Goal: Complete application form: Complete application form

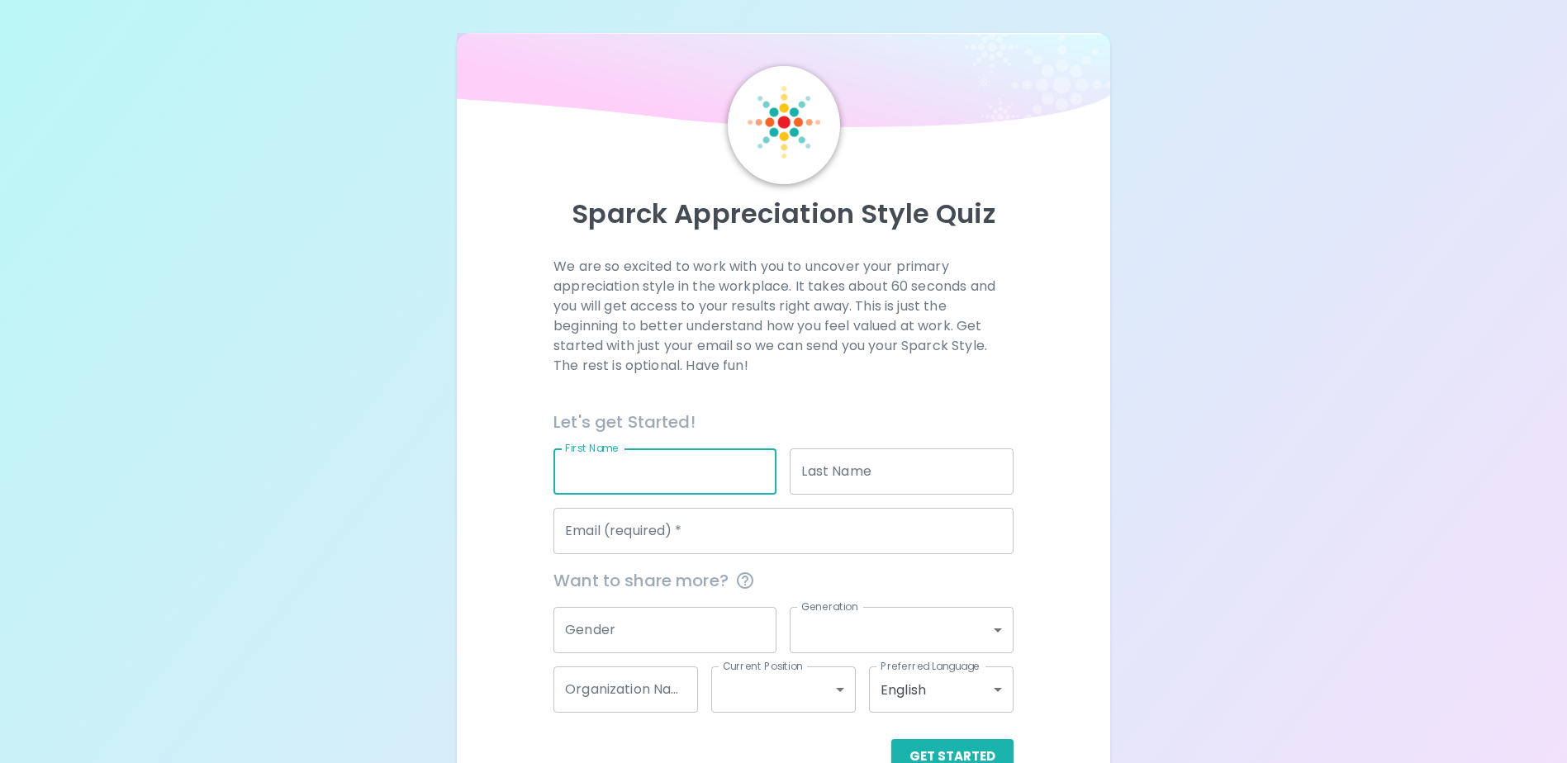
click at [652, 472] on input "First Name" at bounding box center [664, 471] width 223 height 46
type input "Kamolwat"
type input "Robkarn"
type input "[EMAIL_ADDRESS][DOMAIN_NAME]"
click at [743, 430] on h6 "Let's get Started!" at bounding box center [783, 422] width 460 height 26
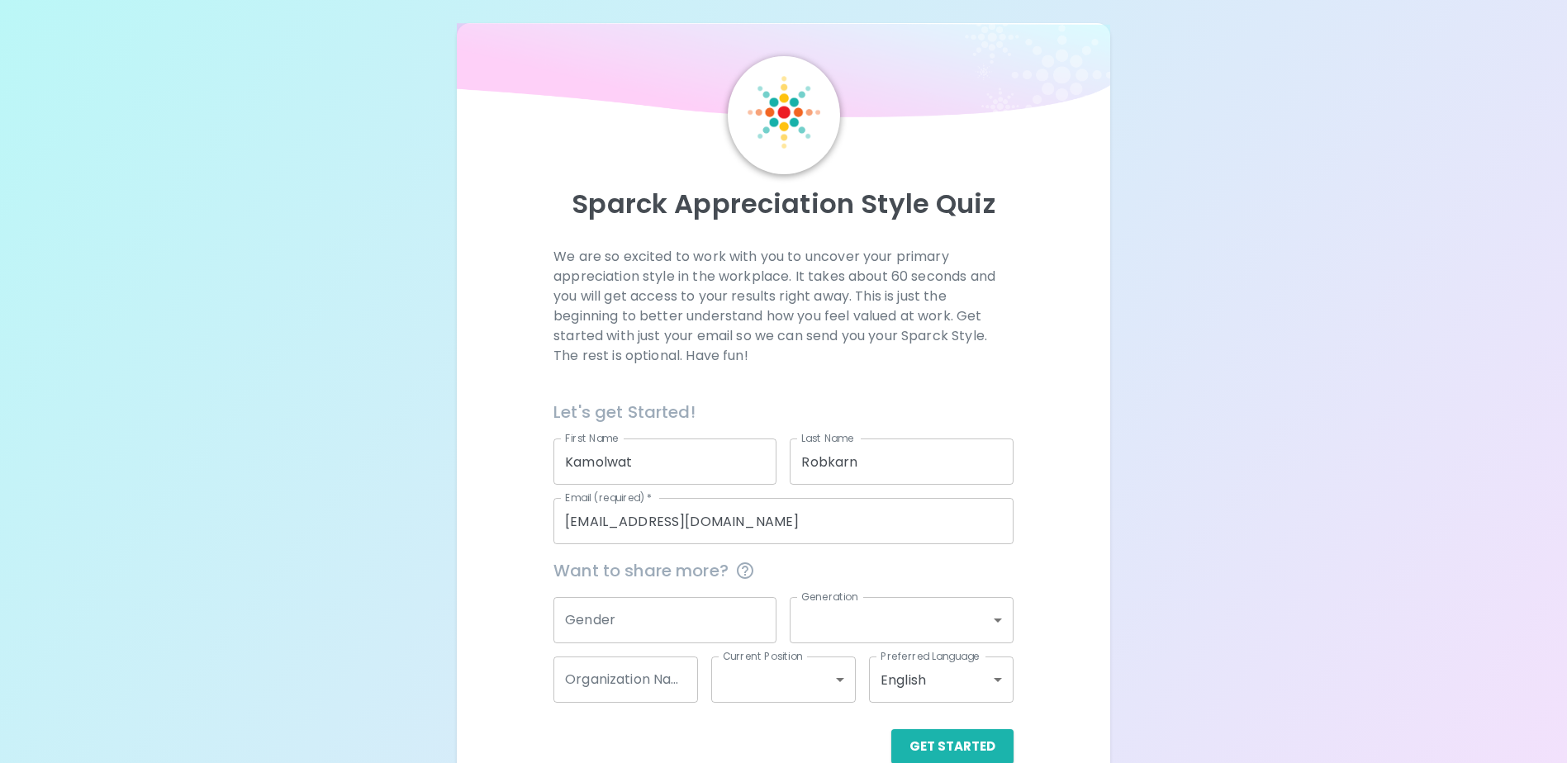
scroll to position [44, 0]
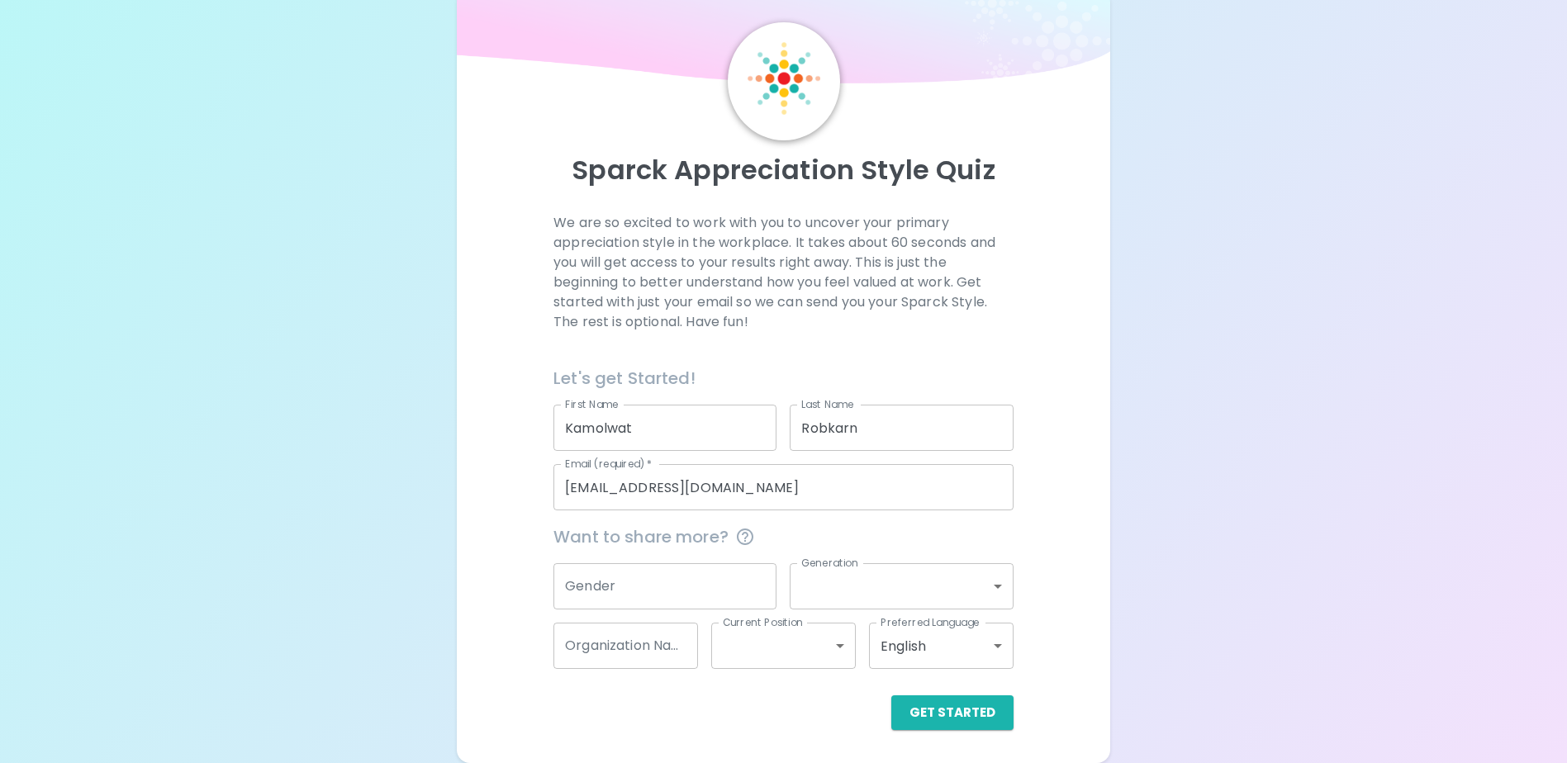
click at [939, 612] on div "Preferred Language English en Preferred Language" at bounding box center [935, 639] width 158 height 59
click at [955, 590] on body "Sparck Appreciation Style Quiz We are so excited to work with you to uncover yo…" at bounding box center [783, 359] width 1567 height 807
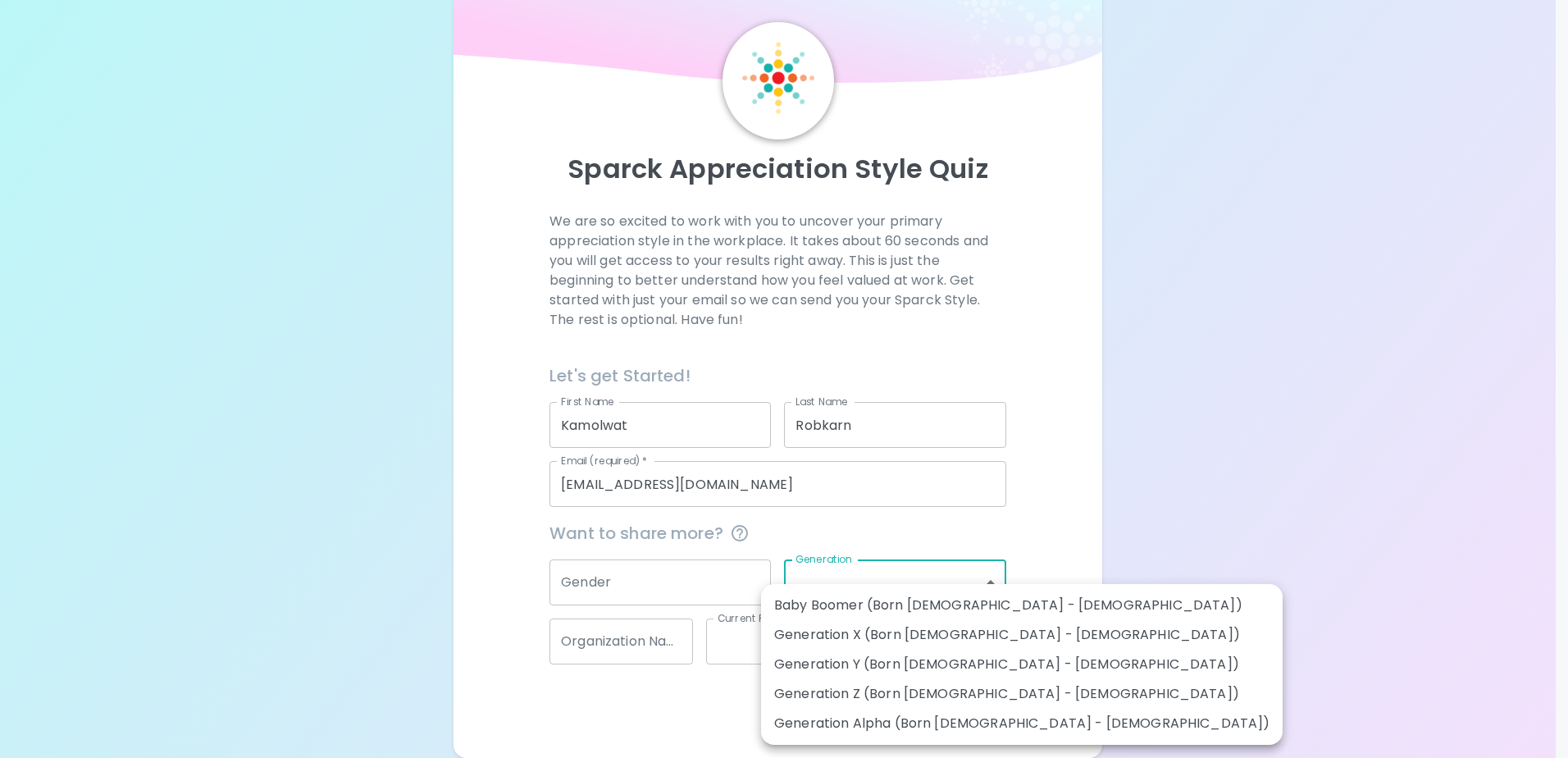
click at [998, 531] on div at bounding box center [784, 379] width 1568 height 758
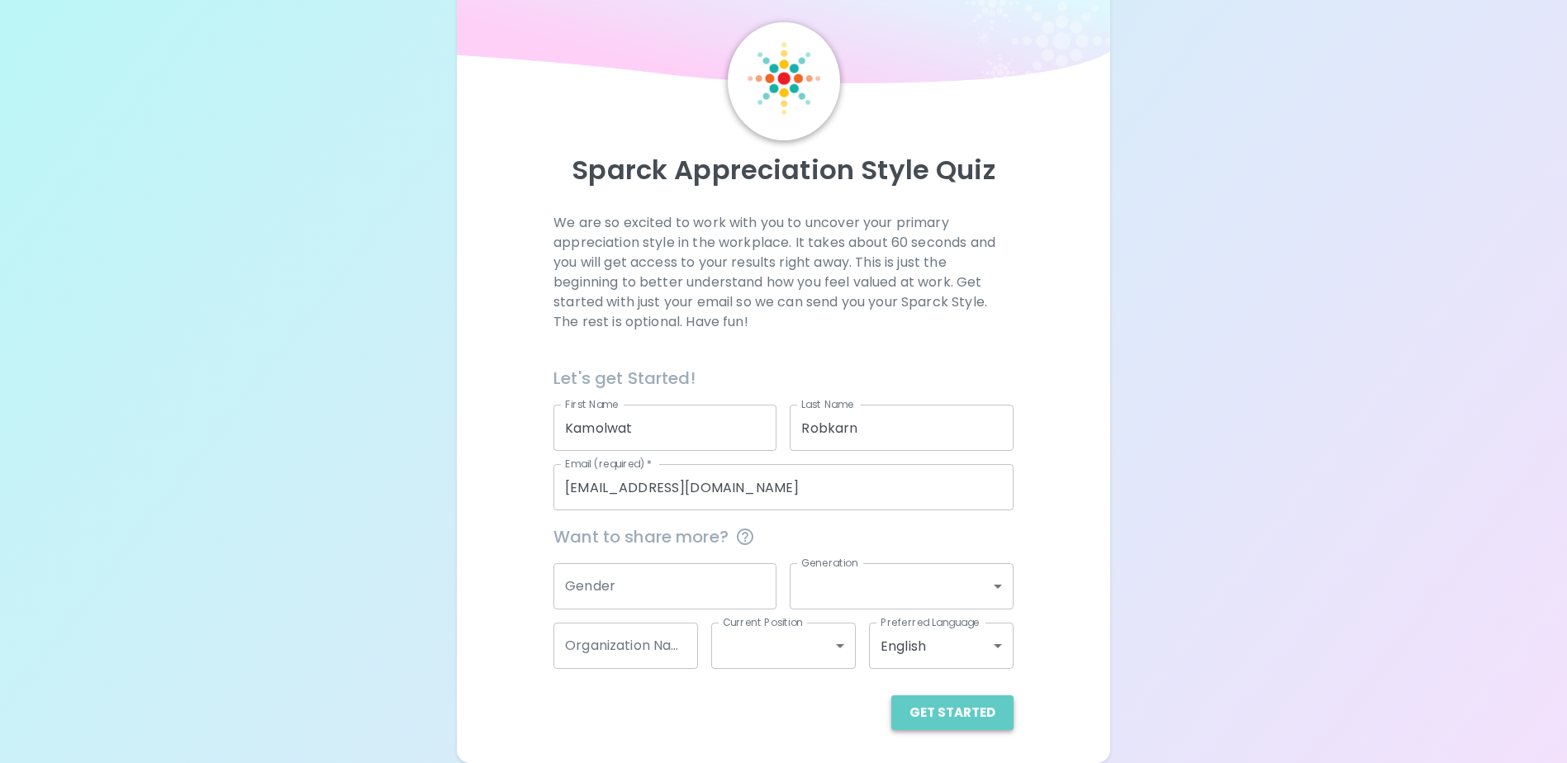
click at [971, 723] on button "Get Started" at bounding box center [952, 712] width 122 height 35
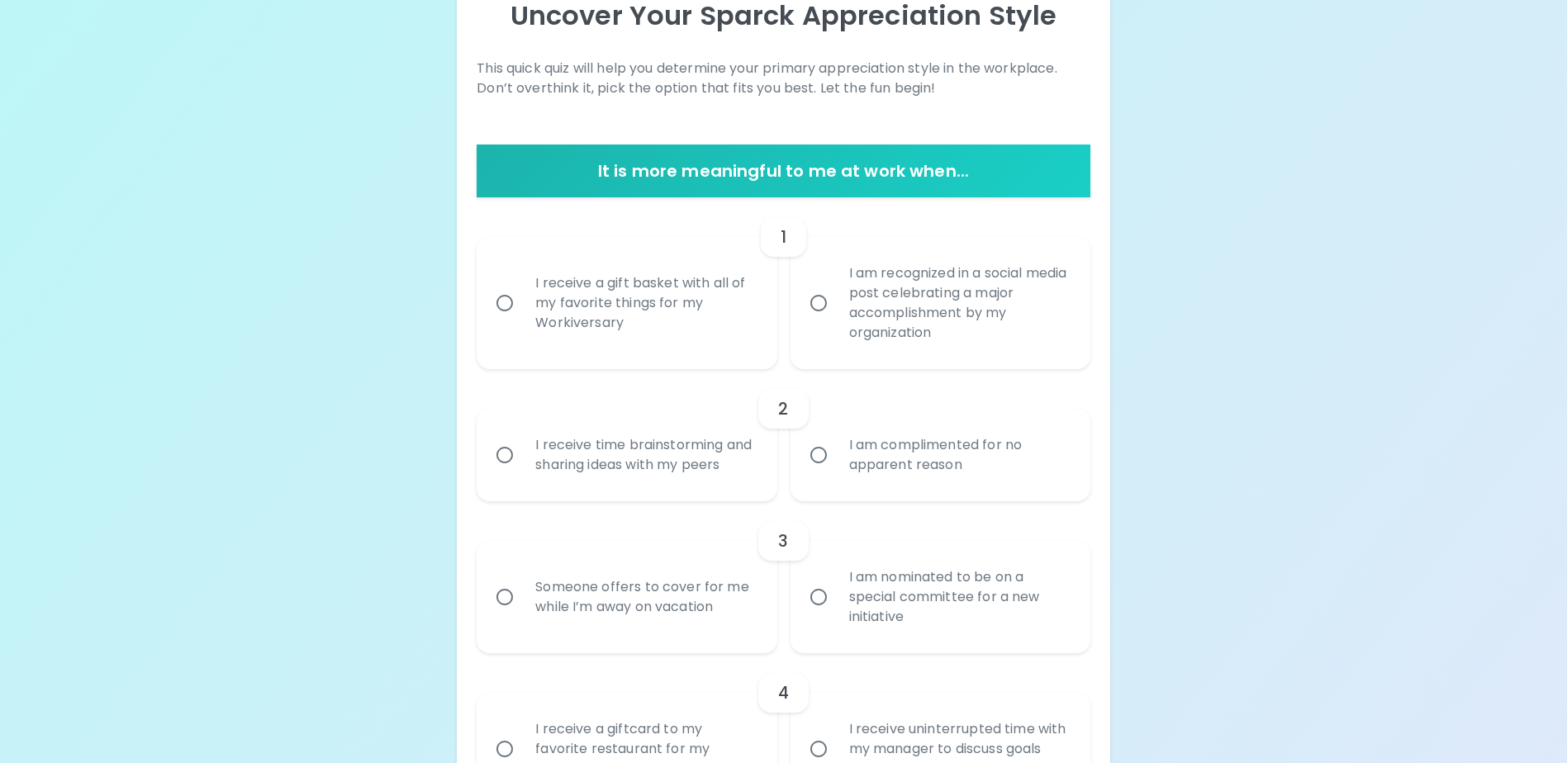
scroll to position [163, 0]
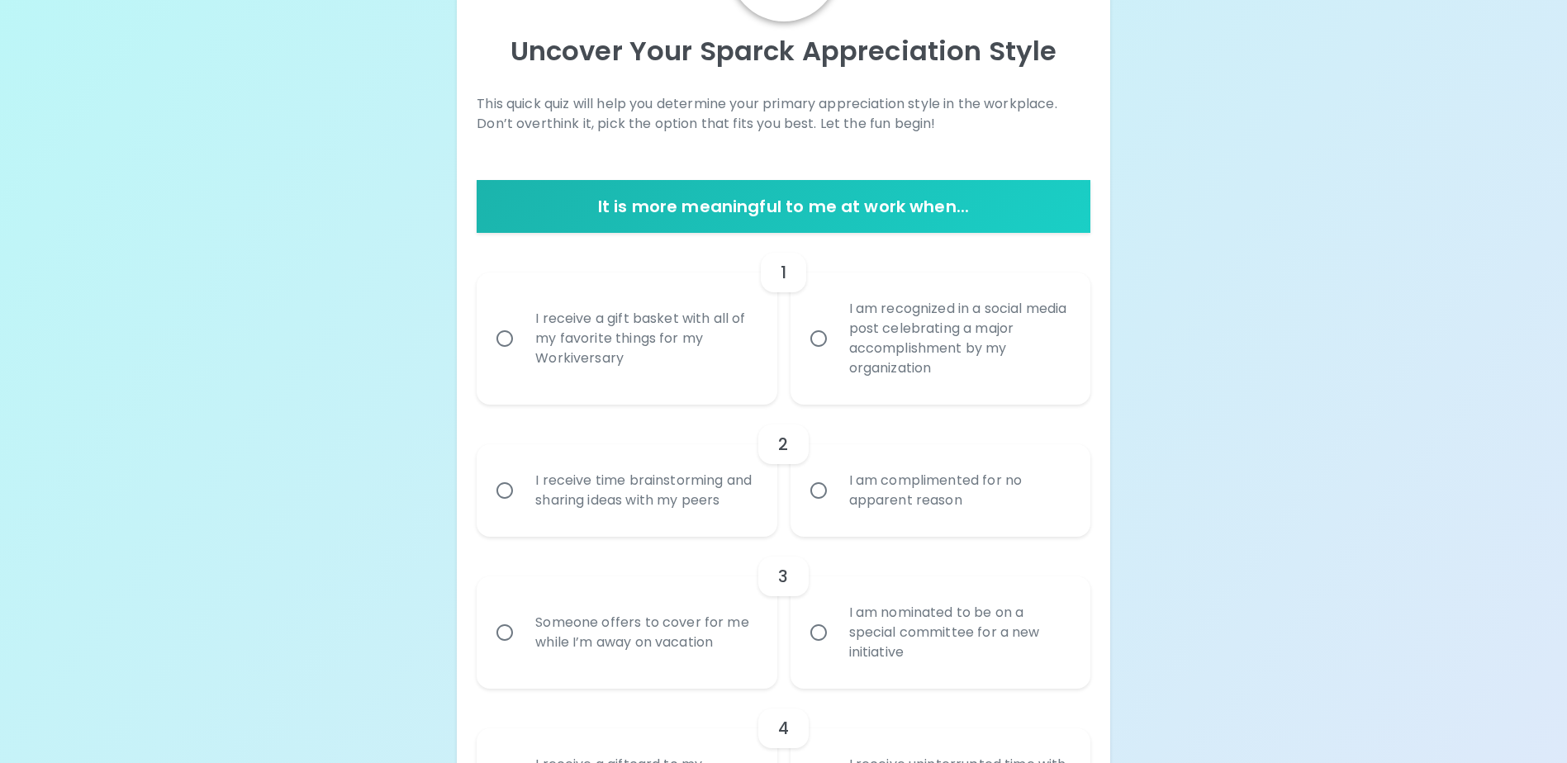
click at [657, 314] on div "I receive a gift basket with all of my favorite things for my Workiversary" at bounding box center [644, 338] width 245 height 99
click at [522, 321] on input "I receive a gift basket with all of my favorite things for my Workiversary" at bounding box center [504, 338] width 35 height 35
radio input "true"
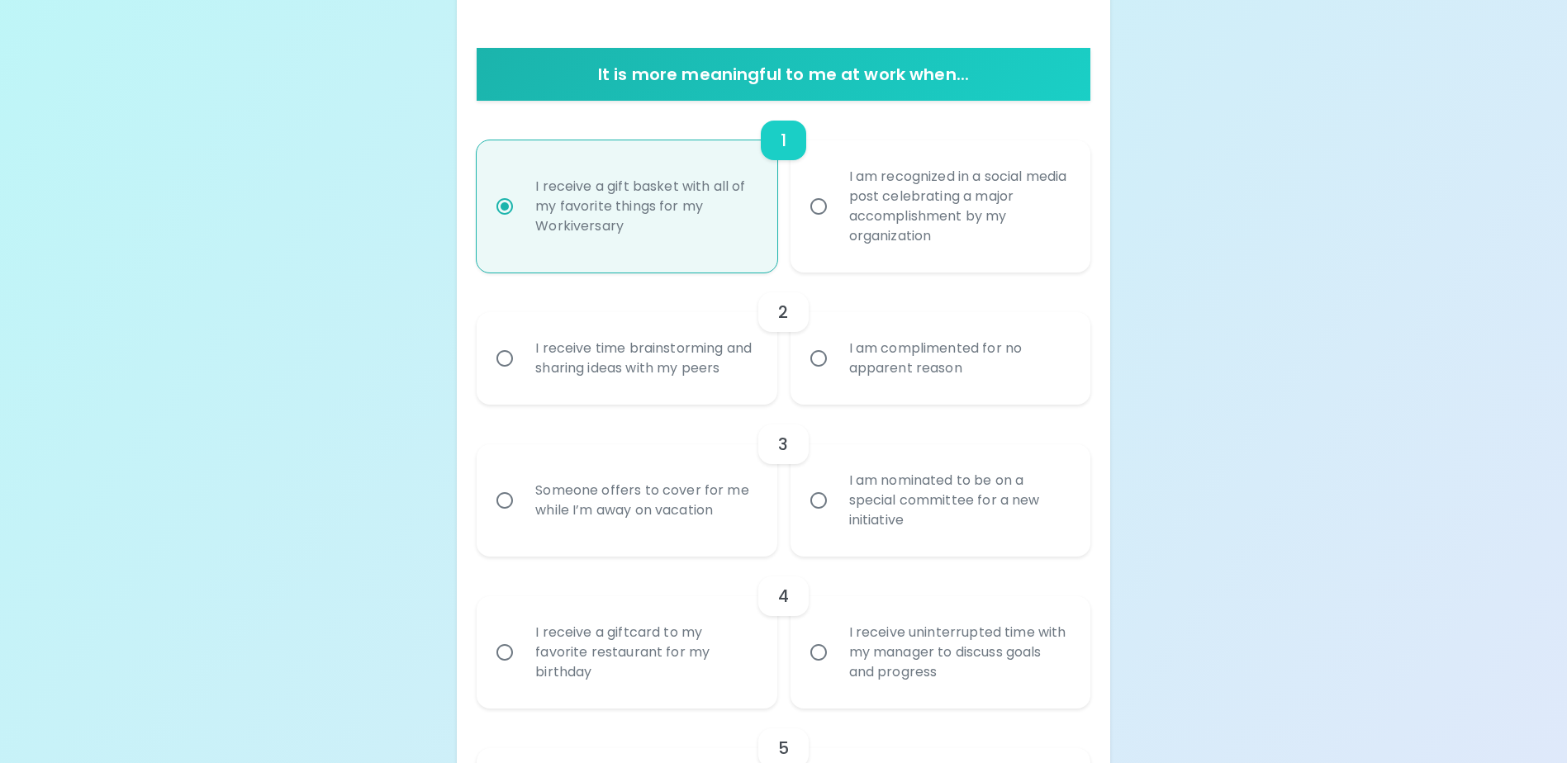
click at [719, 349] on div "I receive time brainstorming and sharing ideas with my peers" at bounding box center [644, 358] width 245 height 79
click at [522, 349] on input "I receive time brainstorming and sharing ideas with my peers" at bounding box center [504, 358] width 35 height 35
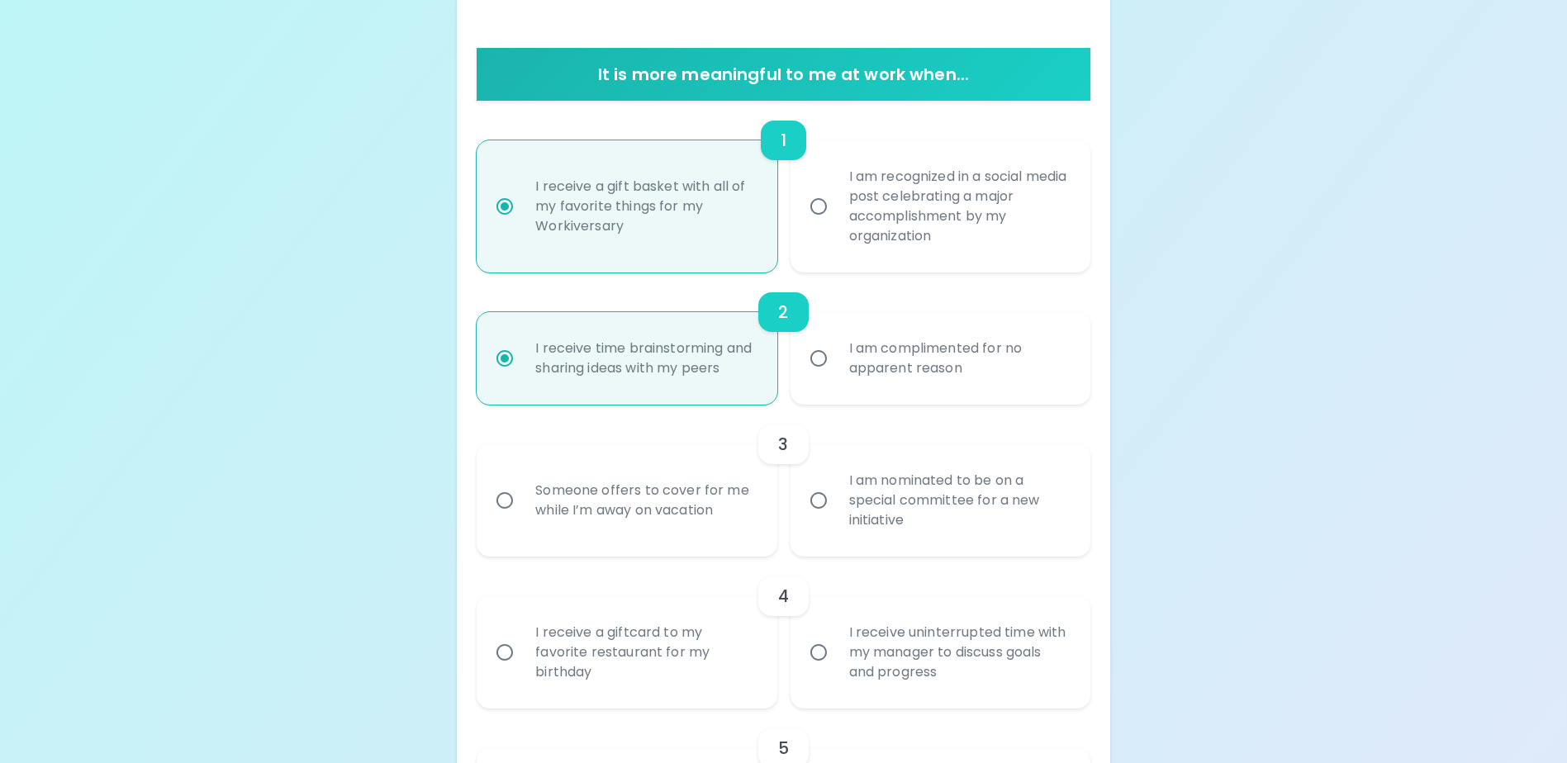
scroll to position [427, 0]
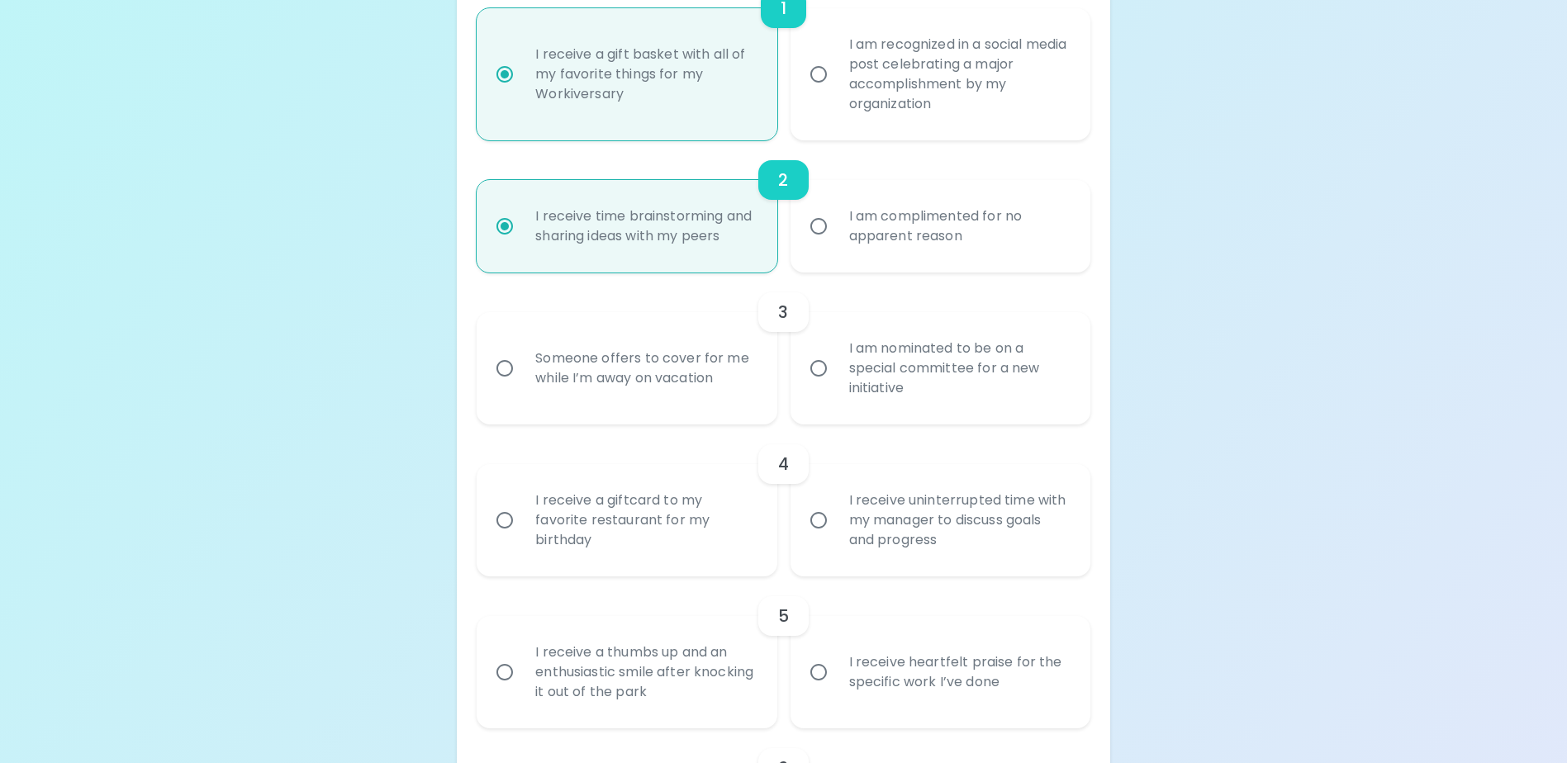
radio input "true"
click at [719, 387] on div "Someone offers to cover for me while I’m away on vacation" at bounding box center [644, 368] width 245 height 79
click at [522, 386] on input "Someone offers to cover for me while I’m away on vacation" at bounding box center [504, 368] width 35 height 35
radio input "false"
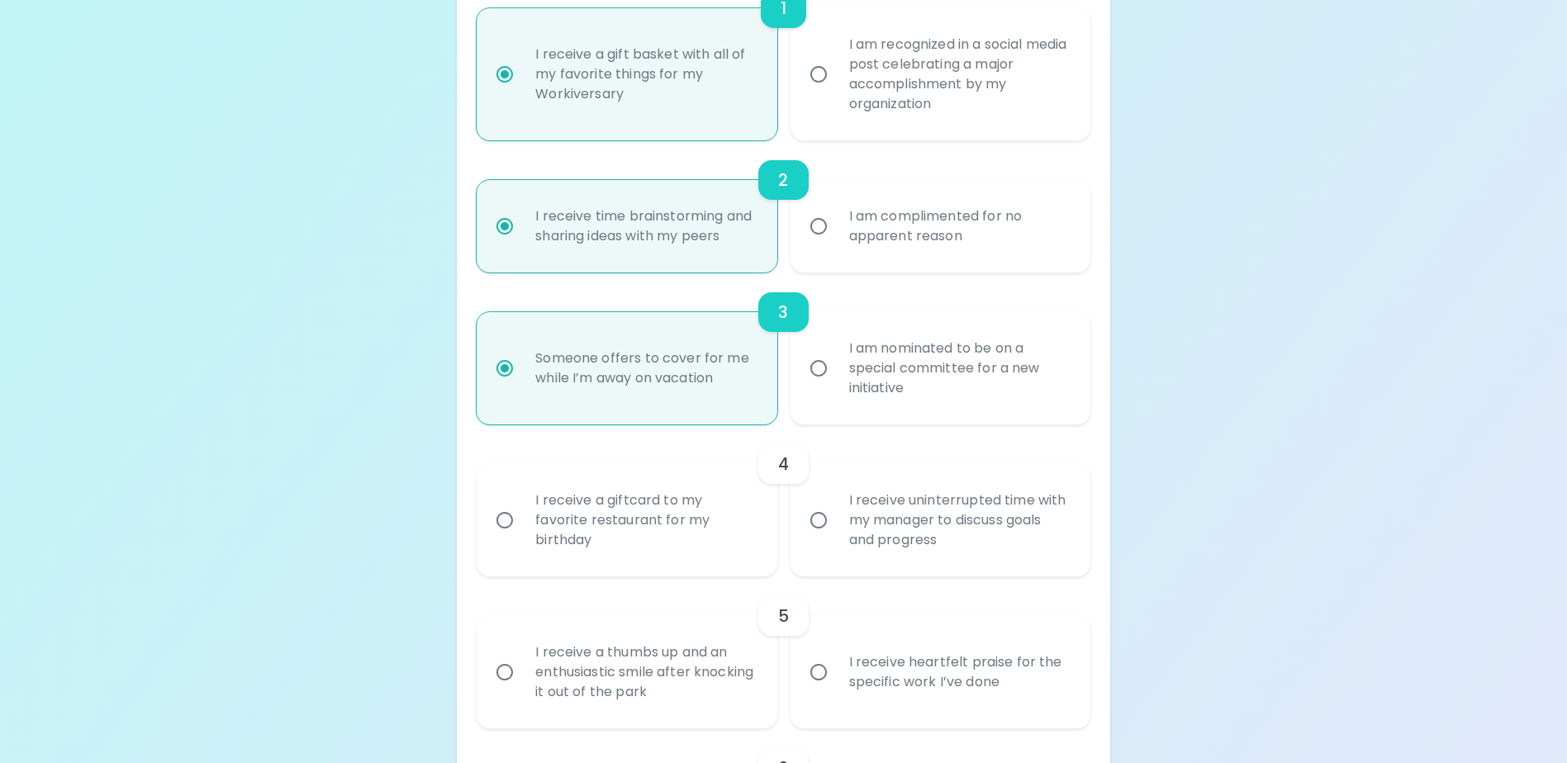
scroll to position [559, 0]
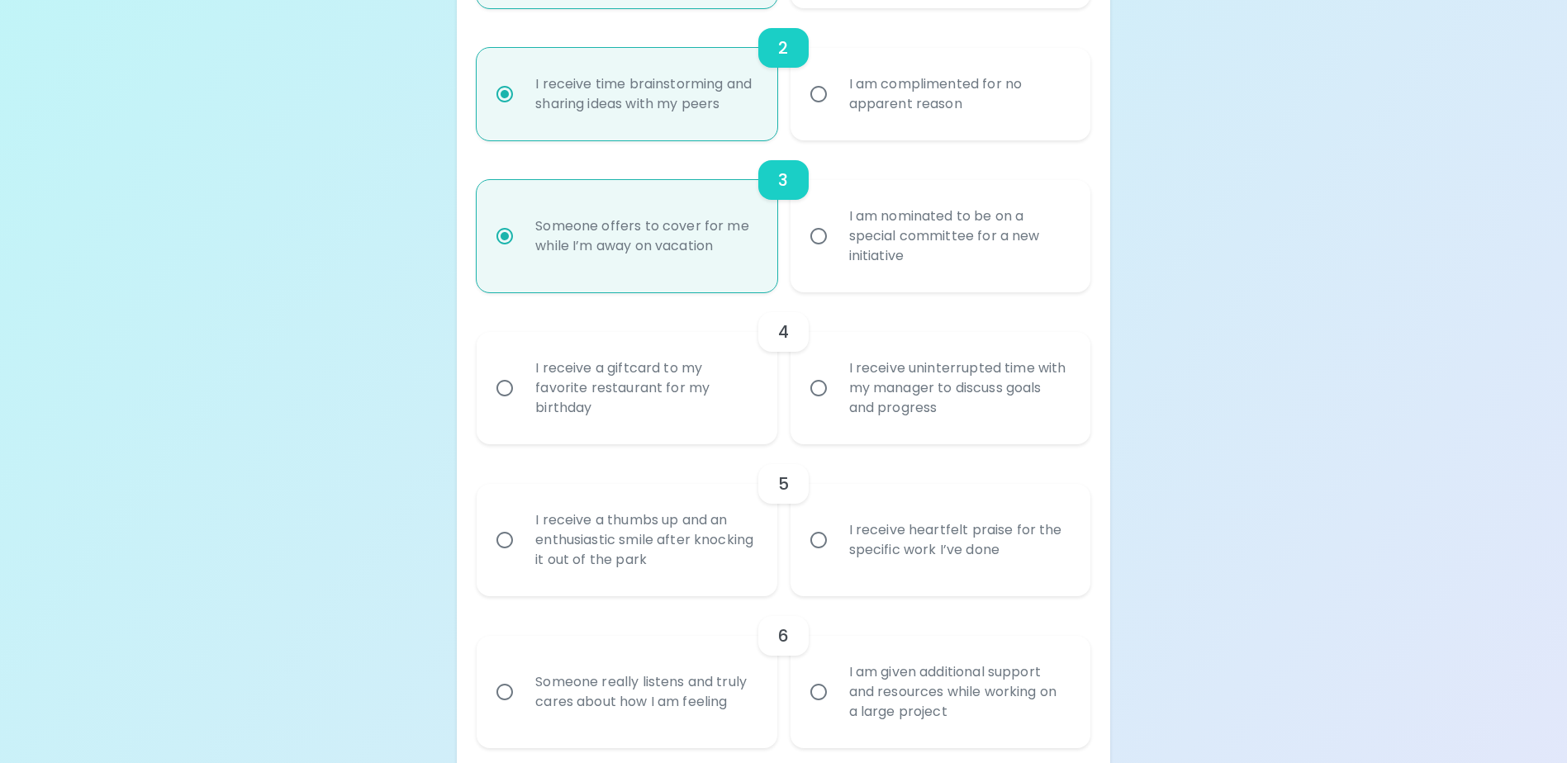
radio input "true"
click at [716, 352] on div "4" at bounding box center [783, 332] width 613 height 40
click at [713, 386] on div "I receive a giftcard to my favorite restaurant for my birthday" at bounding box center [644, 388] width 245 height 99
click at [522, 386] on input "I receive a giftcard to my favorite restaurant for my birthday" at bounding box center [504, 388] width 35 height 35
radio input "false"
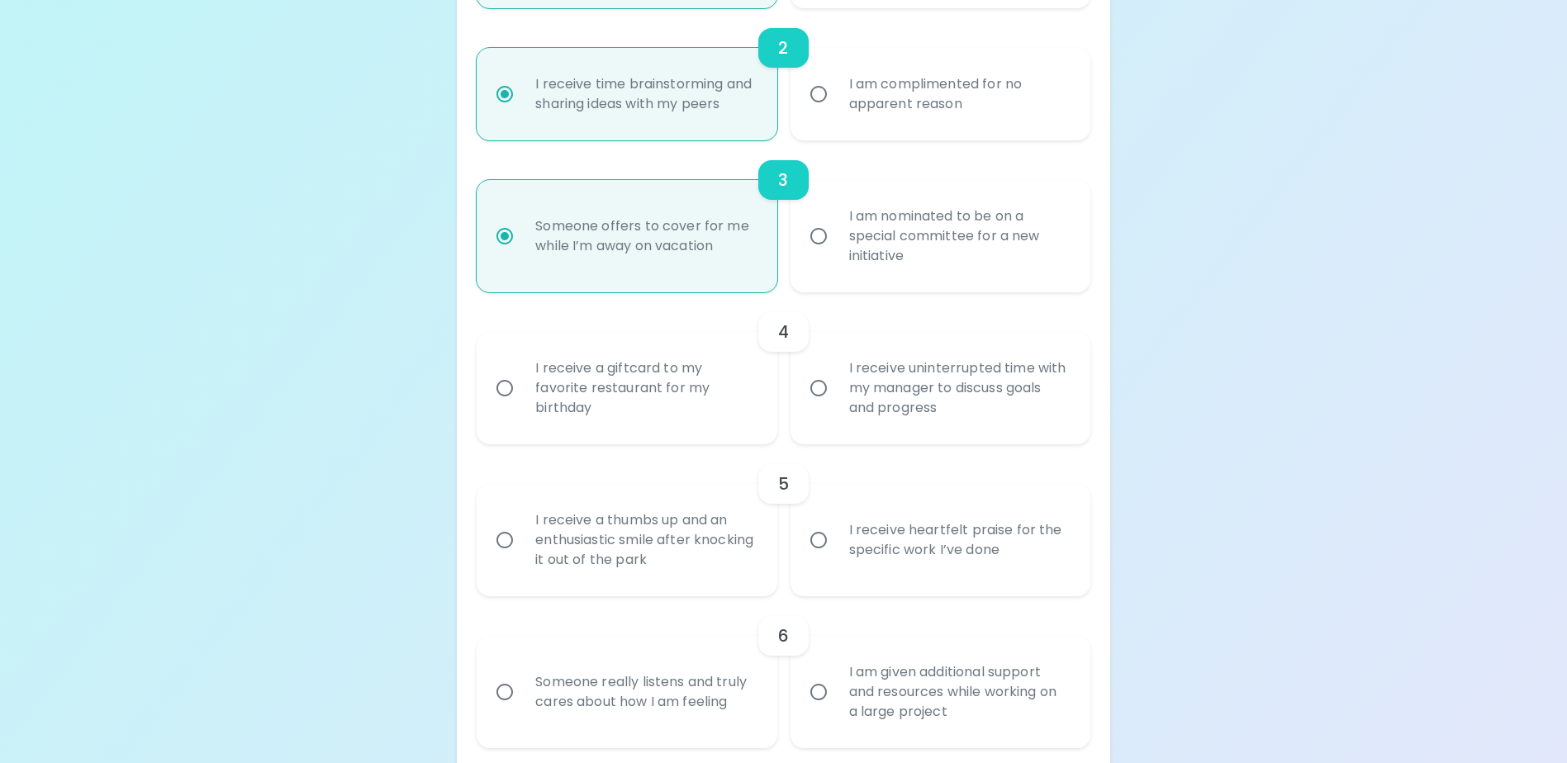
radio input "false"
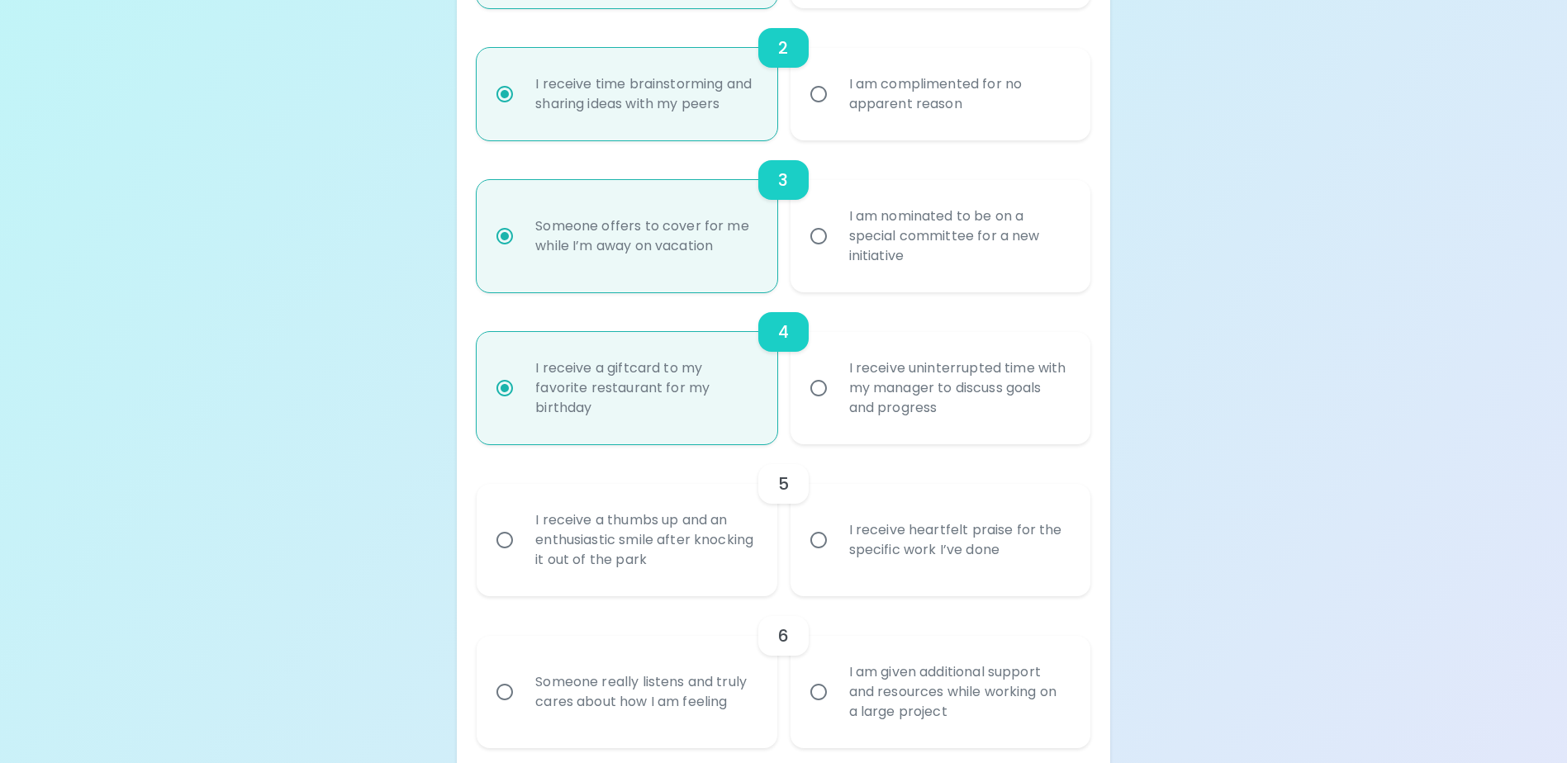
scroll to position [691, 0]
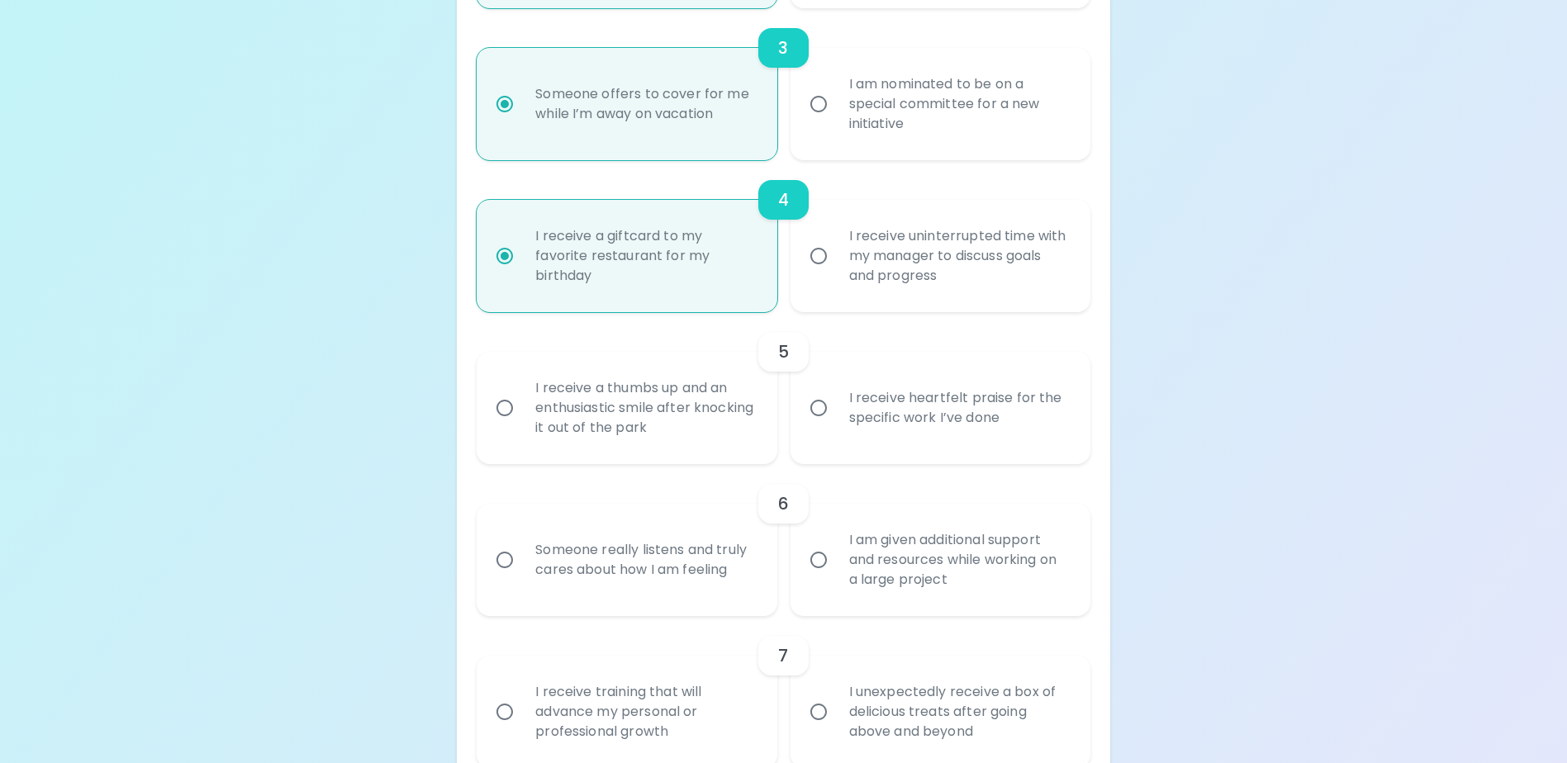
radio input "true"
click at [862, 448] on div "I receive heartfelt praise for the specific work I’ve done" at bounding box center [958, 407] width 245 height 79
click at [836, 425] on input "I receive heartfelt praise for the specific work I’ve done" at bounding box center [818, 408] width 35 height 35
radio input "false"
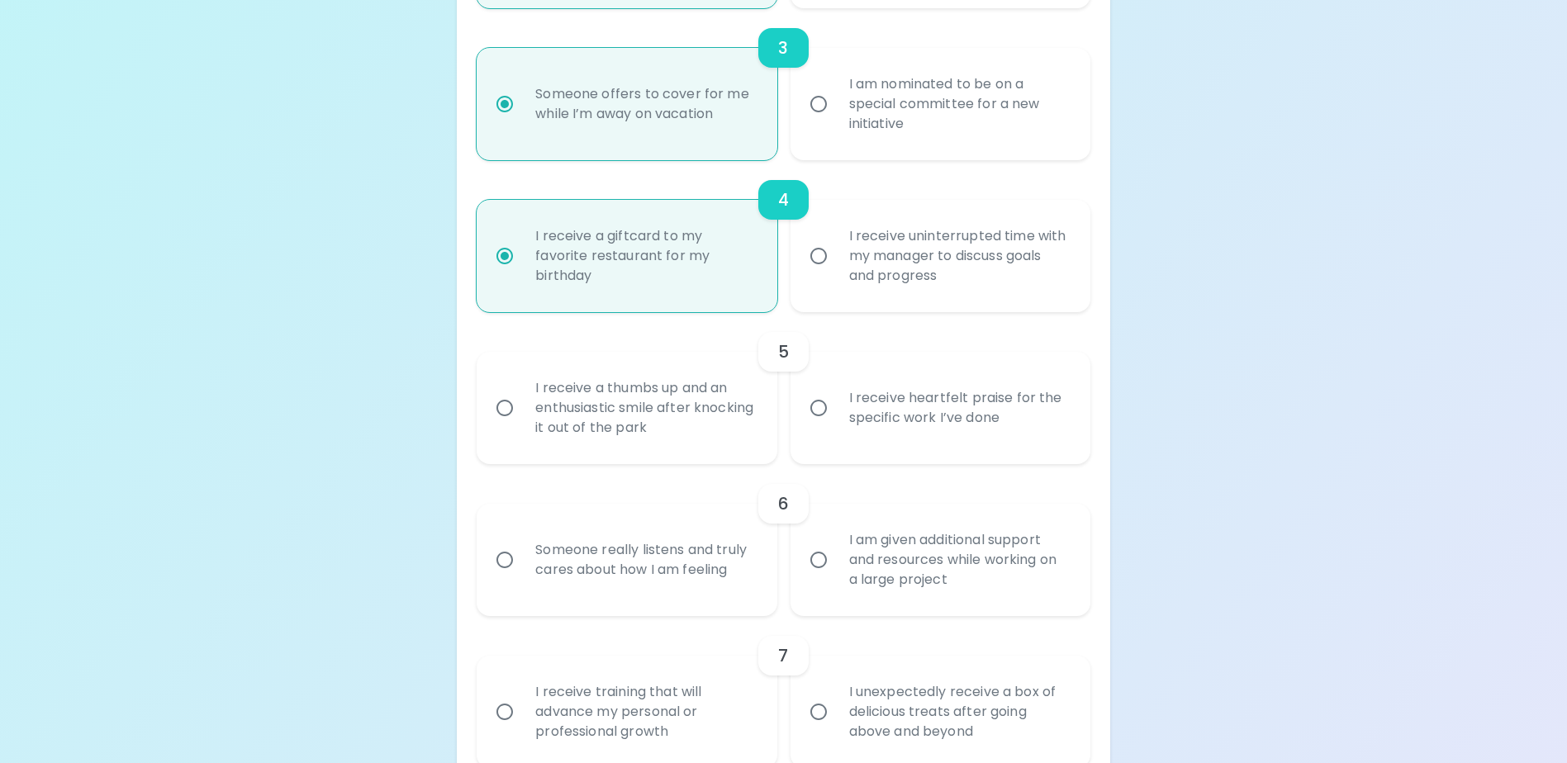
radio input "false"
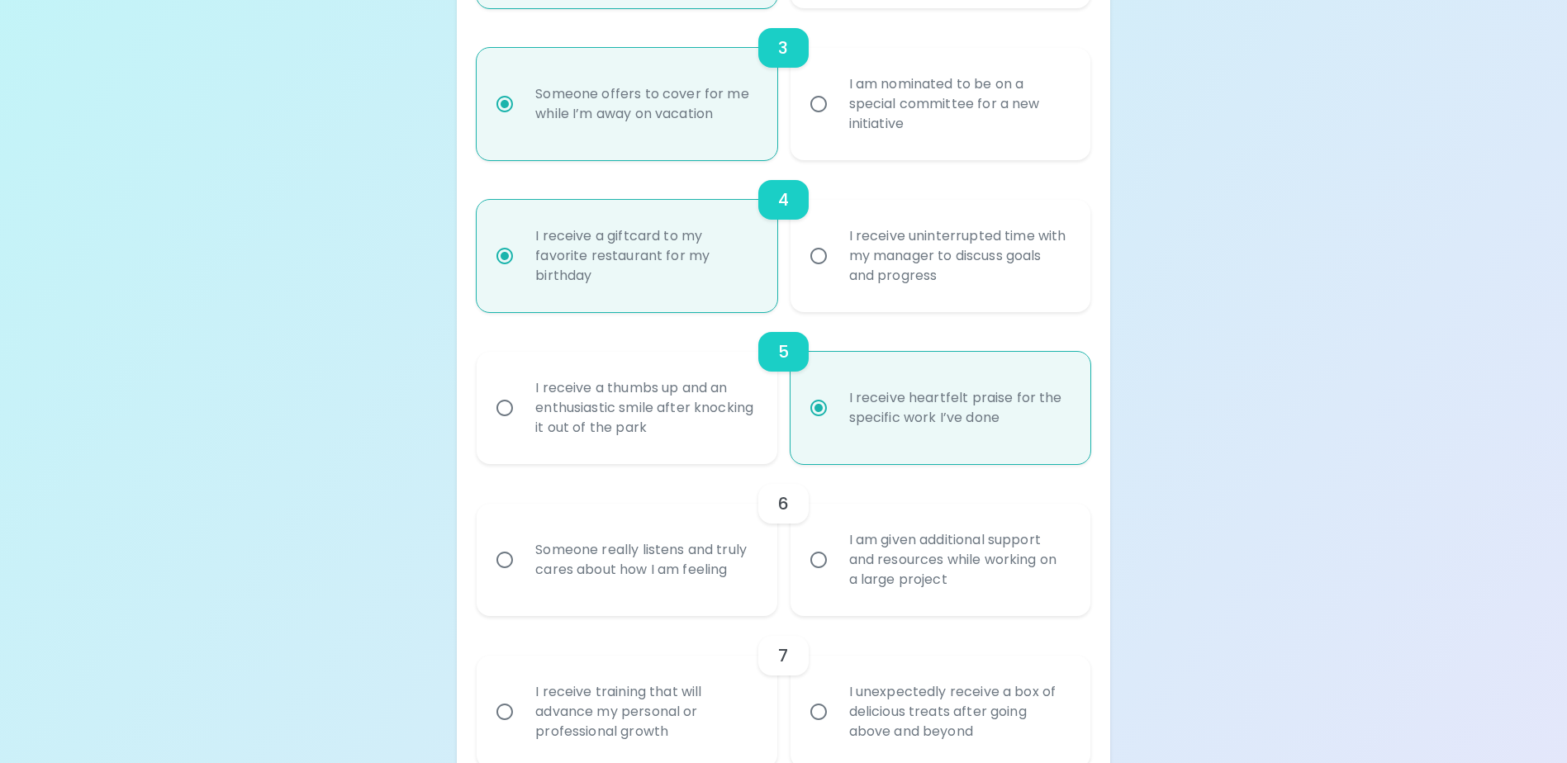
scroll to position [823, 0]
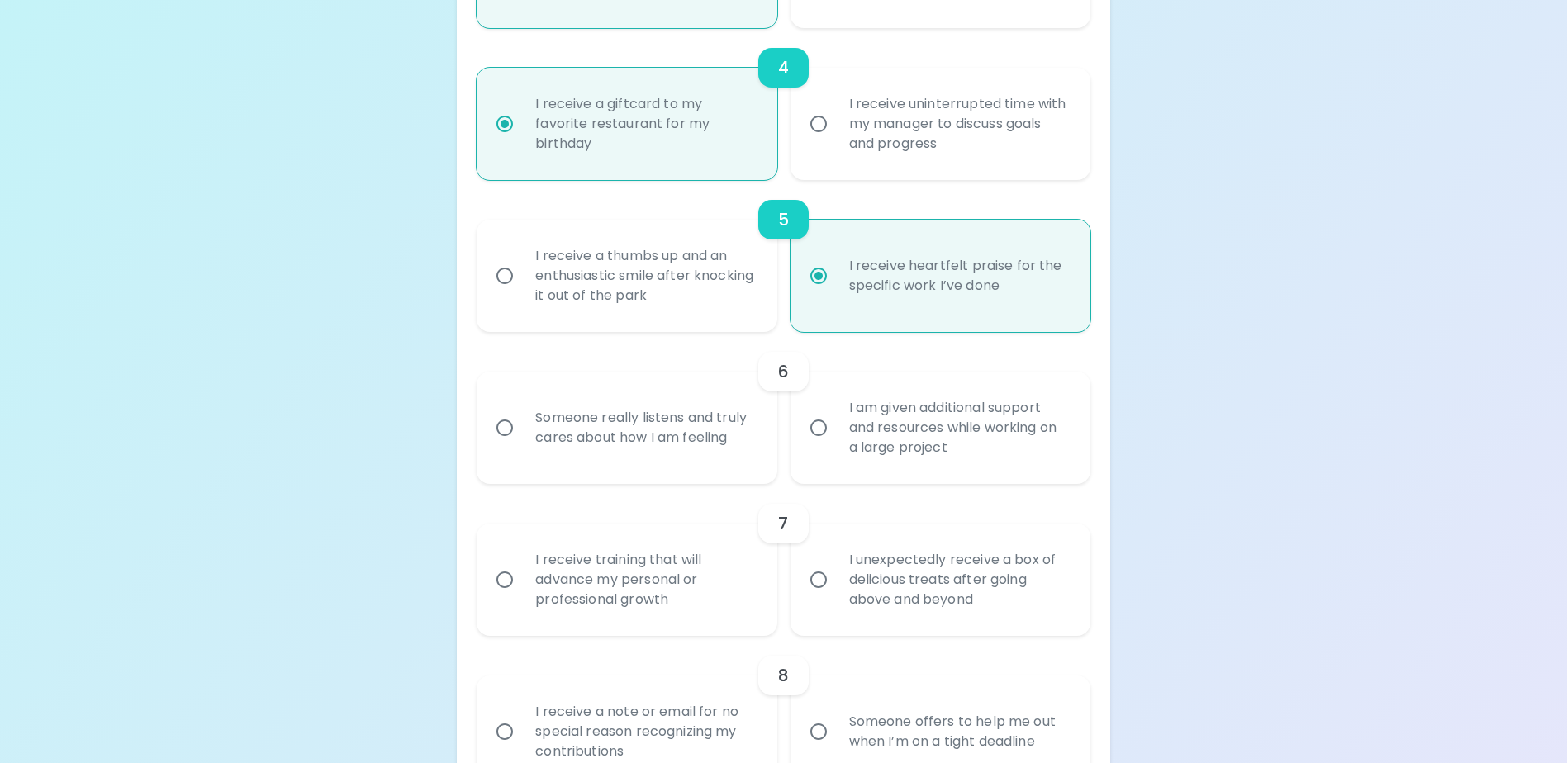
radio input "true"
click at [732, 286] on div "I receive a thumbs up and an enthusiastic smile after knocking it out of the pa…" at bounding box center [644, 275] width 245 height 99
click at [522, 286] on input "I receive a thumbs up and an enthusiastic smile after knocking it out of the pa…" at bounding box center [504, 276] width 35 height 35
radio input "false"
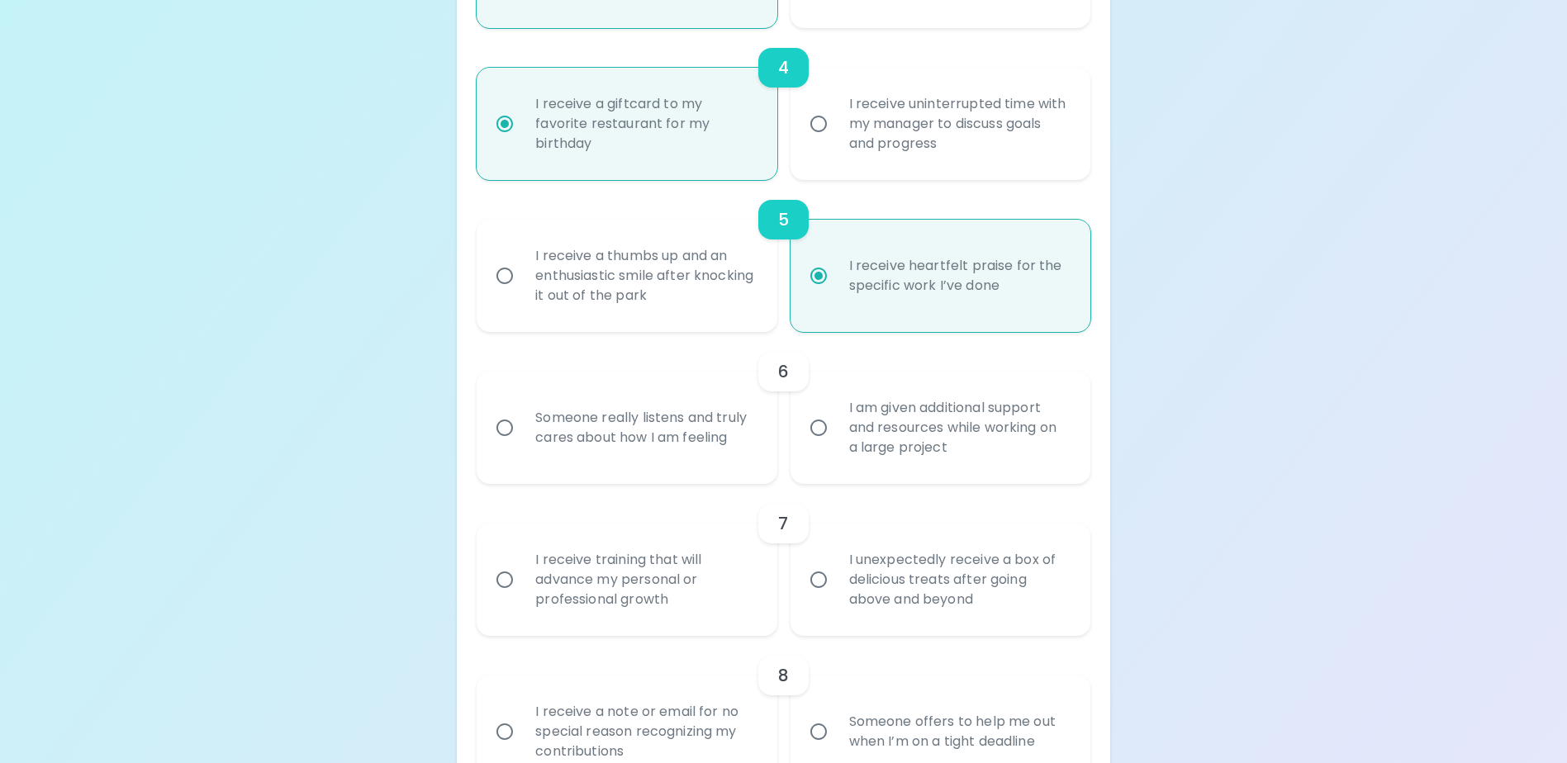
radio input "false"
radio input "true"
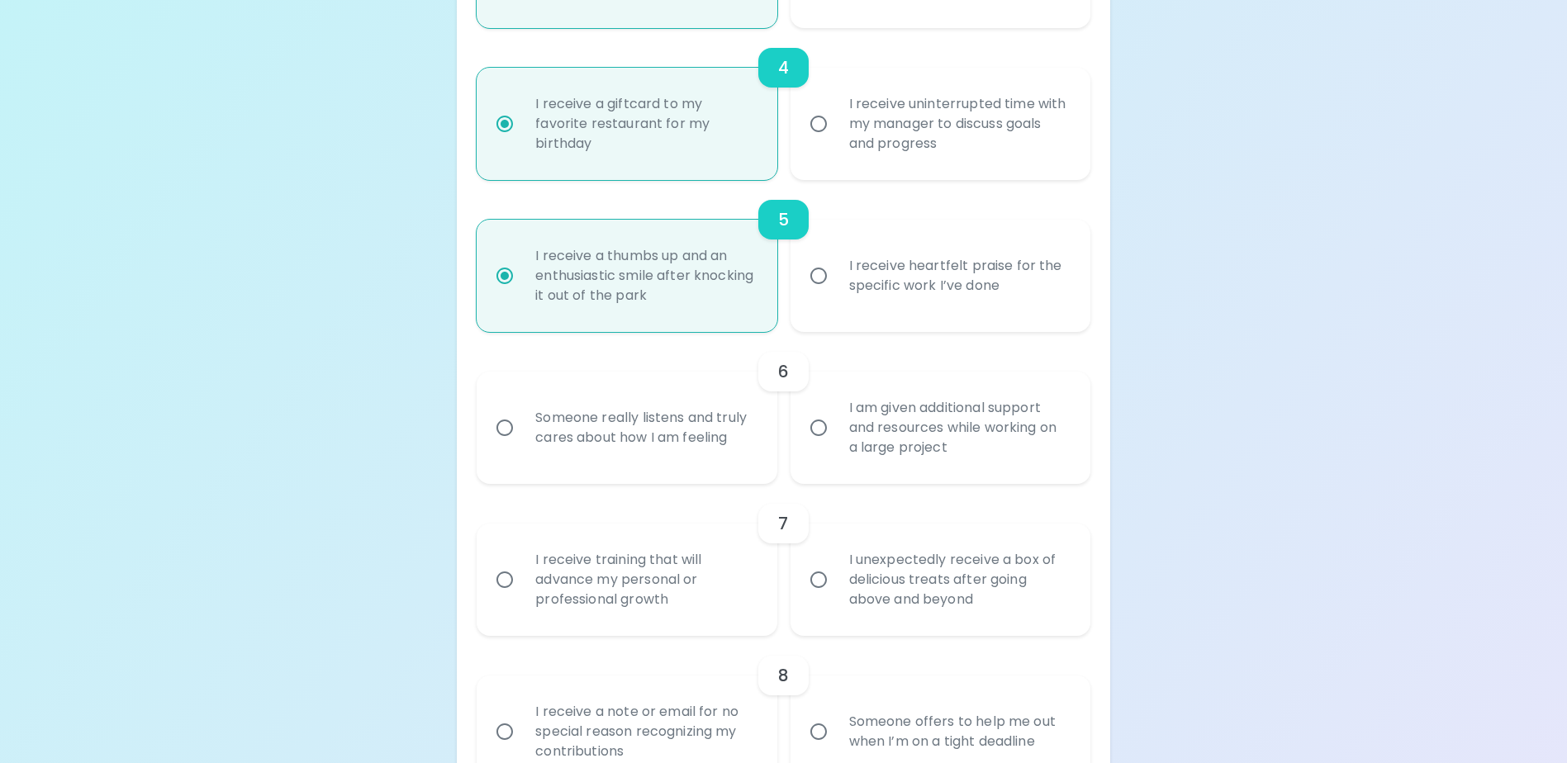
radio input "true"
click at [857, 316] on div "I receive heartfelt praise for the specific work I’ve done" at bounding box center [958, 275] width 245 height 79
click at [836, 293] on input "I receive heartfelt praise for the specific work I’ve done" at bounding box center [818, 276] width 35 height 35
radio input "false"
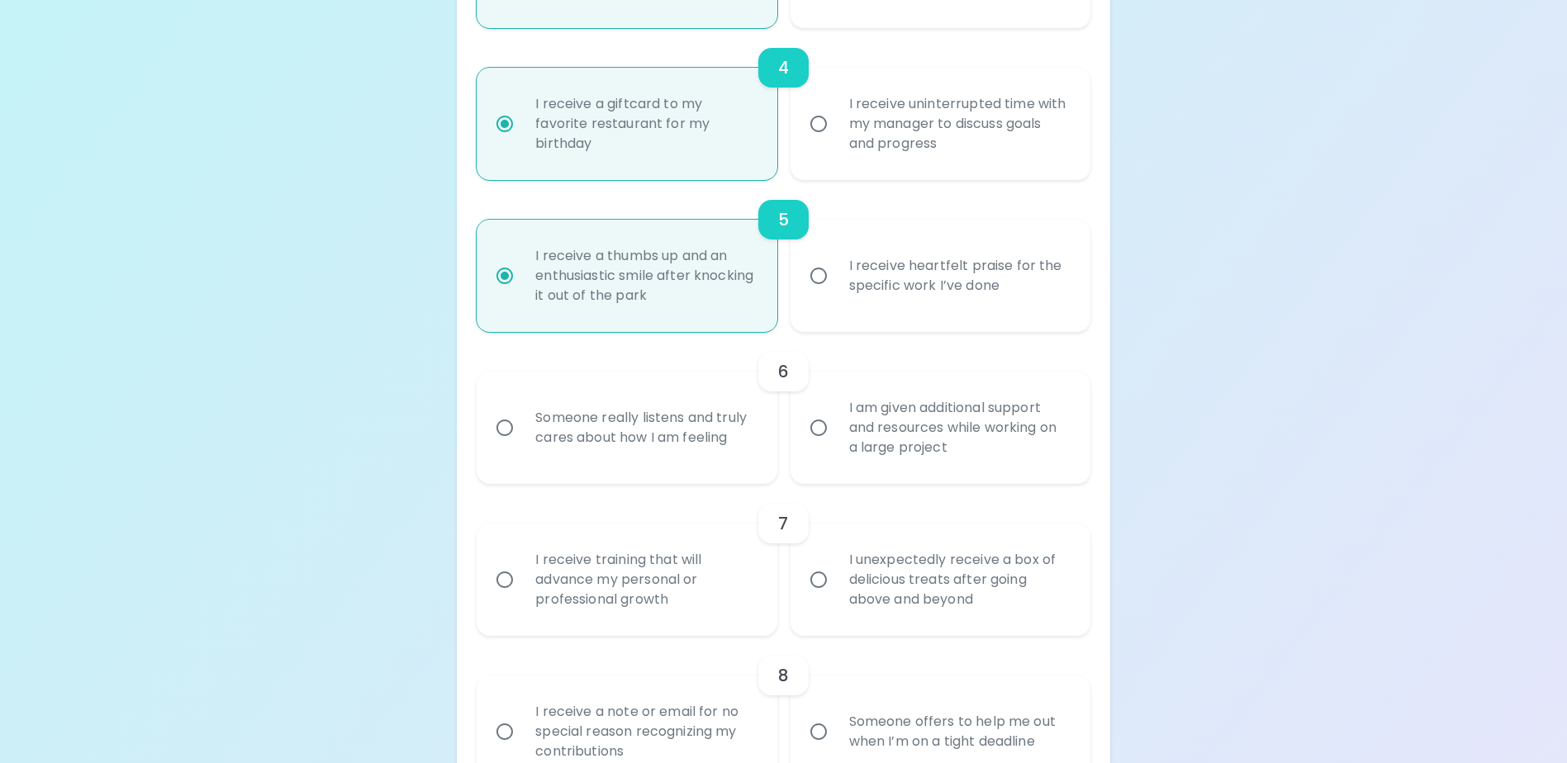
radio input "false"
radio input "true"
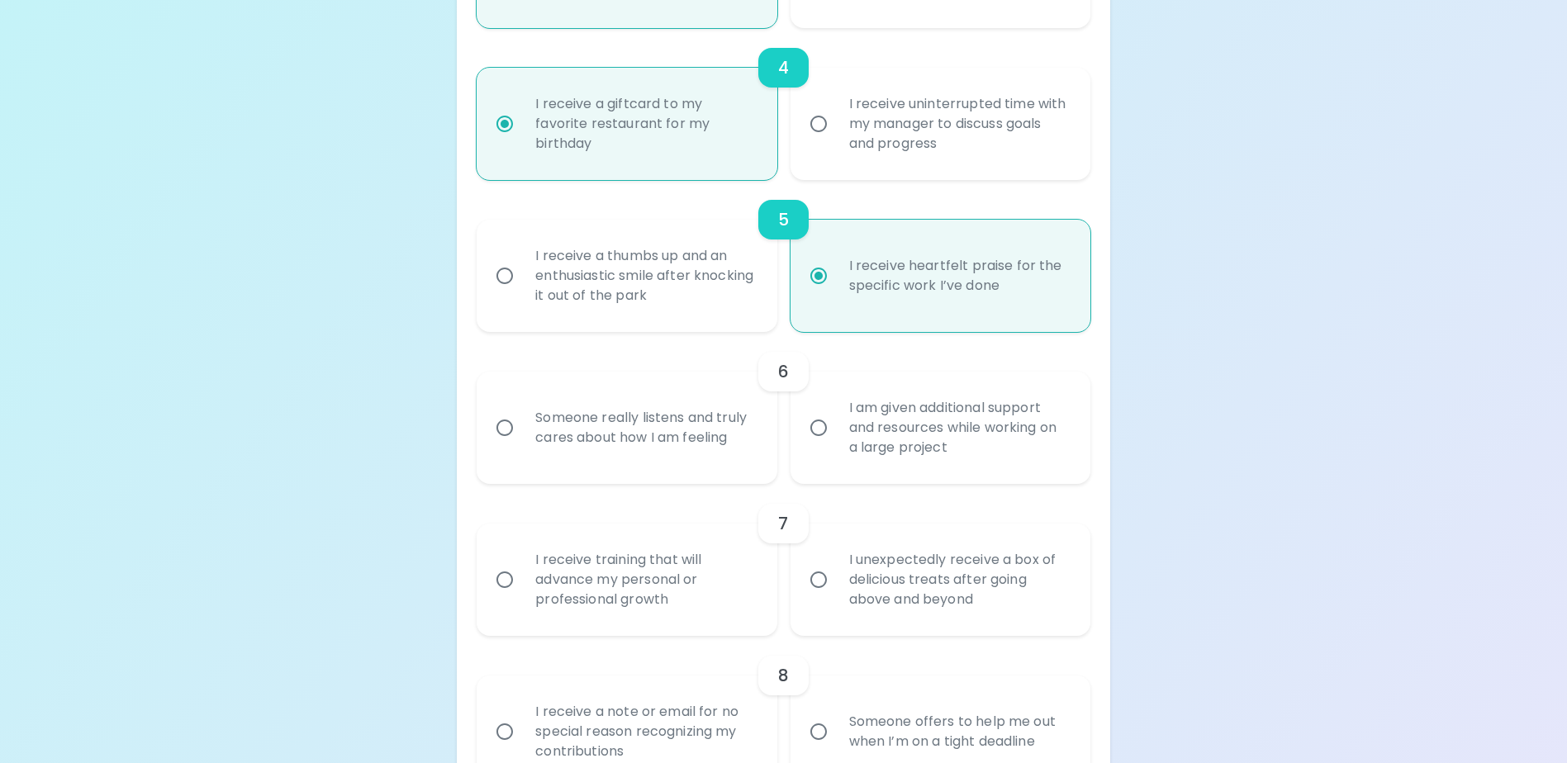
radio input "true"
click at [857, 436] on div "I am given additional support and resources while working on a large project" at bounding box center [958, 427] width 245 height 99
click at [836, 436] on input "I am given additional support and resources while working on a large project" at bounding box center [818, 427] width 35 height 35
radio input "false"
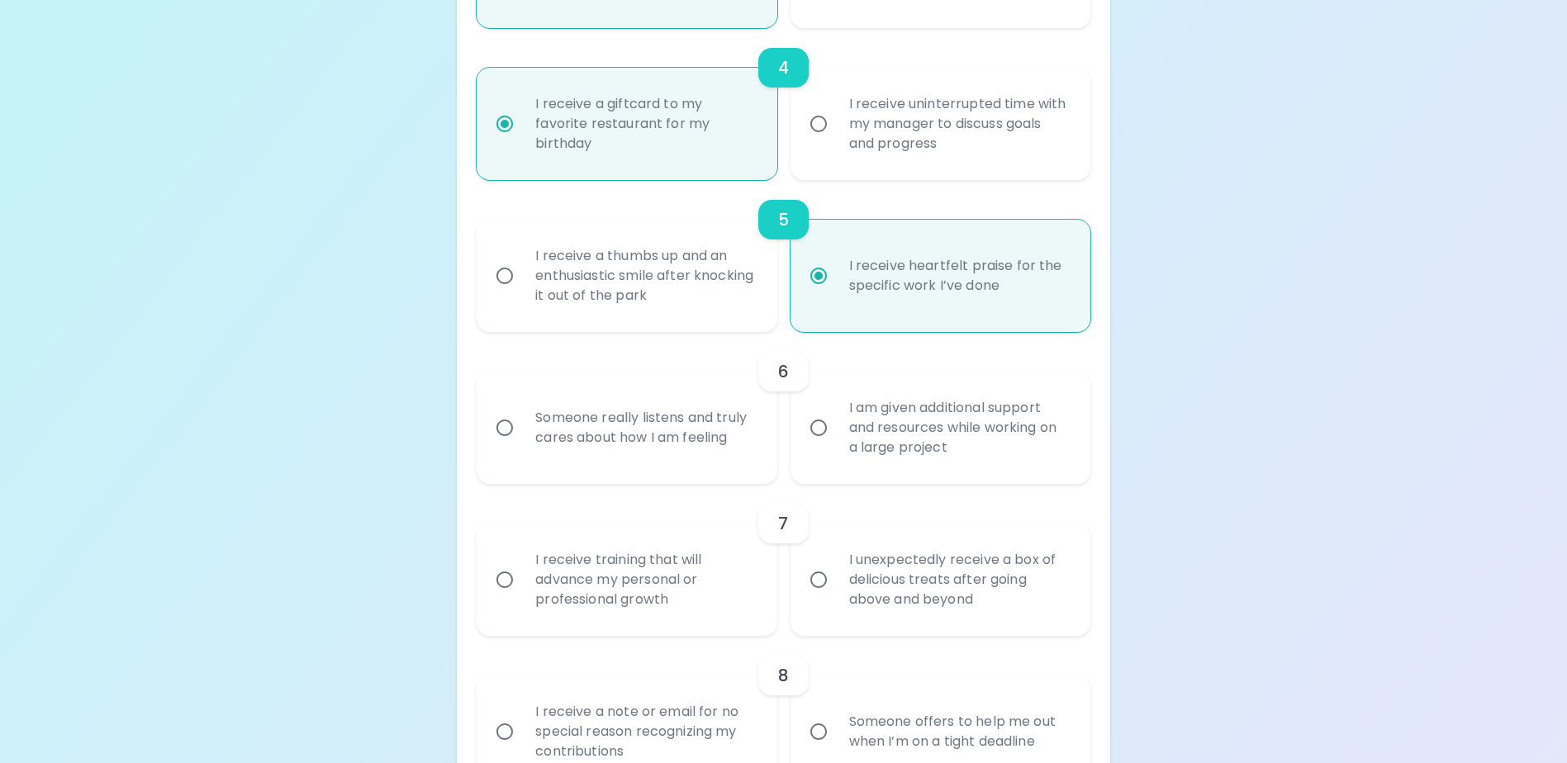
radio input "false"
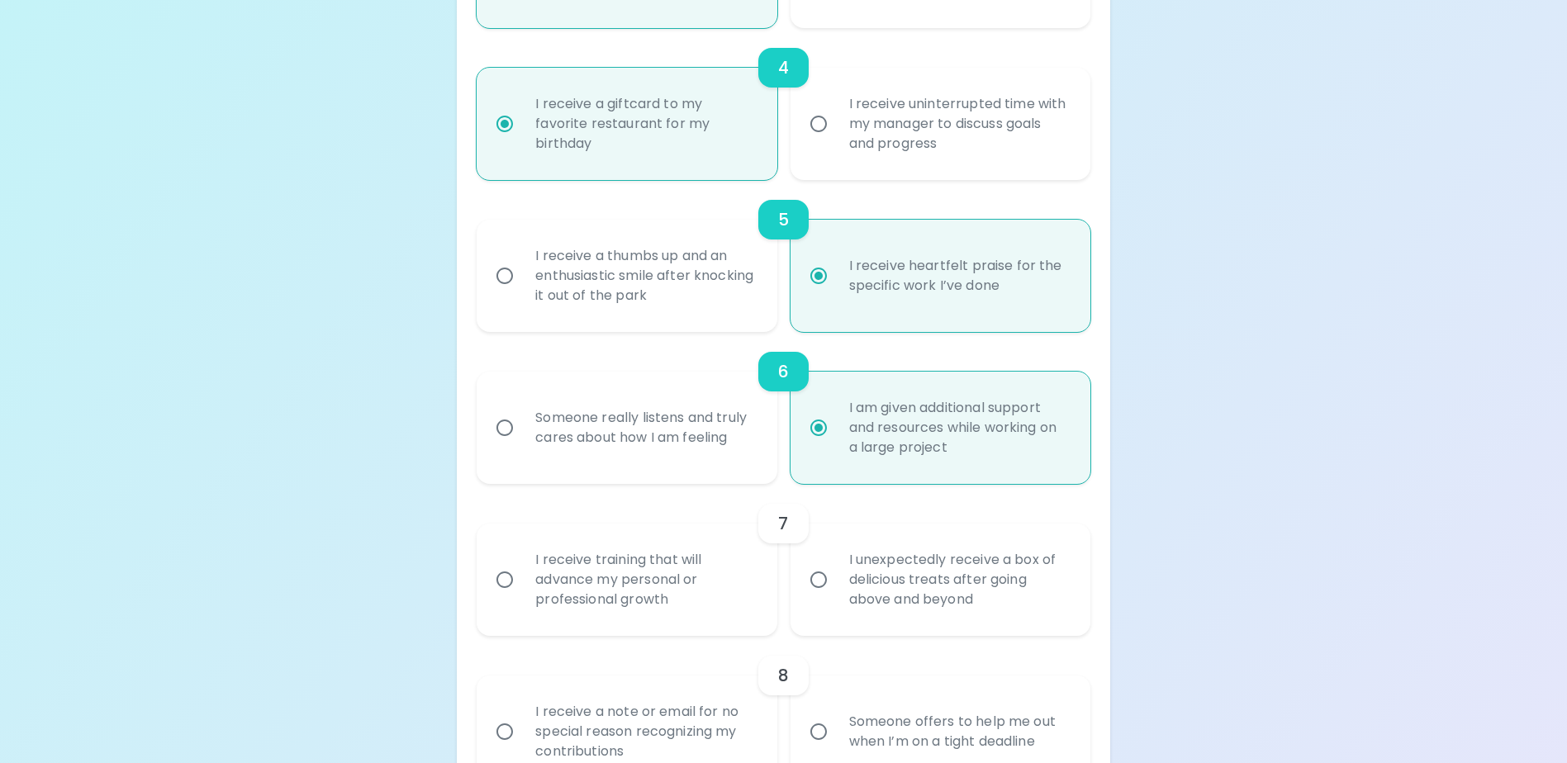
scroll to position [956, 0]
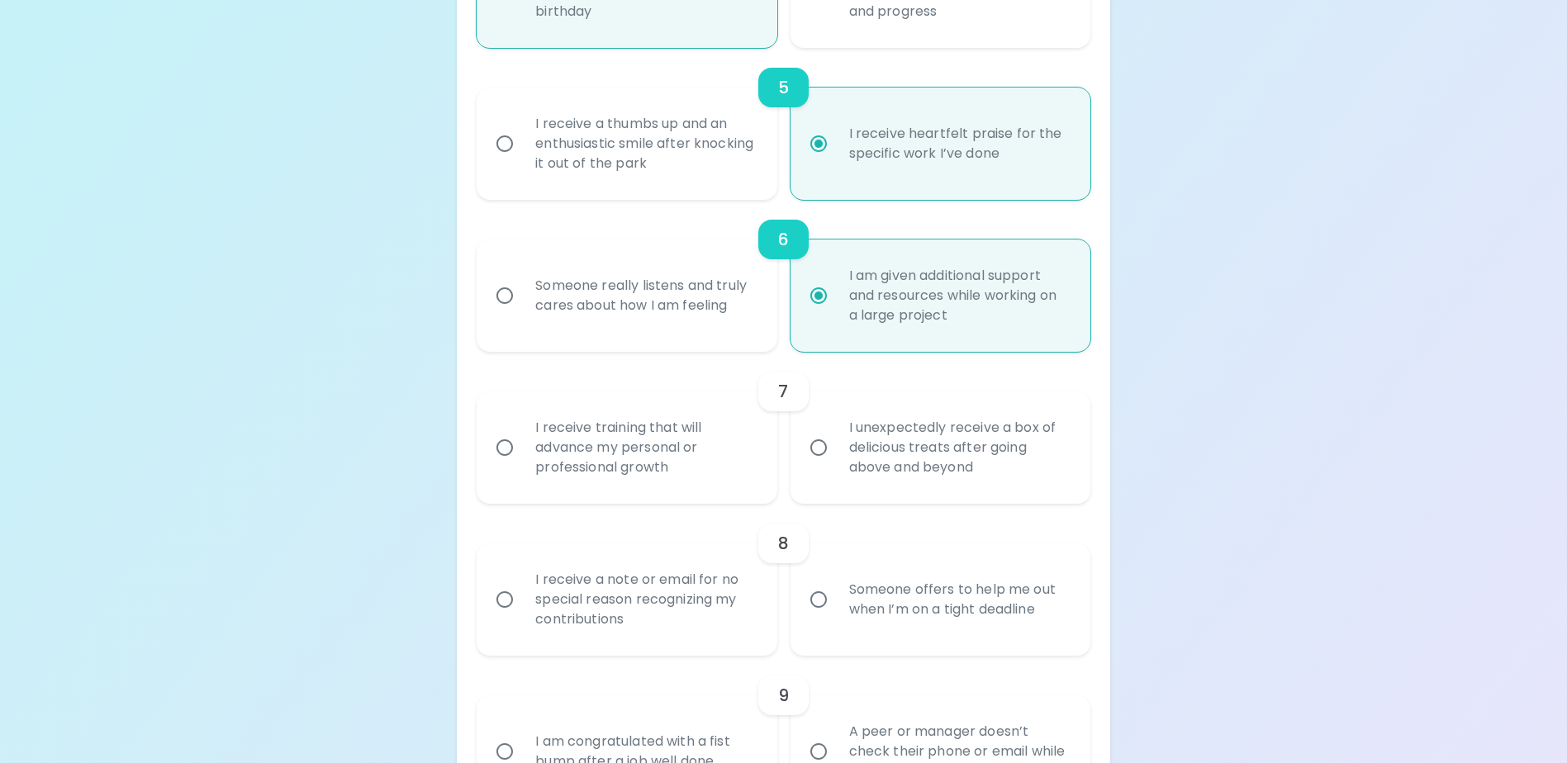
radio input "true"
click at [702, 449] on div "I receive training that will advance my personal or professional growth" at bounding box center [644, 447] width 245 height 99
click at [522, 449] on input "I receive training that will advance my personal or professional growth" at bounding box center [504, 447] width 35 height 35
radio input "false"
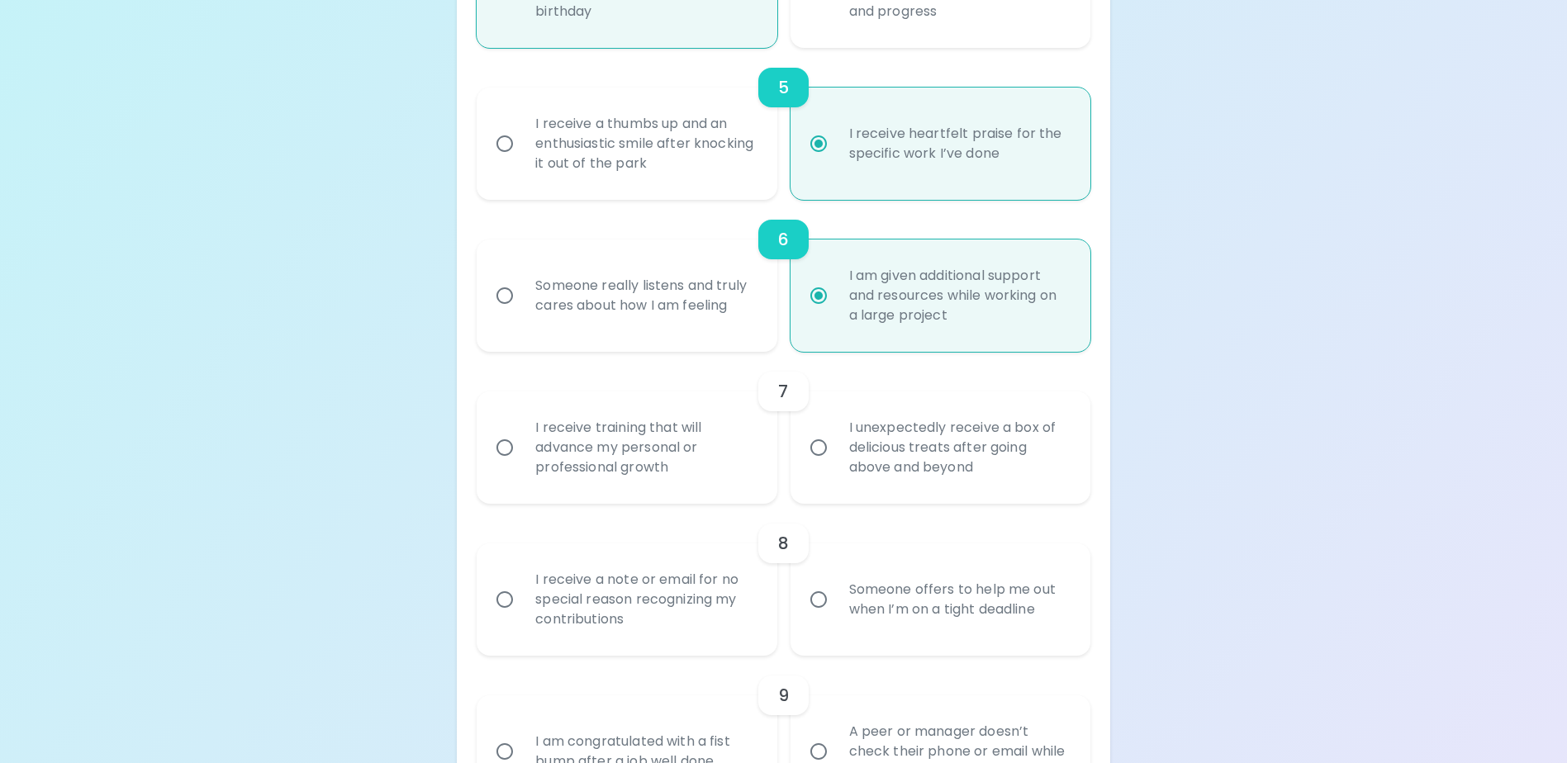
radio input "false"
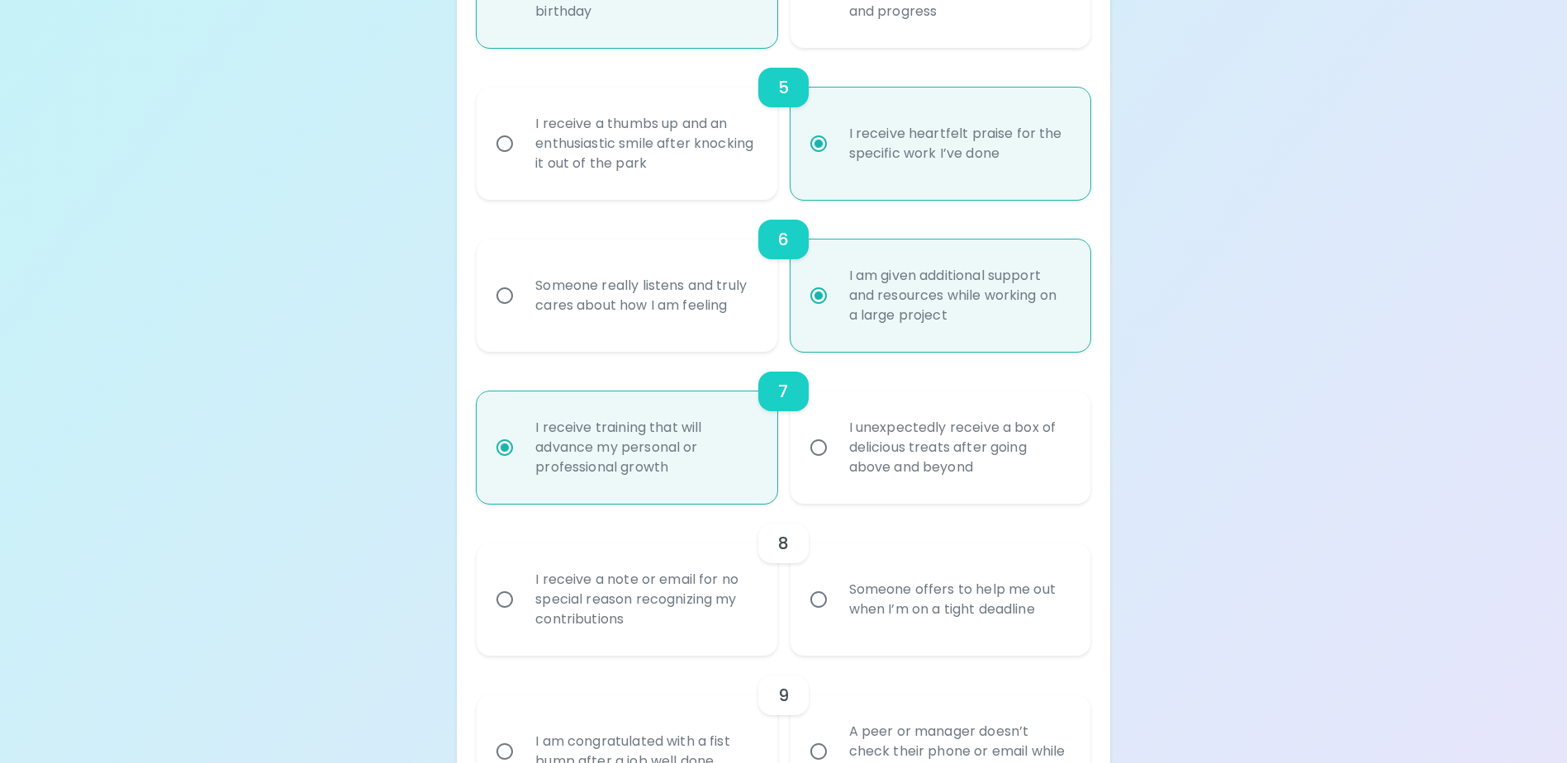
scroll to position [1088, 0]
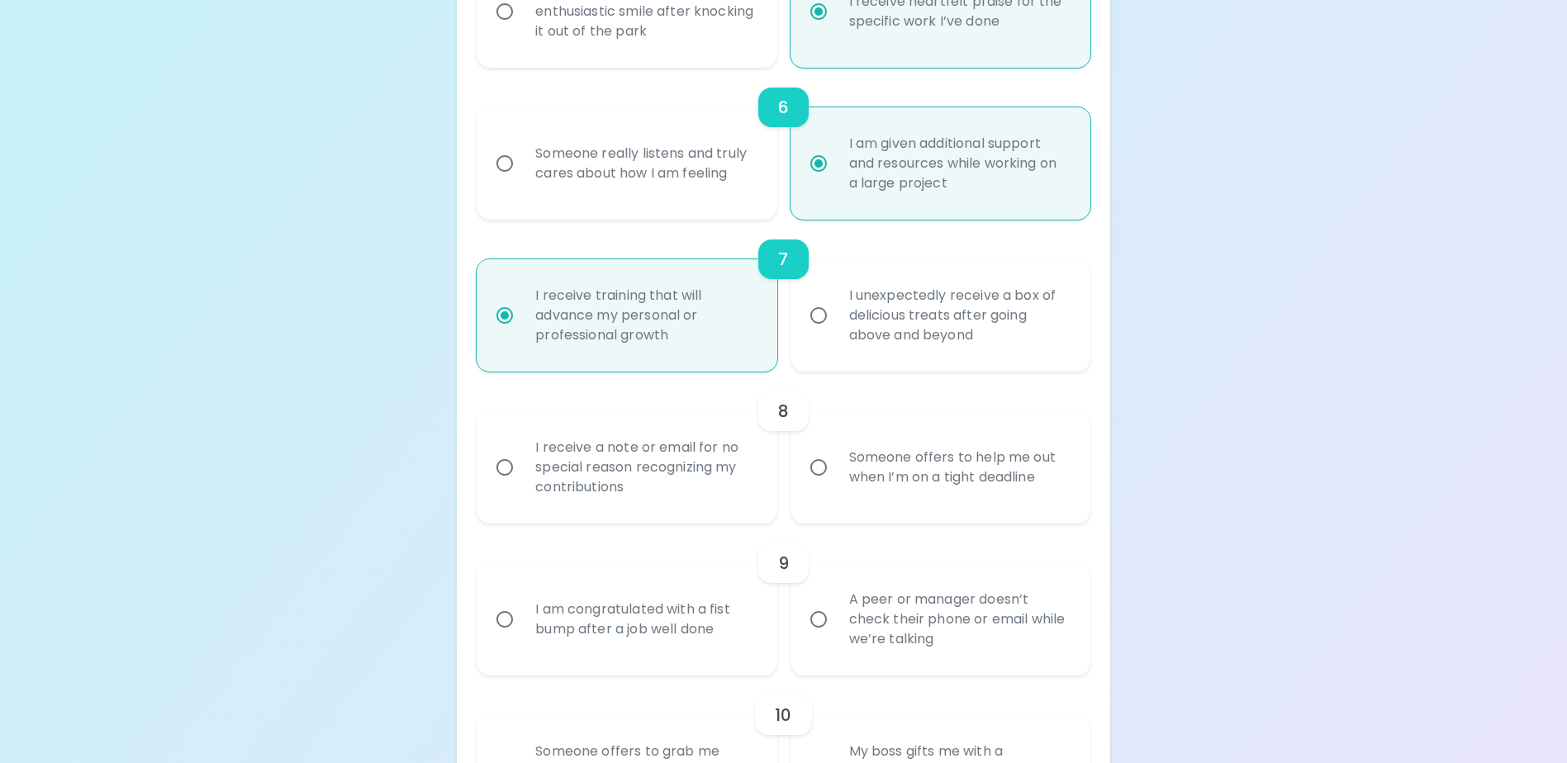
radio input "true"
click at [989, 507] on div "Someone offers to help me out when I’m on a tight deadline" at bounding box center [958, 467] width 245 height 79
click at [836, 485] on input "Someone offers to help me out when I’m on a tight deadline" at bounding box center [818, 467] width 35 height 35
radio input "false"
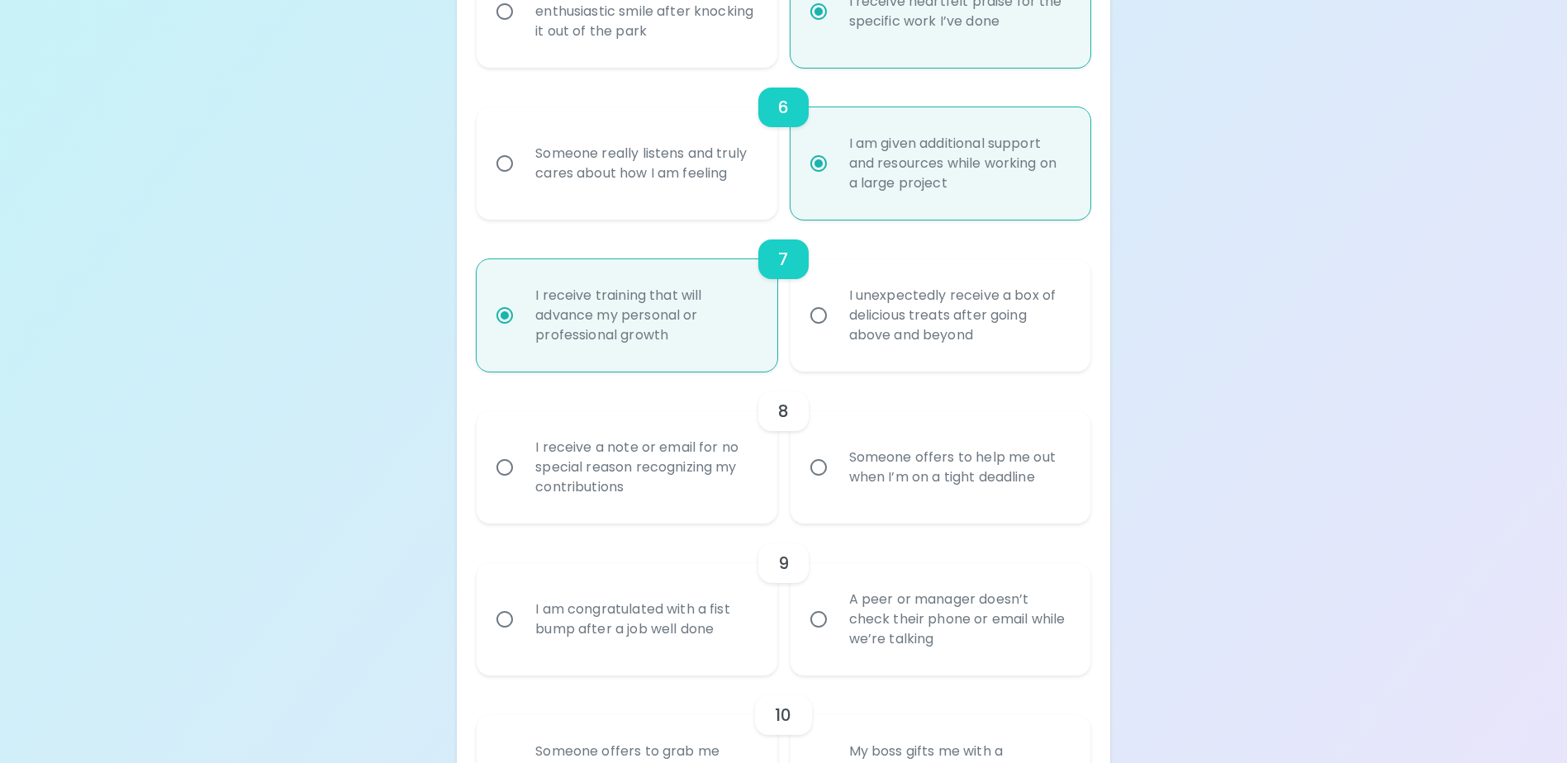
radio input "false"
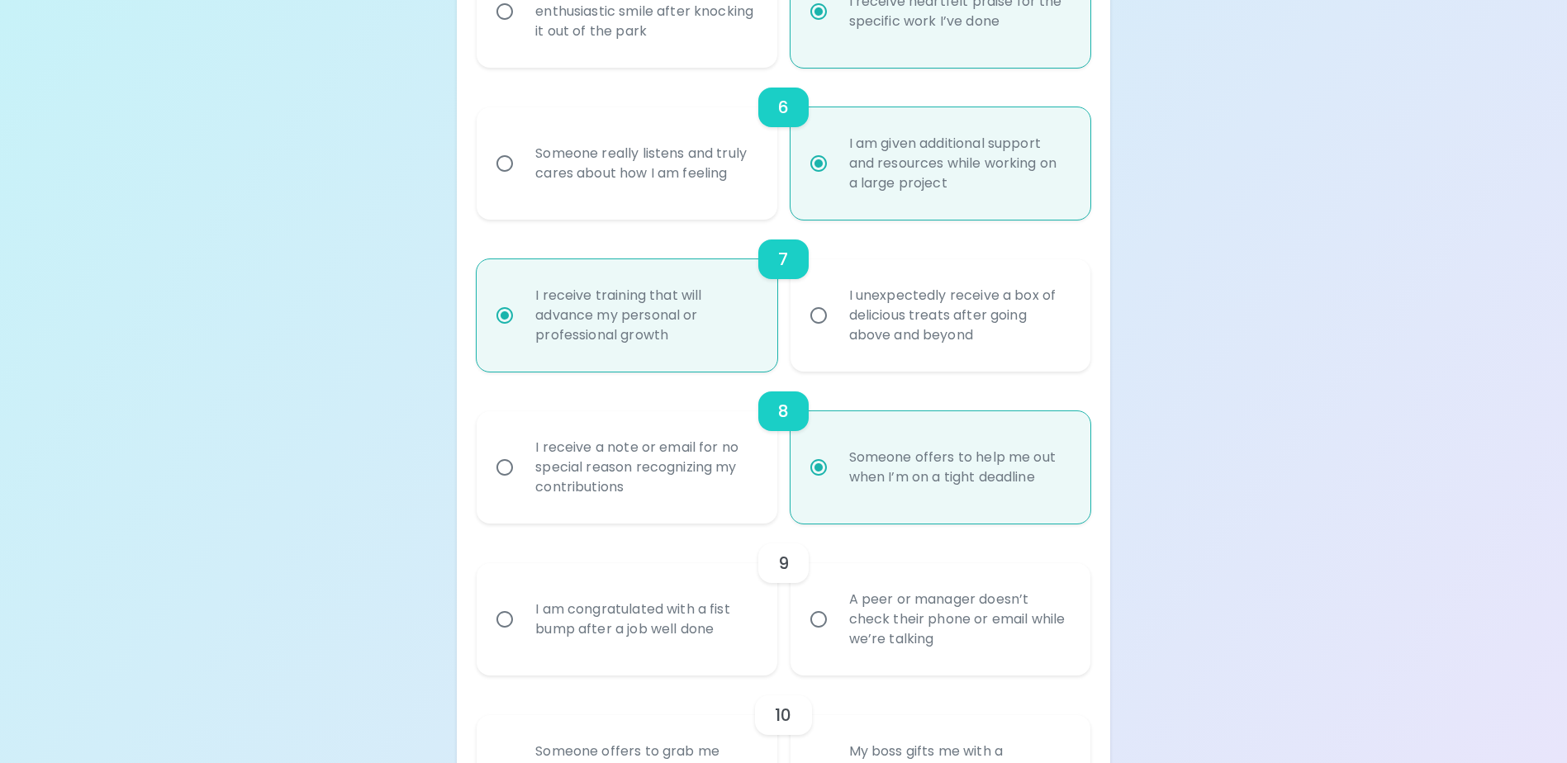
scroll to position [1220, 0]
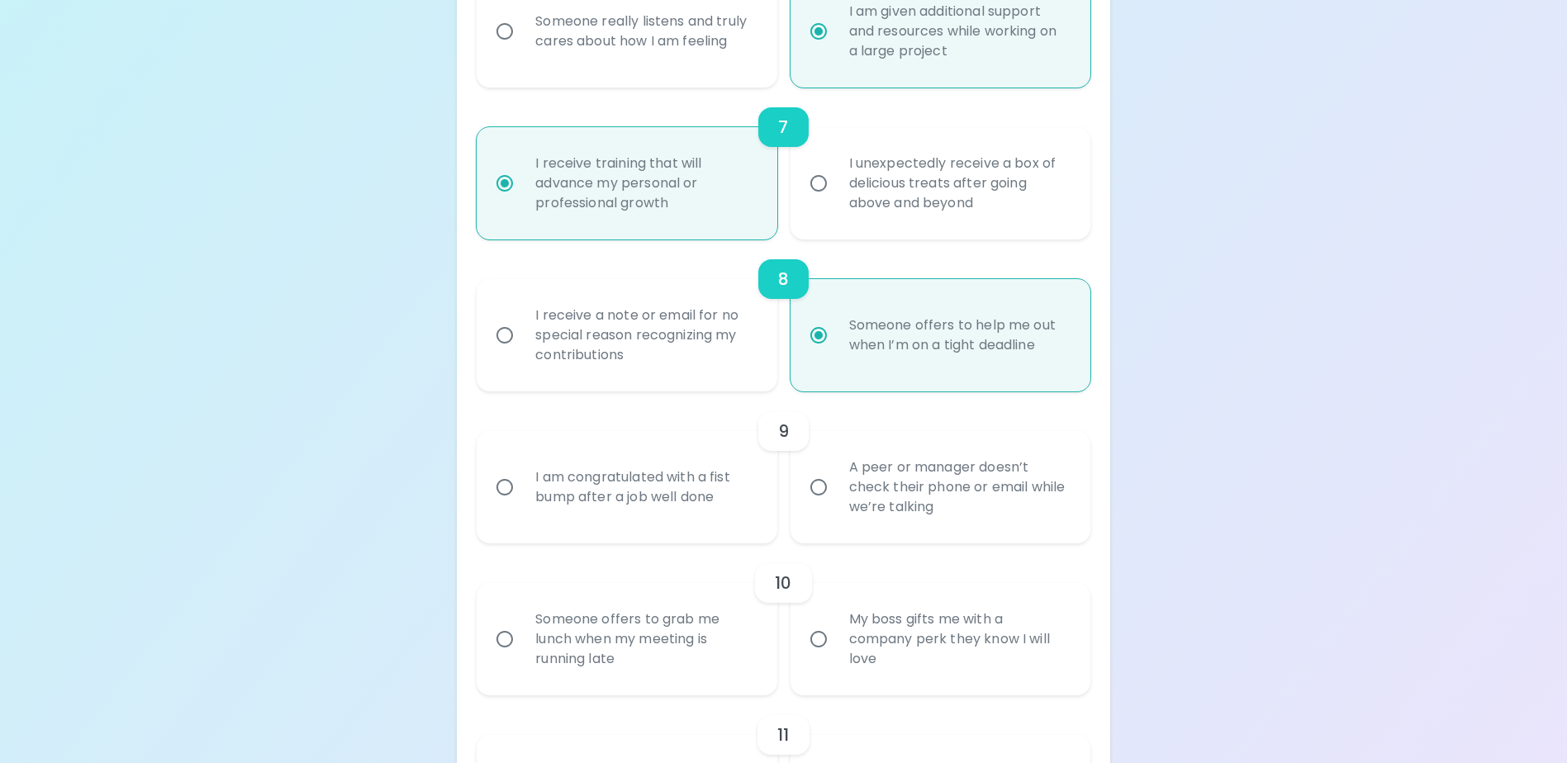
radio input "true"
click at [951, 529] on div "A peer or manager doesn’t check their phone or email while we’re talking" at bounding box center [958, 487] width 245 height 99
click at [836, 505] on input "A peer or manager doesn’t check their phone or email while we’re talking" at bounding box center [818, 487] width 35 height 35
radio input "false"
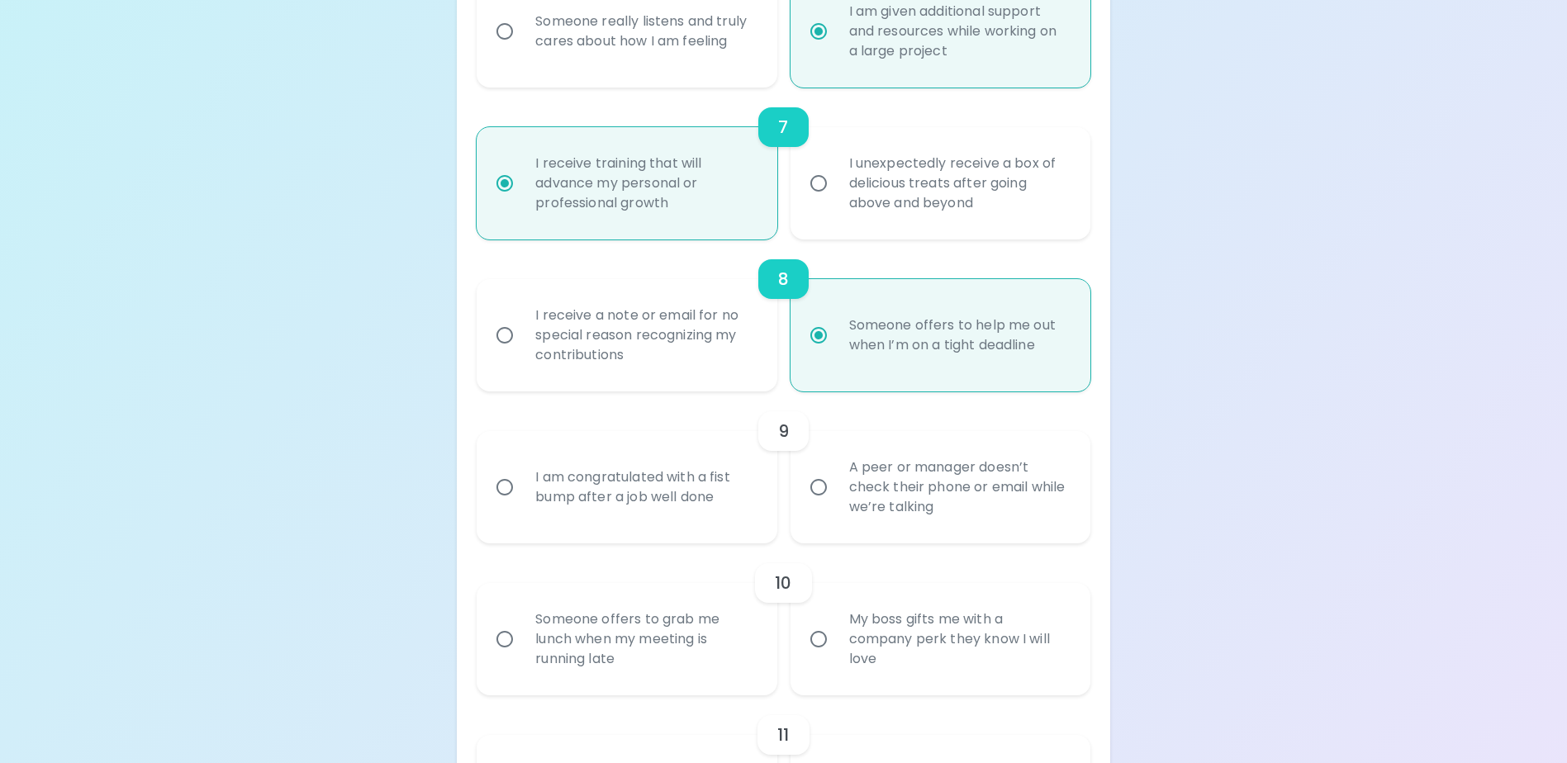
radio input "false"
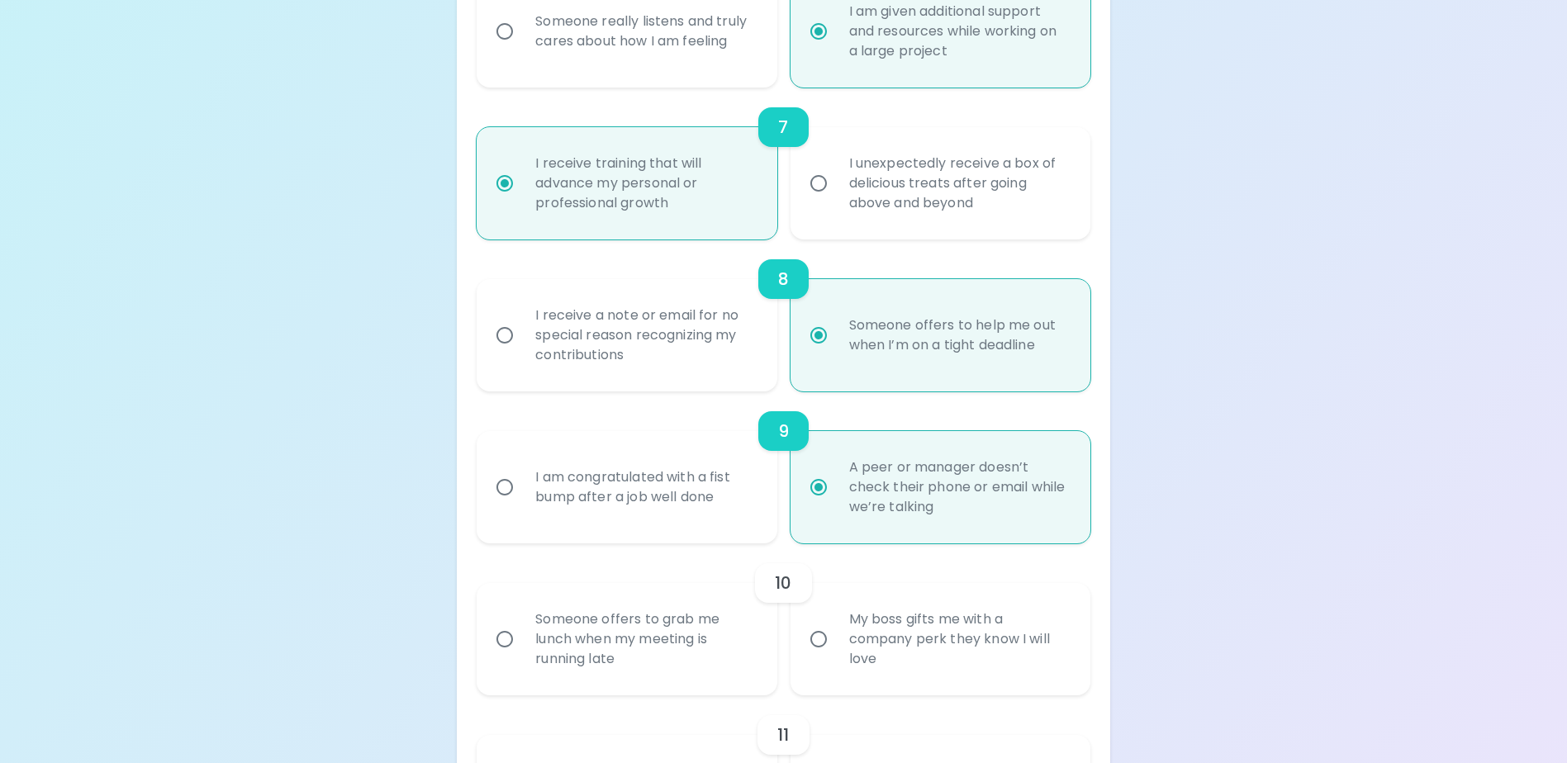
scroll to position [1352, 0]
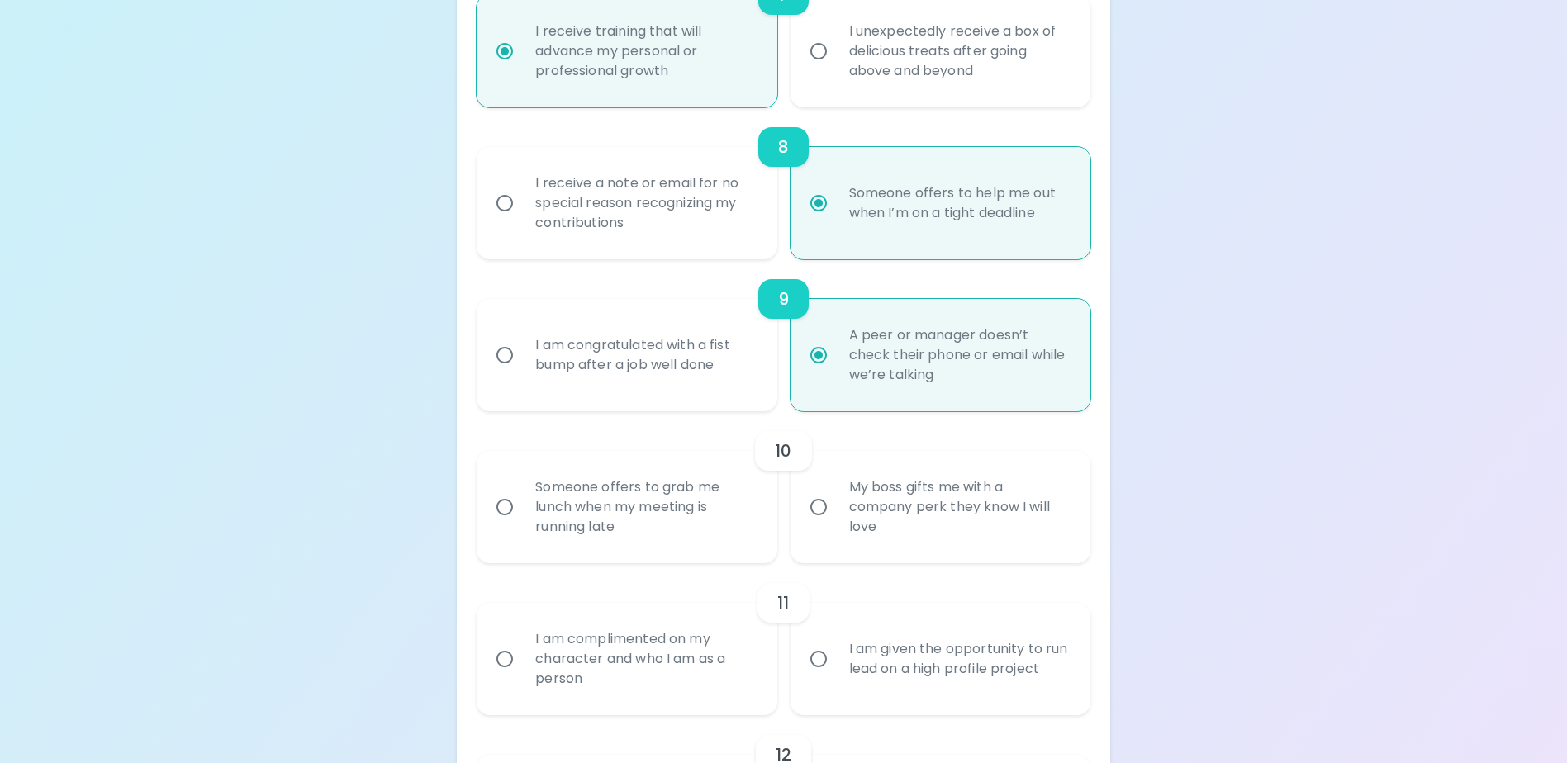
radio input "true"
click at [875, 557] on div "My boss gifts me with a company perk they know I will love" at bounding box center [958, 507] width 245 height 99
click at [836, 524] on input "My boss gifts me with a company perk they know I will love" at bounding box center [818, 507] width 35 height 35
radio input "false"
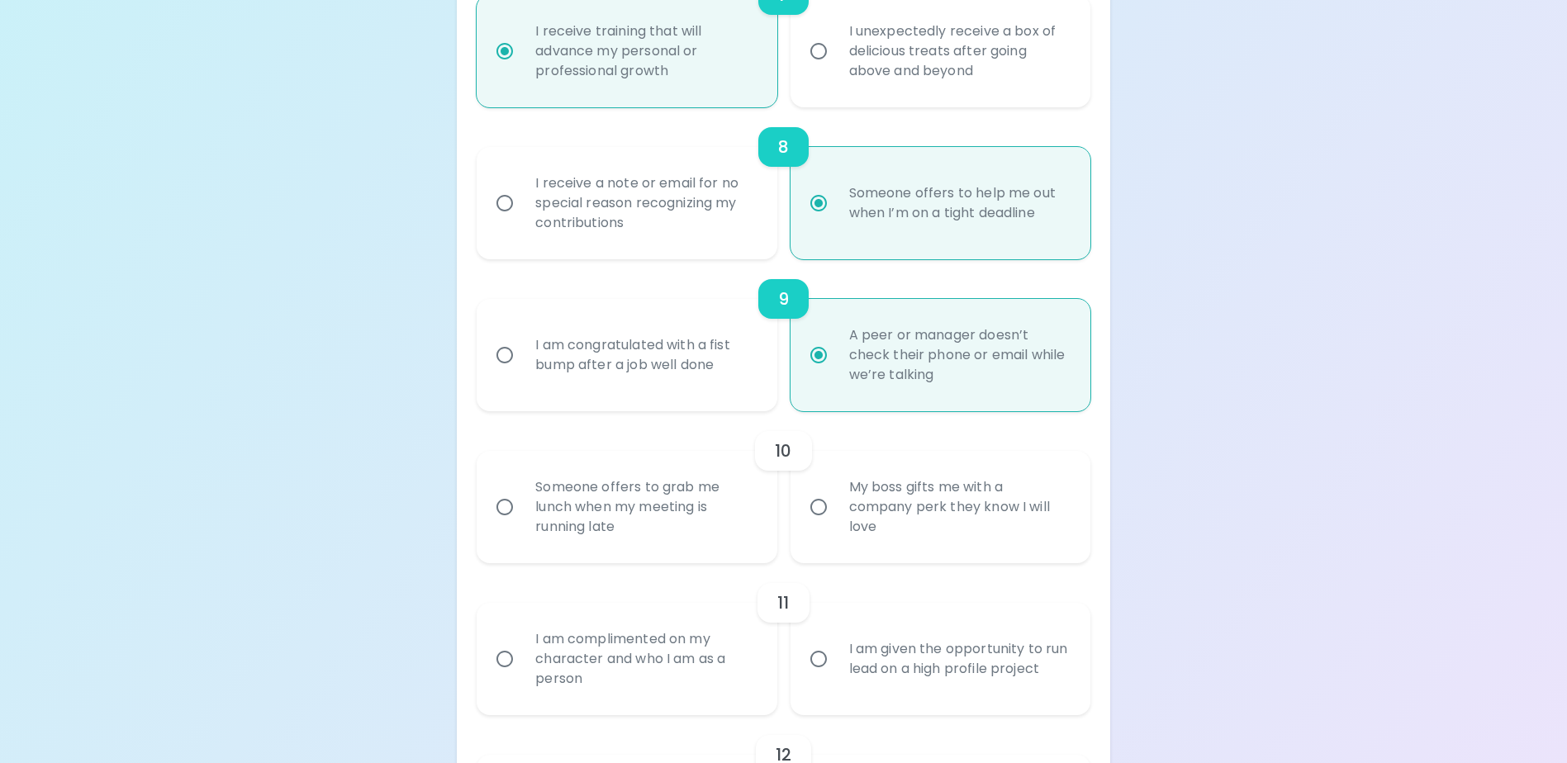
radio input "false"
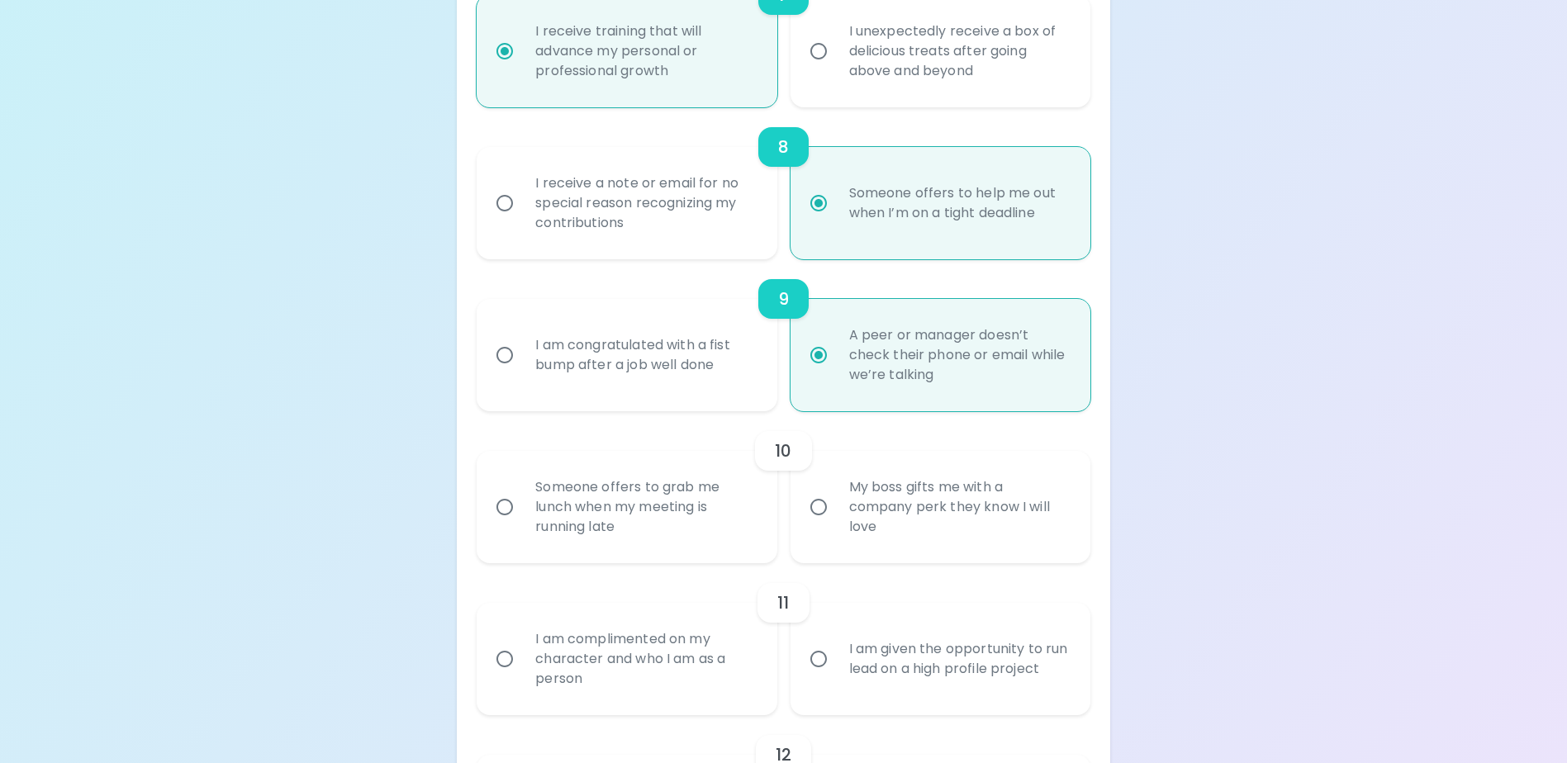
radio input "false"
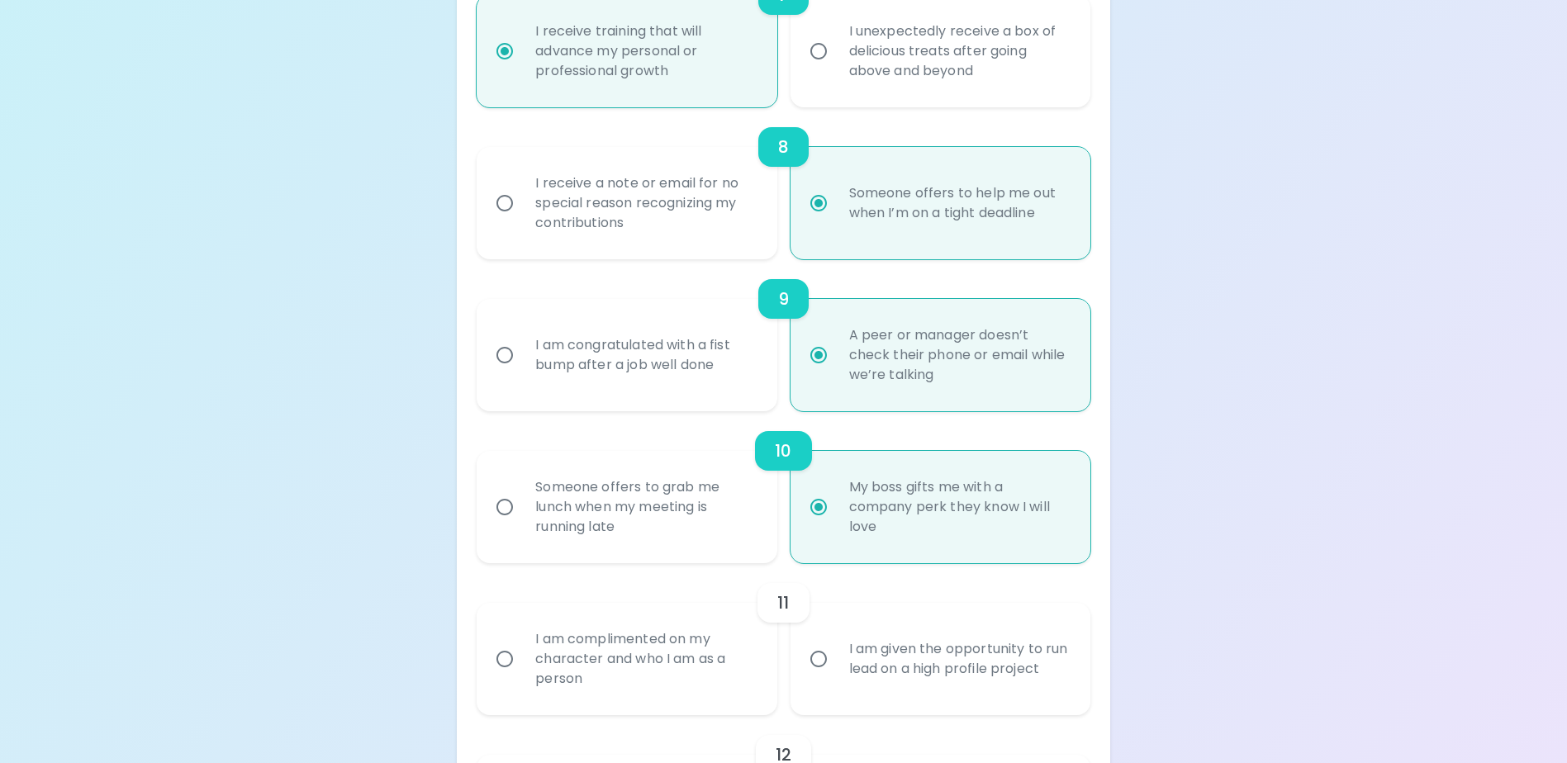
scroll to position [1484, 0]
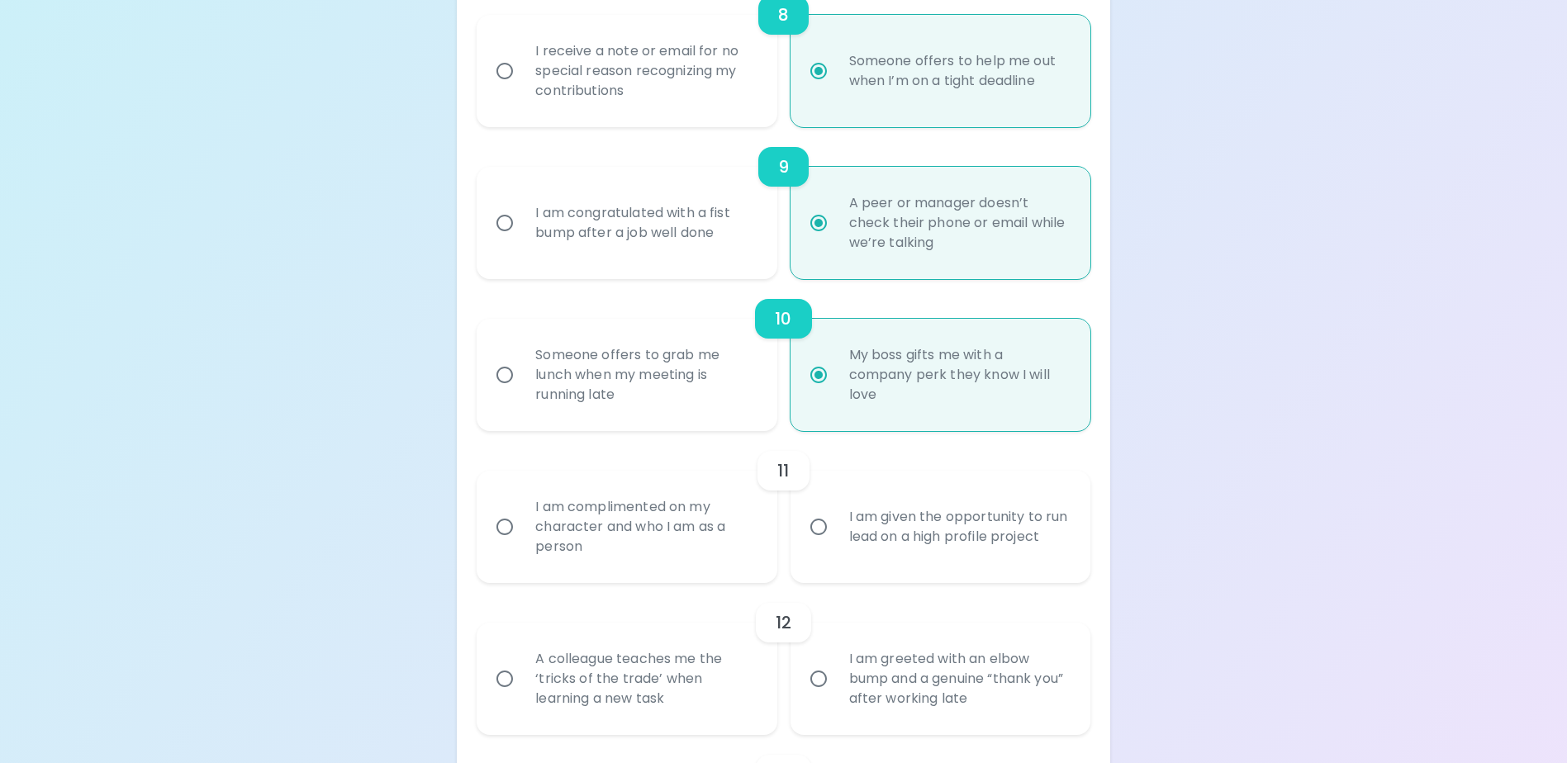
radio input "true"
click at [627, 533] on div "I am complimented on my character and who I am as a person" at bounding box center [644, 526] width 245 height 99
click at [522, 533] on input "I am complimented on my character and who I am as a person" at bounding box center [504, 527] width 35 height 35
radio input "false"
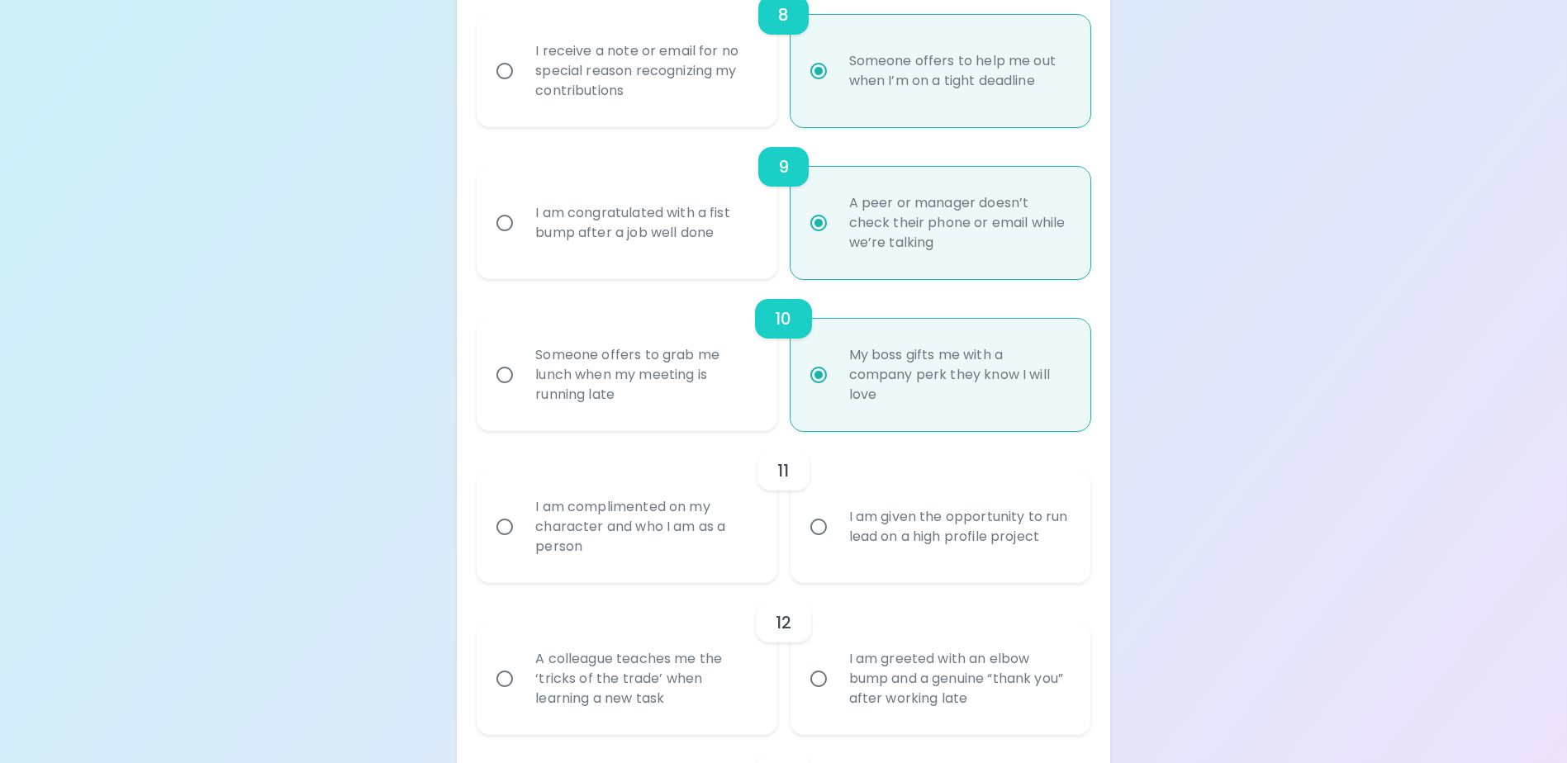
radio input "false"
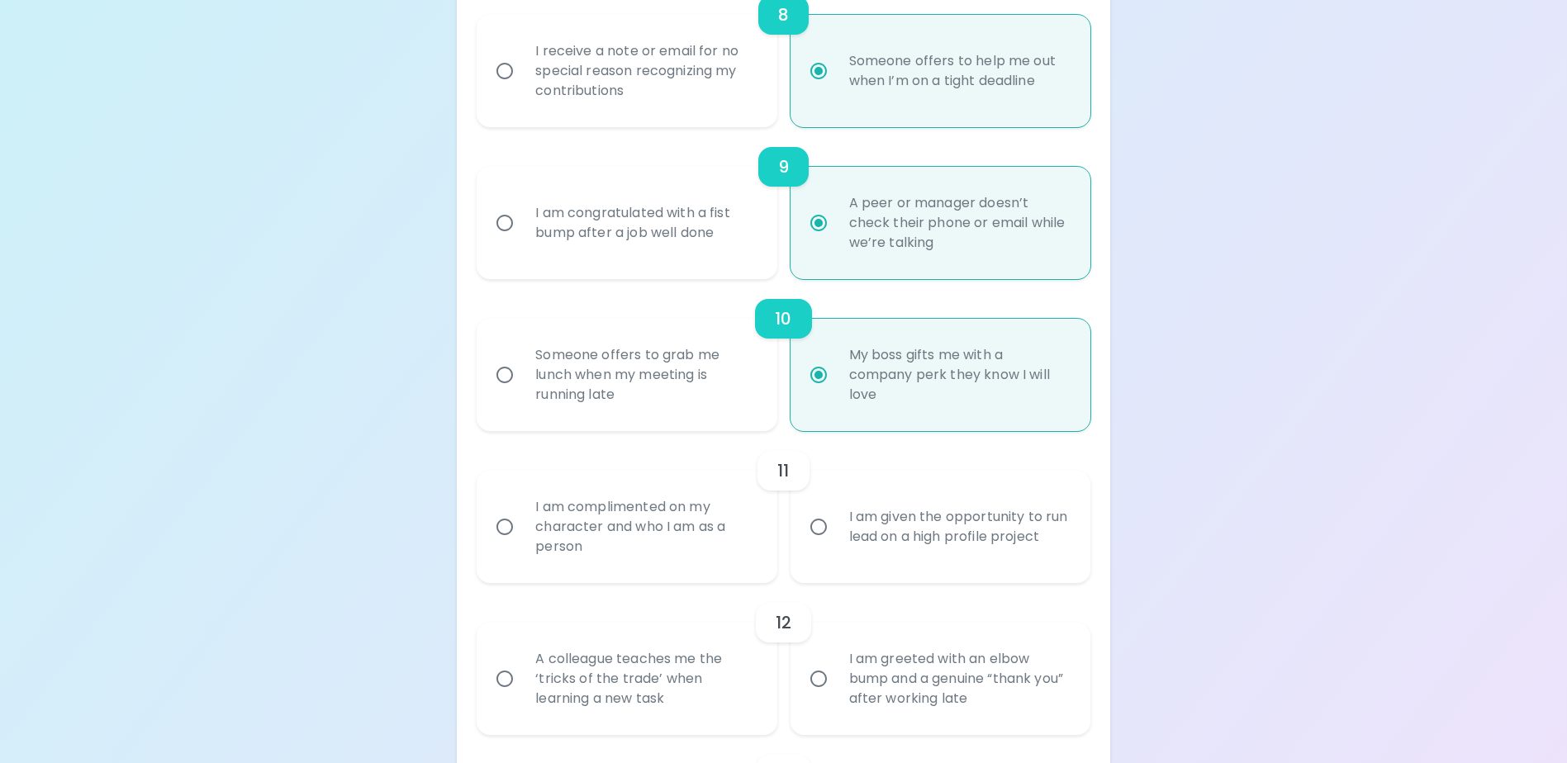
radio input "false"
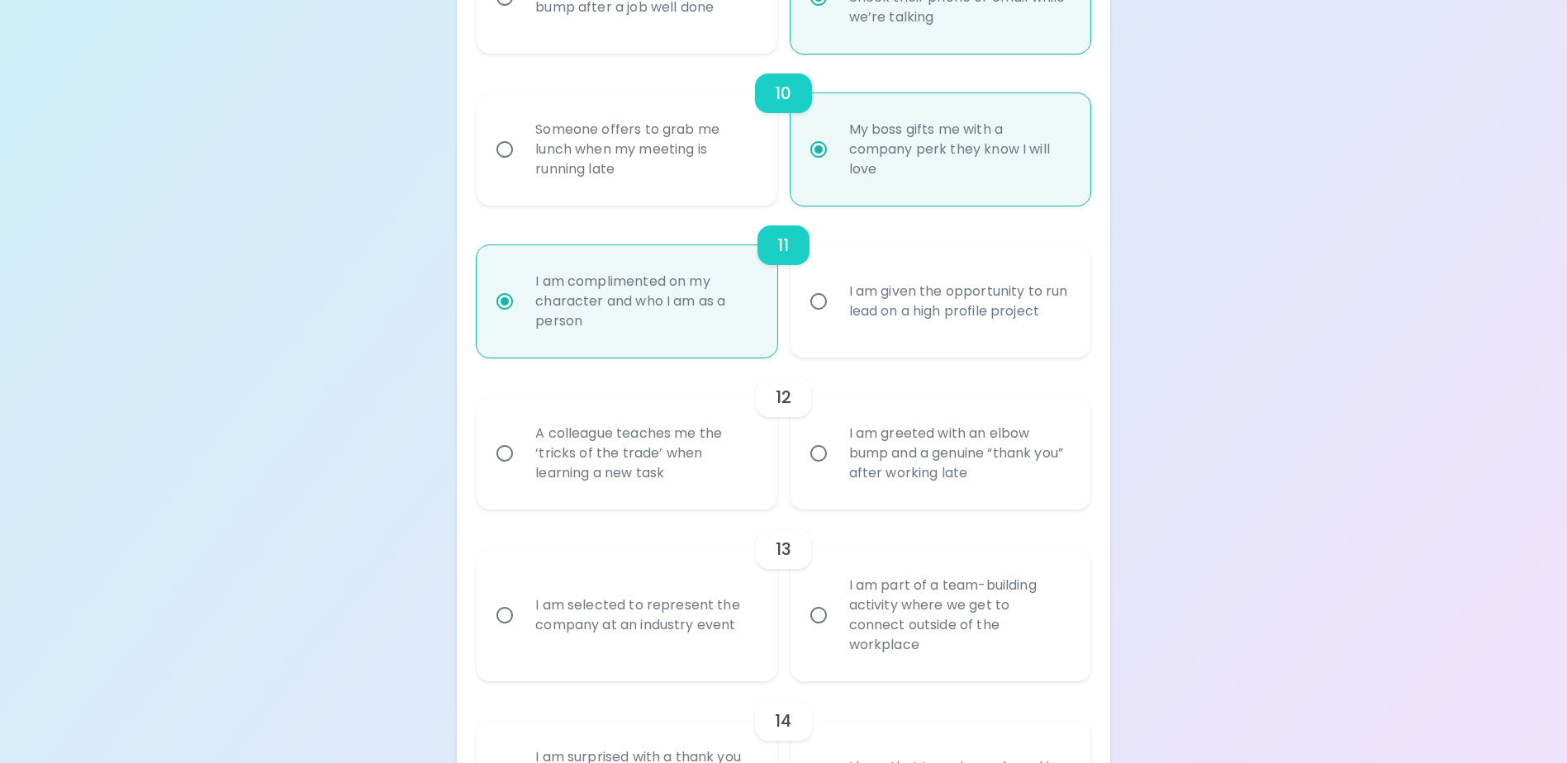
scroll to position [1702, 0]
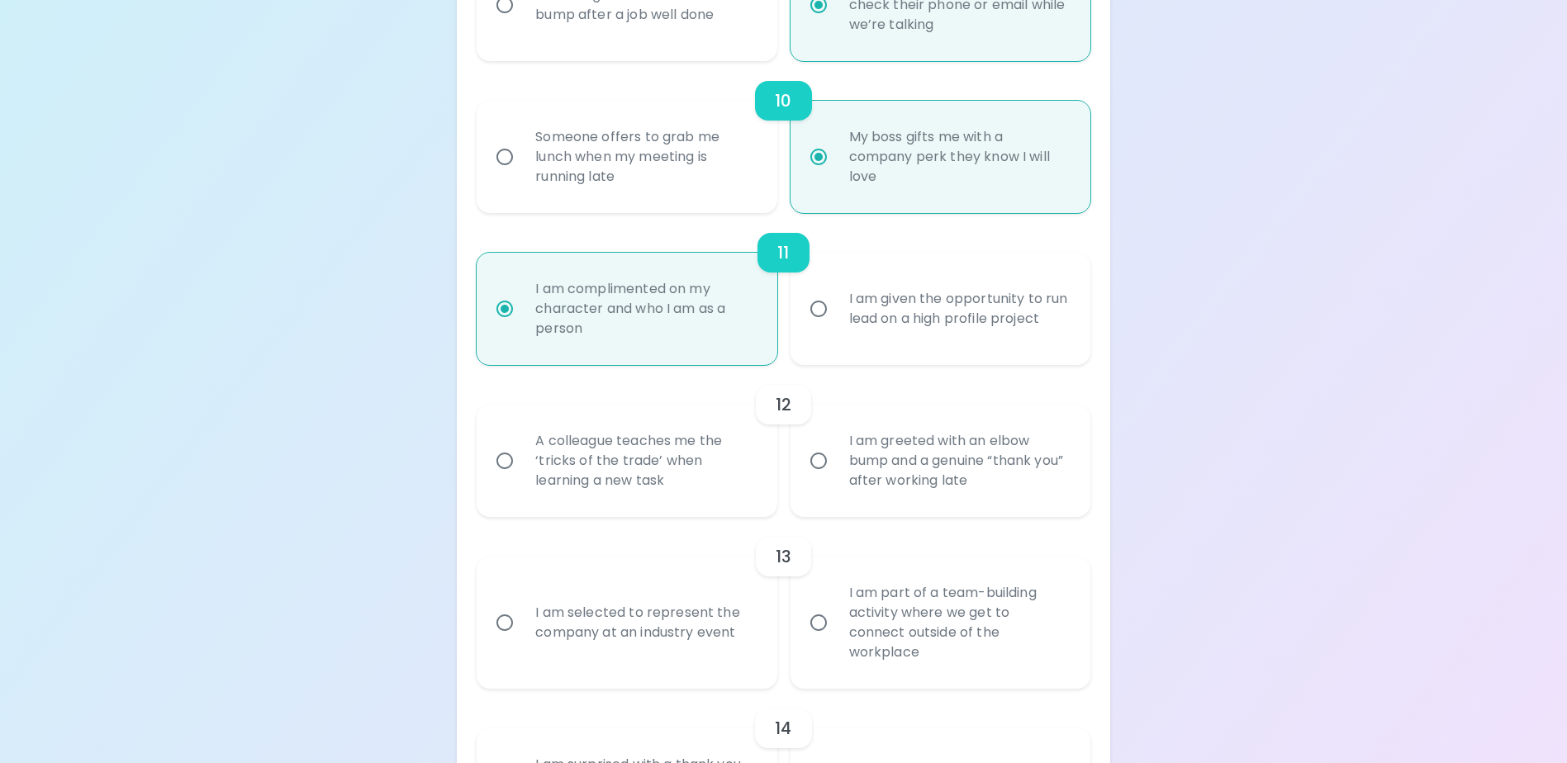
radio input "true"
click at [926, 273] on div "11" at bounding box center [783, 253] width 613 height 40
click at [899, 312] on div "I am given the opportunity to run lead on a high profile project" at bounding box center [958, 308] width 245 height 79
click at [836, 312] on input "I am given the opportunity to run lead on a high profile project" at bounding box center [818, 309] width 35 height 35
radio input "false"
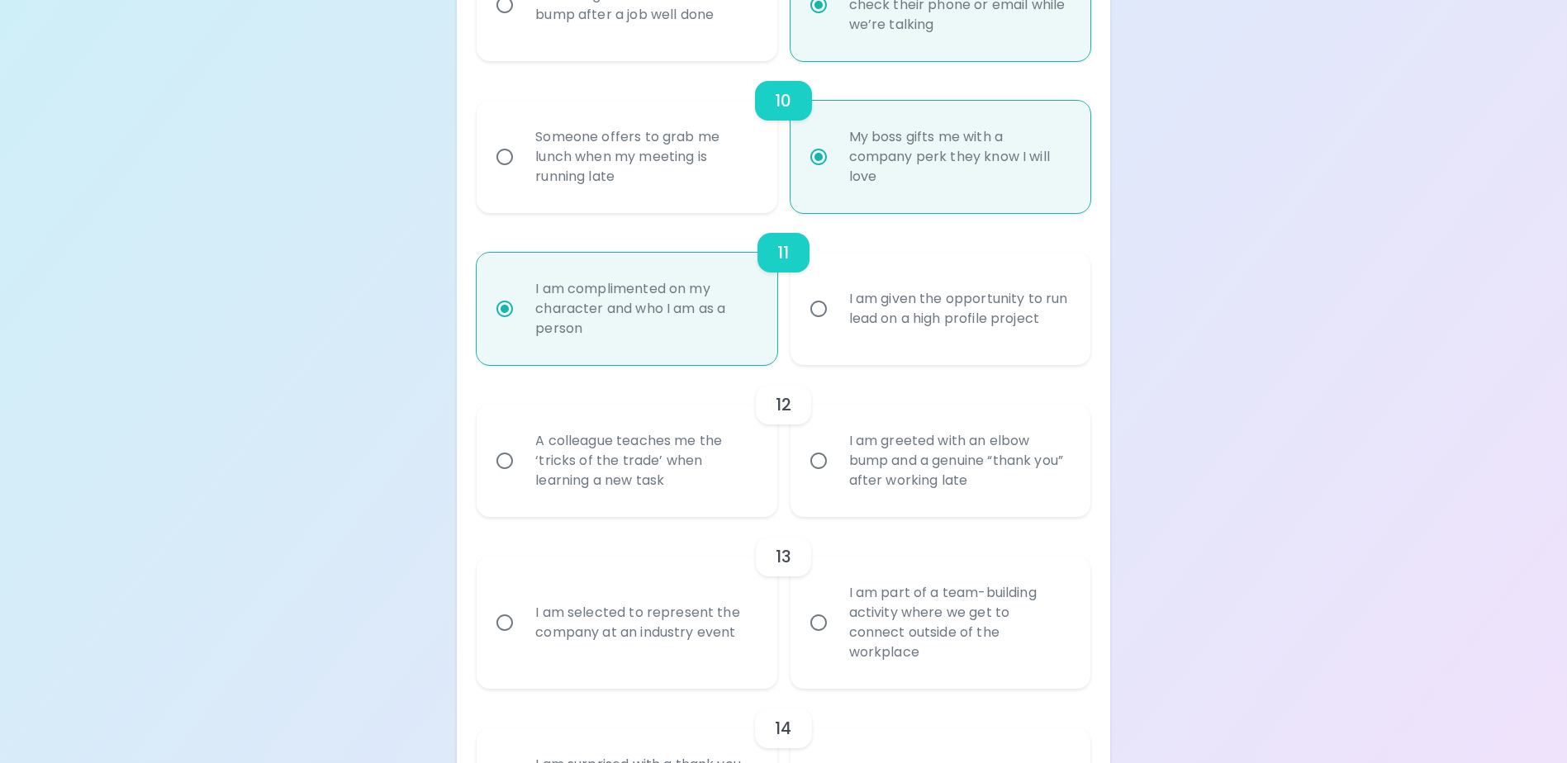
radio input "false"
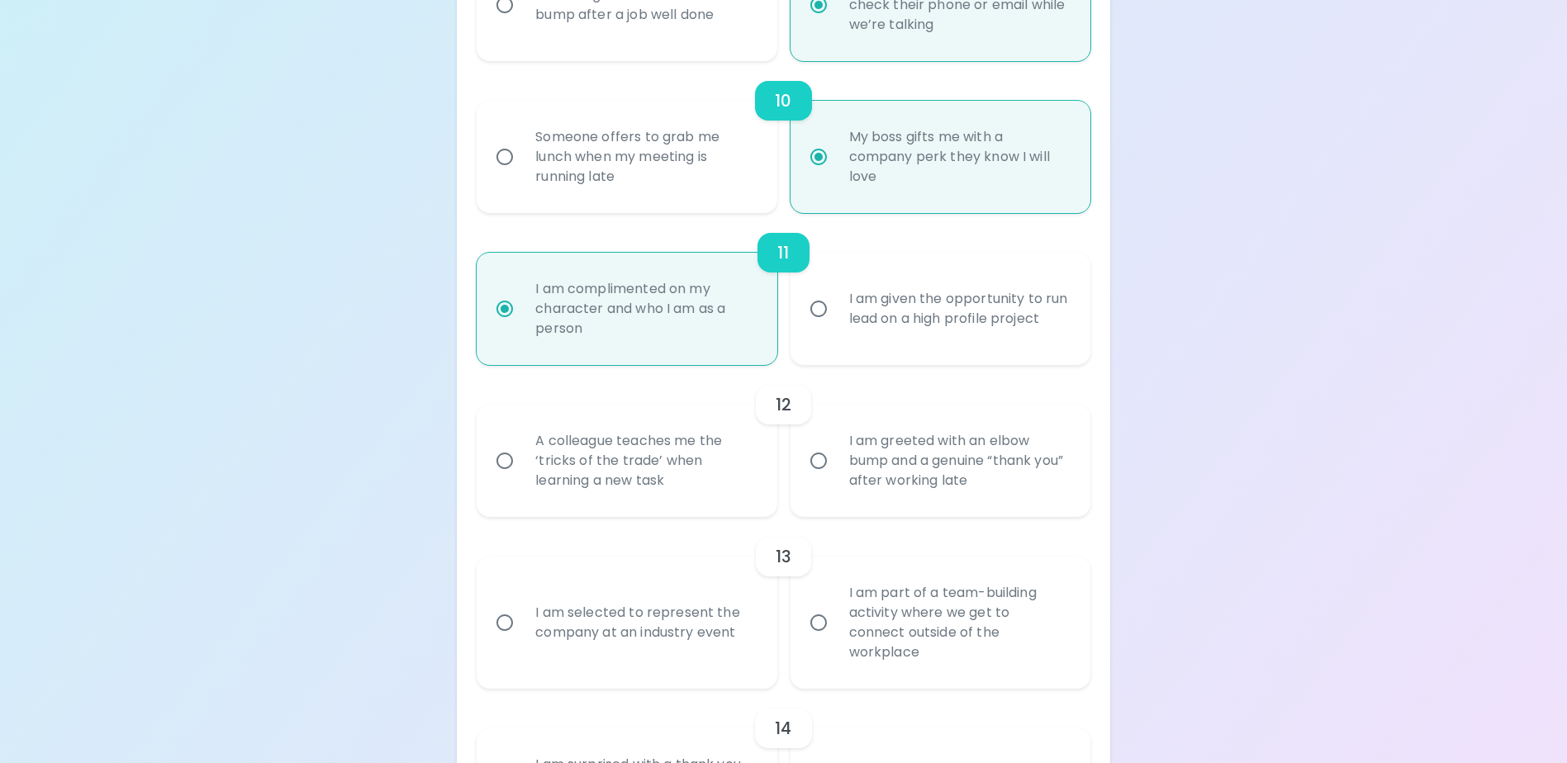
radio input "false"
radio input "true"
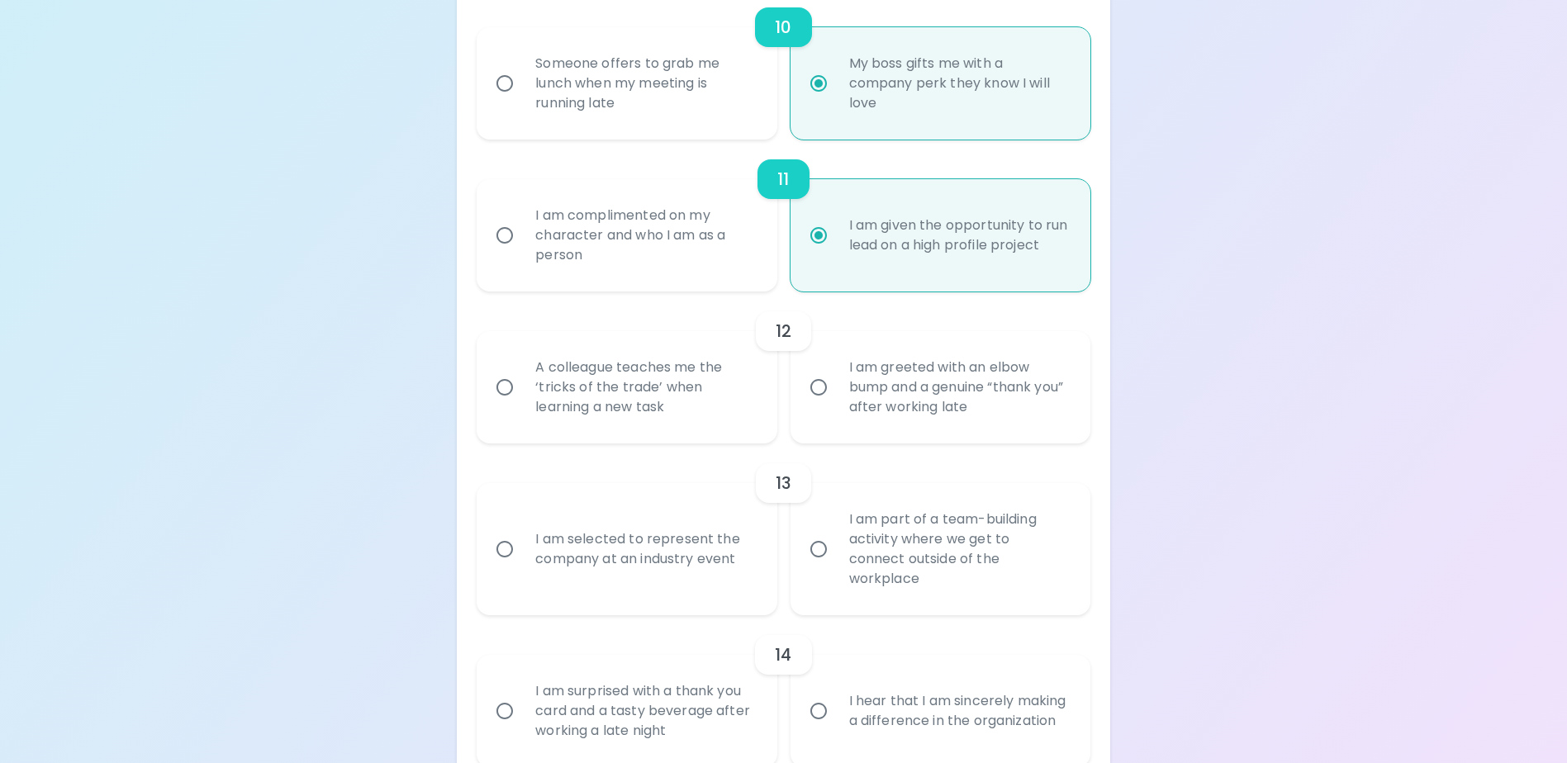
scroll to position [1777, 0]
radio input "true"
click at [657, 415] on div "A colleague teaches me the ‘tricks of the trade’ when learning a new task" at bounding box center [644, 386] width 245 height 99
click at [522, 404] on input "A colleague teaches me the ‘tricks of the trade’ when learning a new task" at bounding box center [504, 386] width 35 height 35
radio input "false"
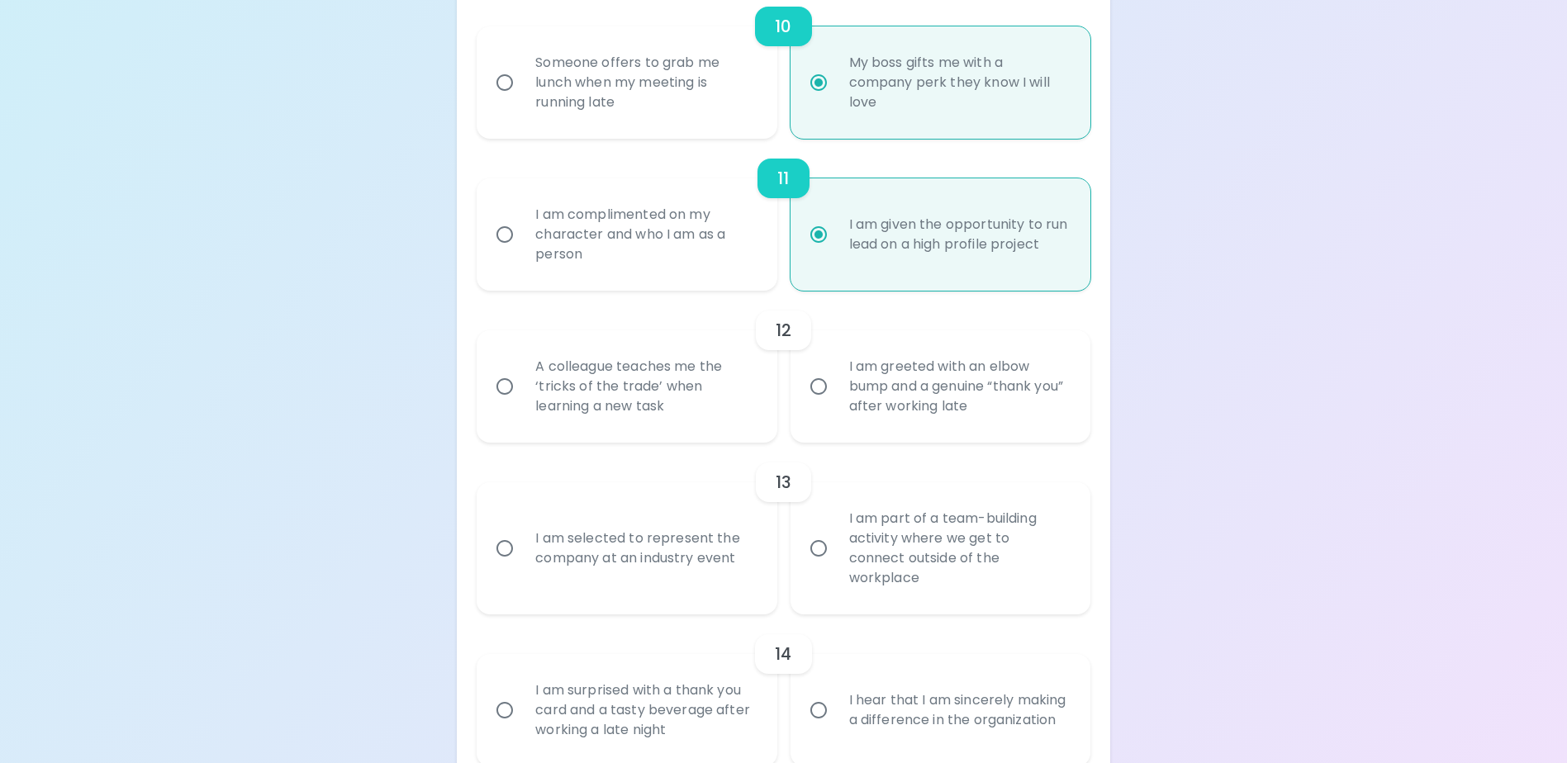
radio input "false"
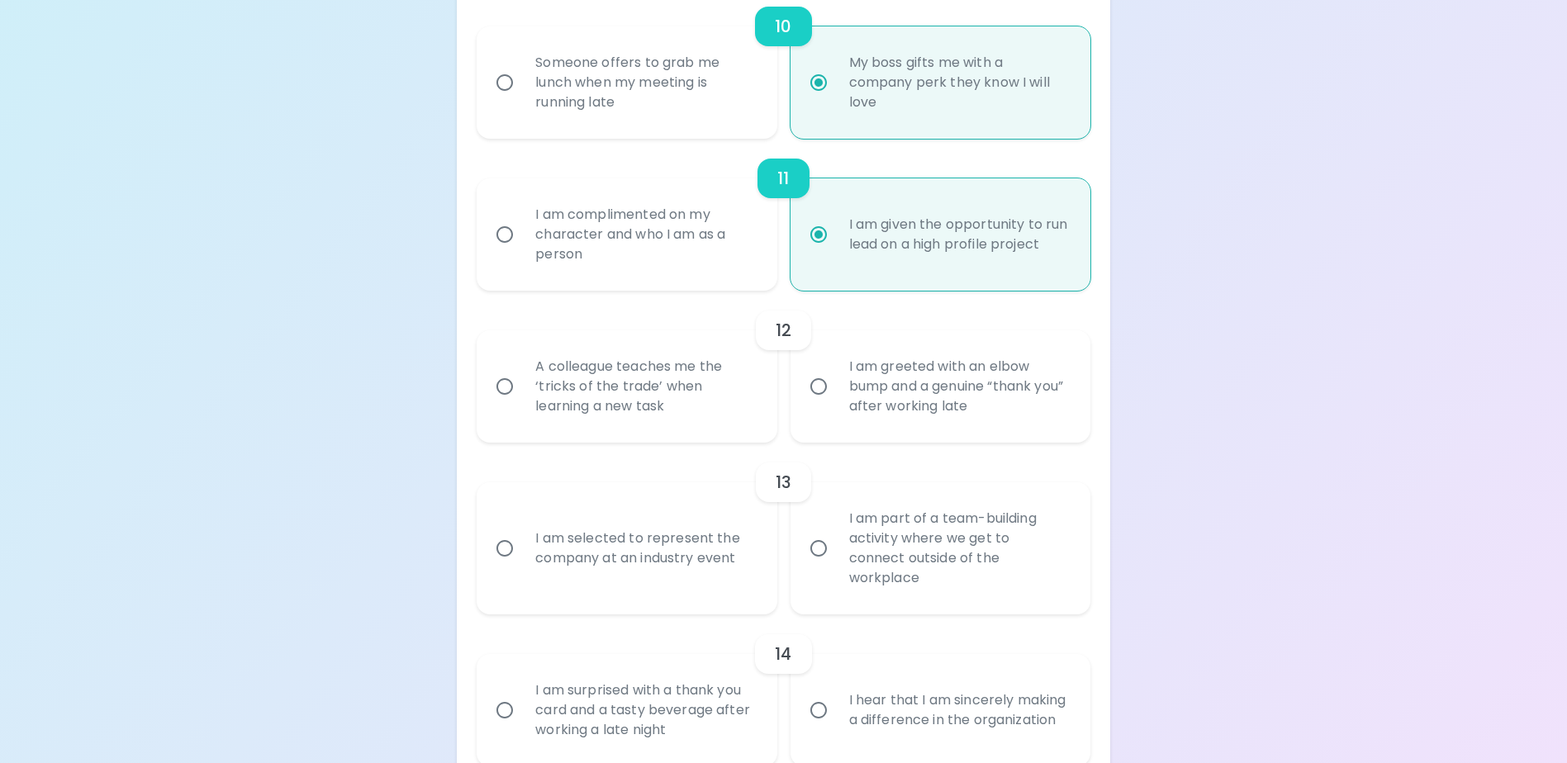
radio input "false"
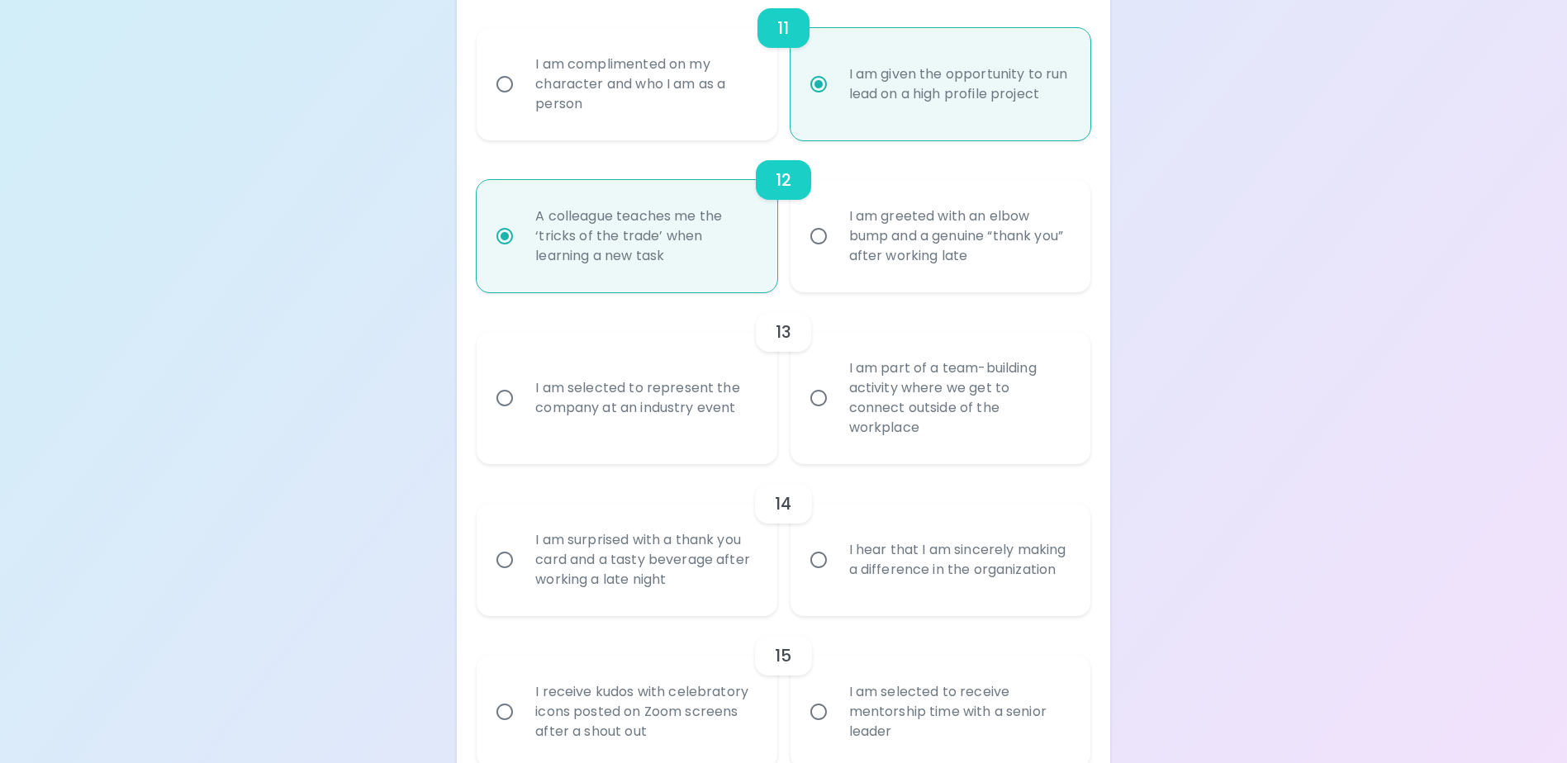
scroll to position [1929, 0]
radio input "true"
click at [681, 406] on div "I am selected to represent the company at an industry event" at bounding box center [644, 395] width 245 height 79
click at [522, 406] on input "I am selected to represent the company at an industry event" at bounding box center [504, 395] width 35 height 35
radio input "false"
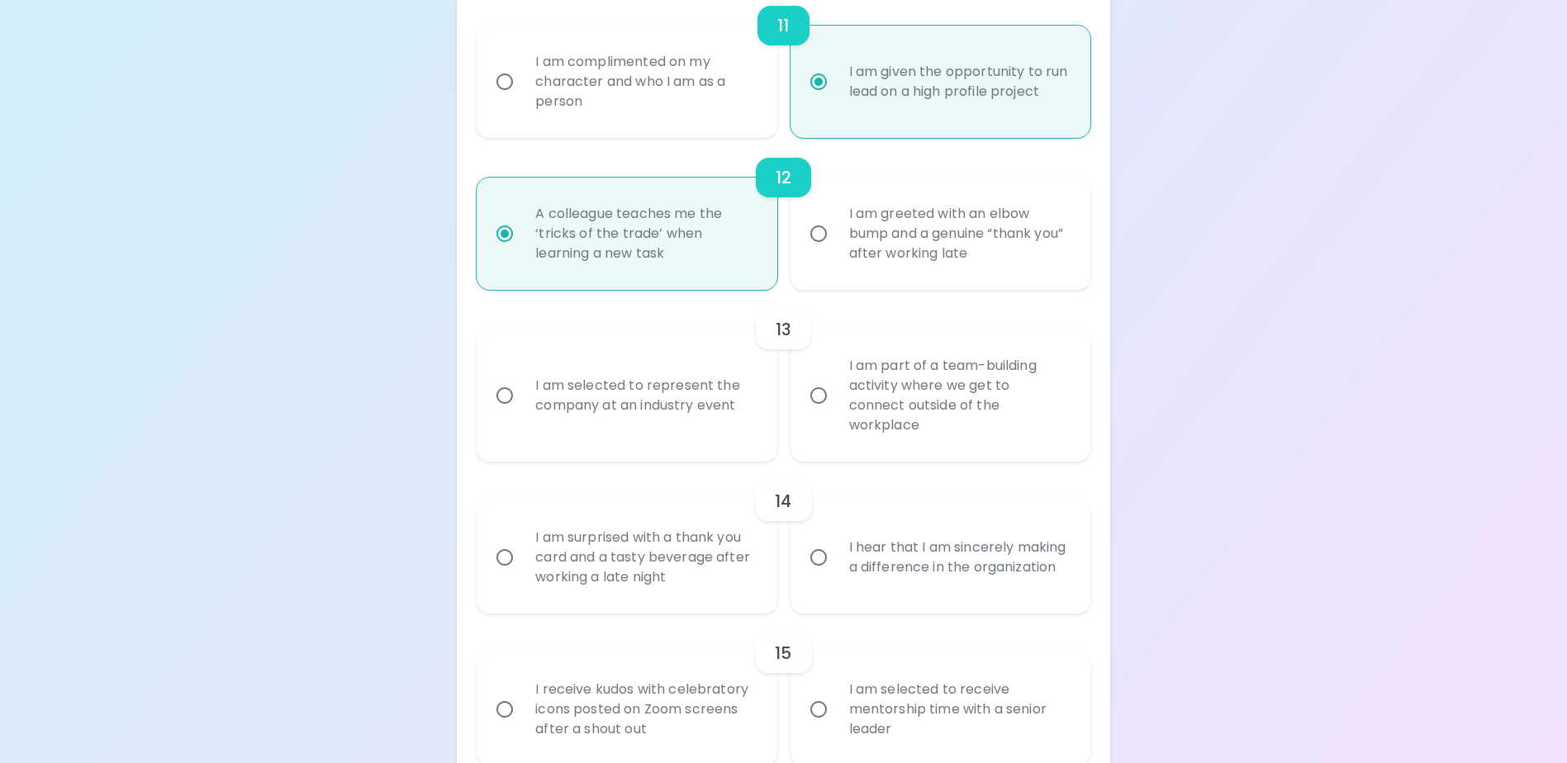
radio input "false"
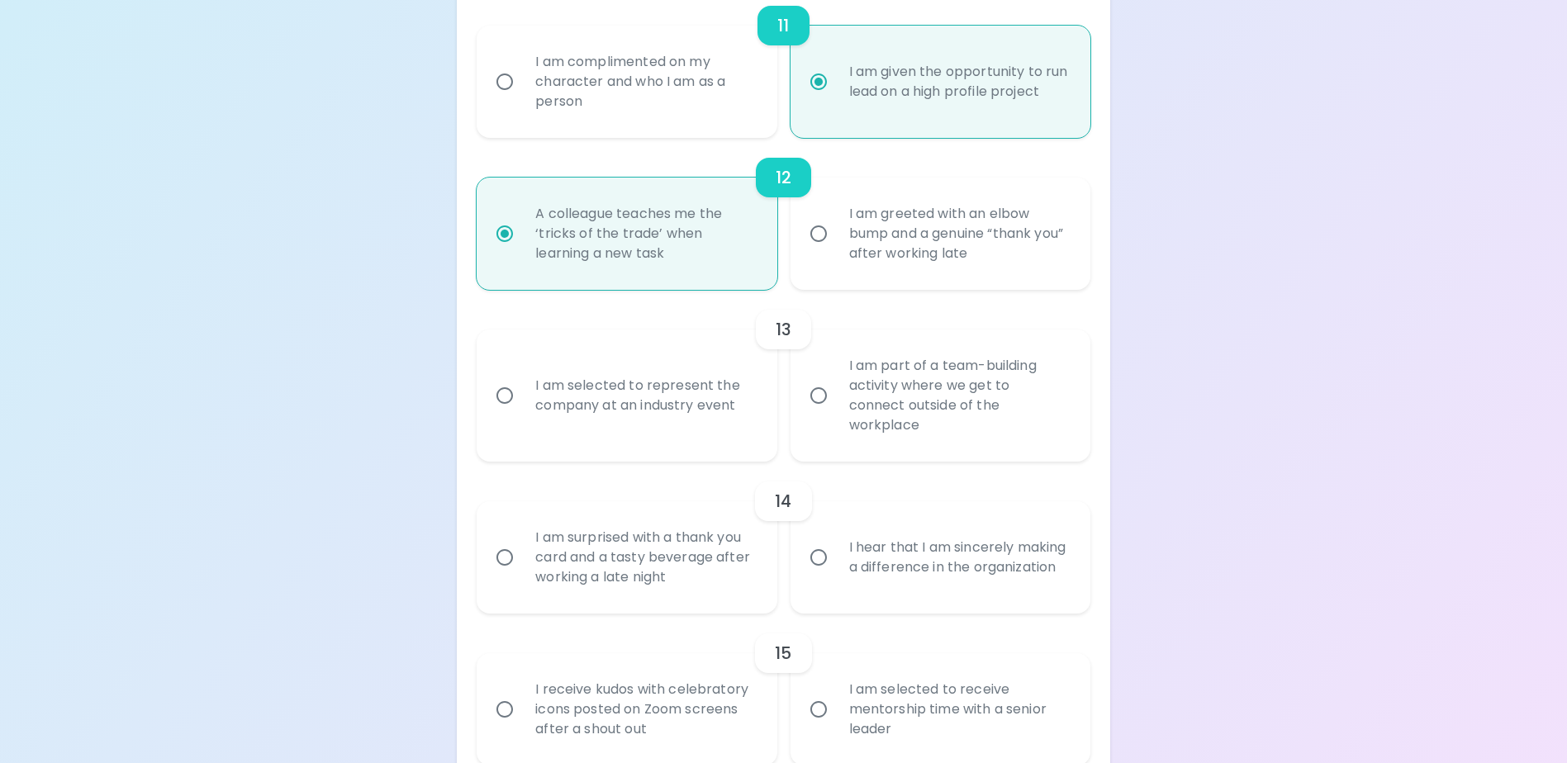
radio input "false"
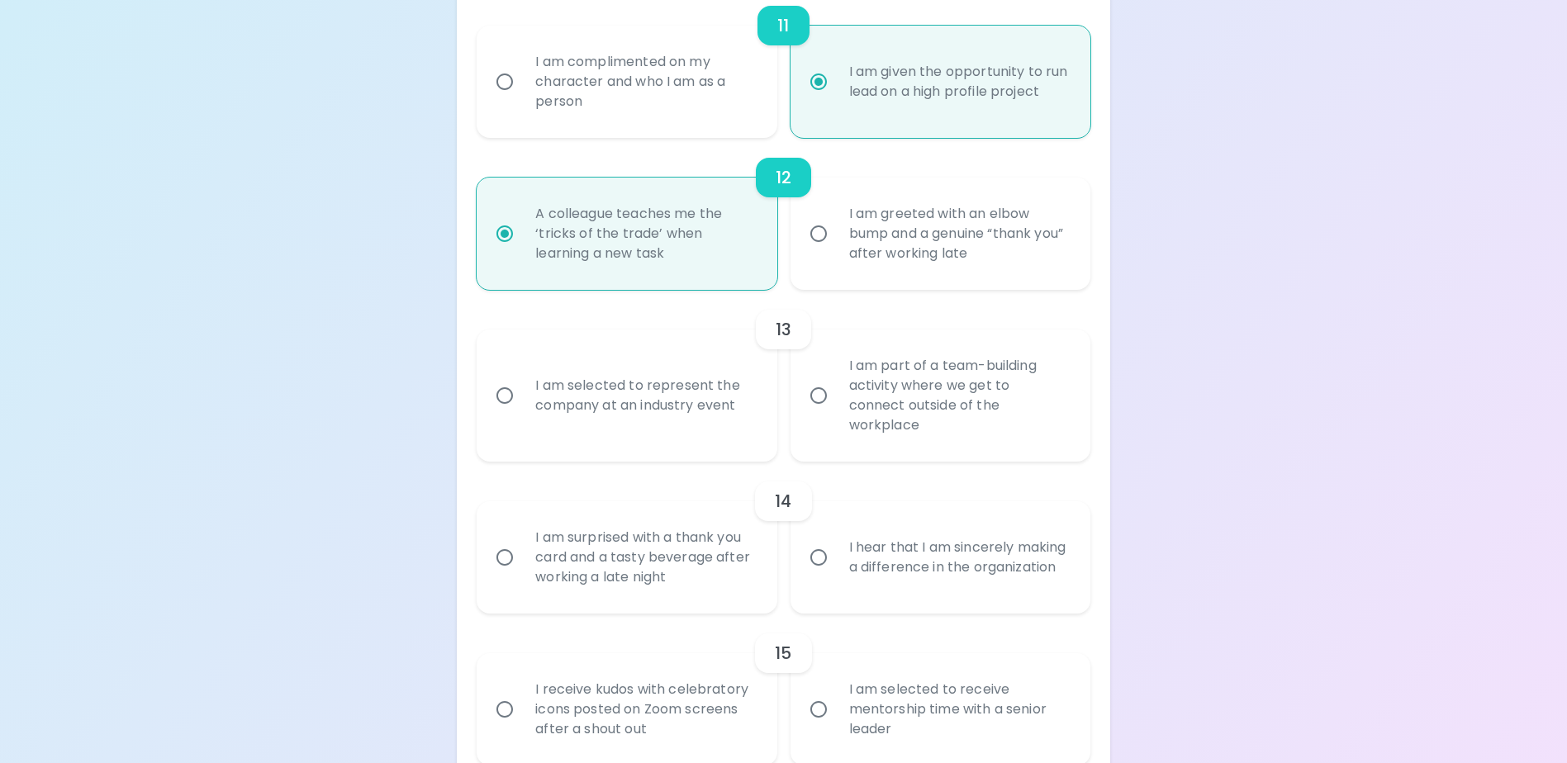
scroll to position [2013, 0]
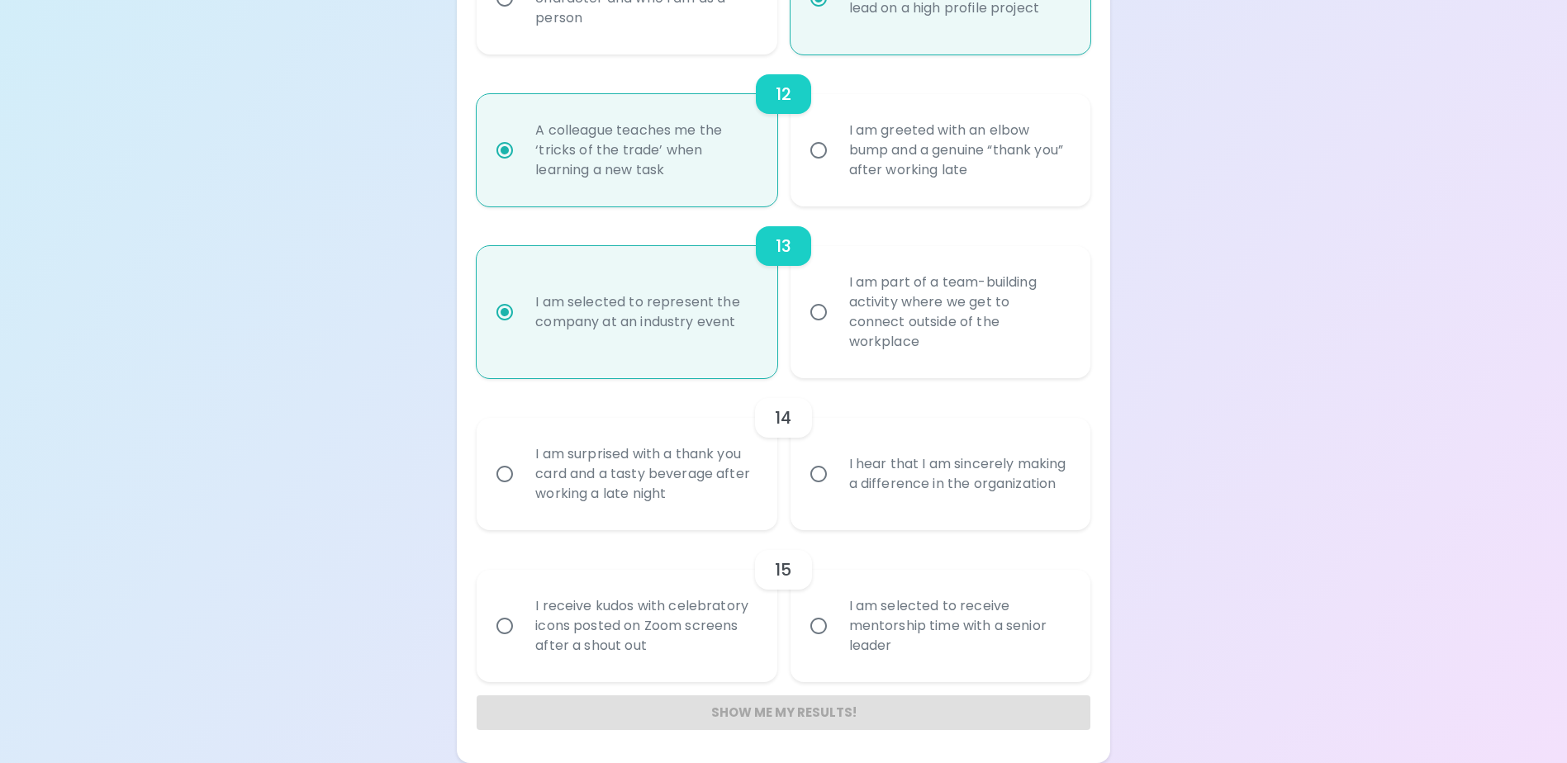
radio input "true"
click at [953, 497] on div "I hear that I am sincerely making a difference in the organization" at bounding box center [958, 473] width 245 height 79
click at [836, 491] on input "I hear that I am sincerely making a difference in the organization" at bounding box center [818, 474] width 35 height 35
radio input "false"
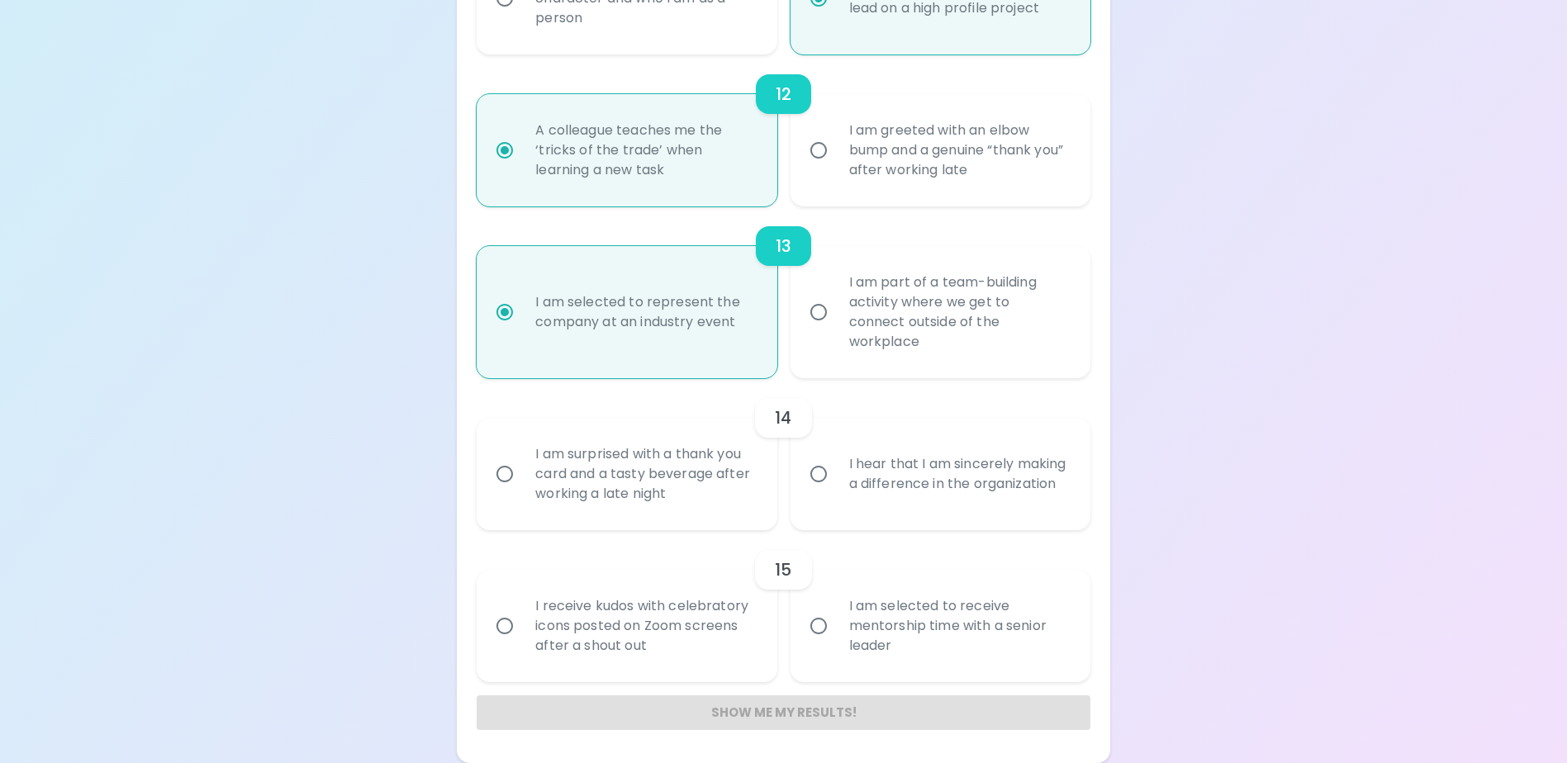
radio input "false"
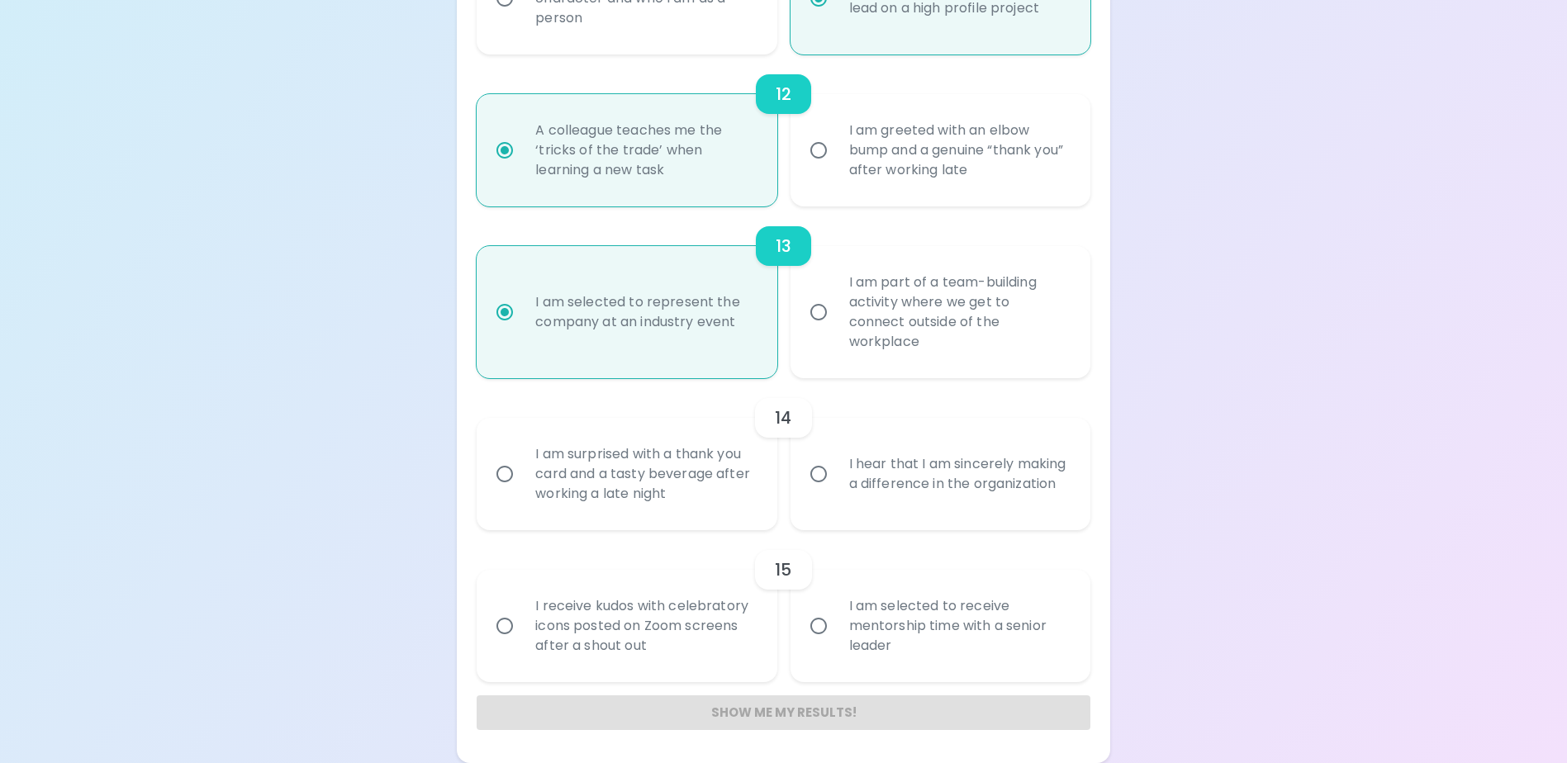
radio input "false"
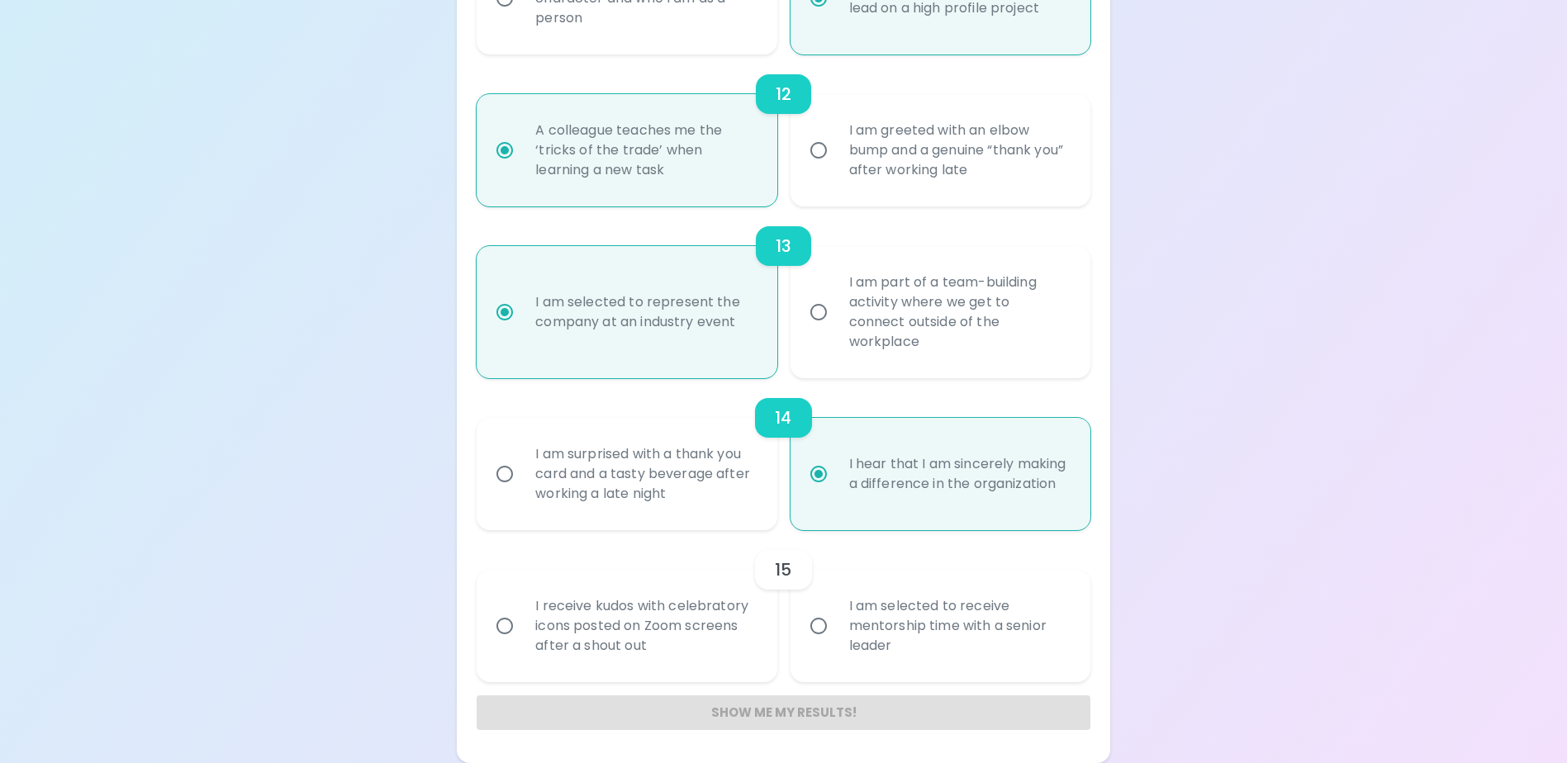
radio input "true"
click at [942, 649] on div "I am selected to receive mentorship time with a senior leader" at bounding box center [958, 626] width 245 height 99
click at [836, 643] on input "I am selected to receive mentorship time with a senior leader" at bounding box center [818, 626] width 35 height 35
radio input "false"
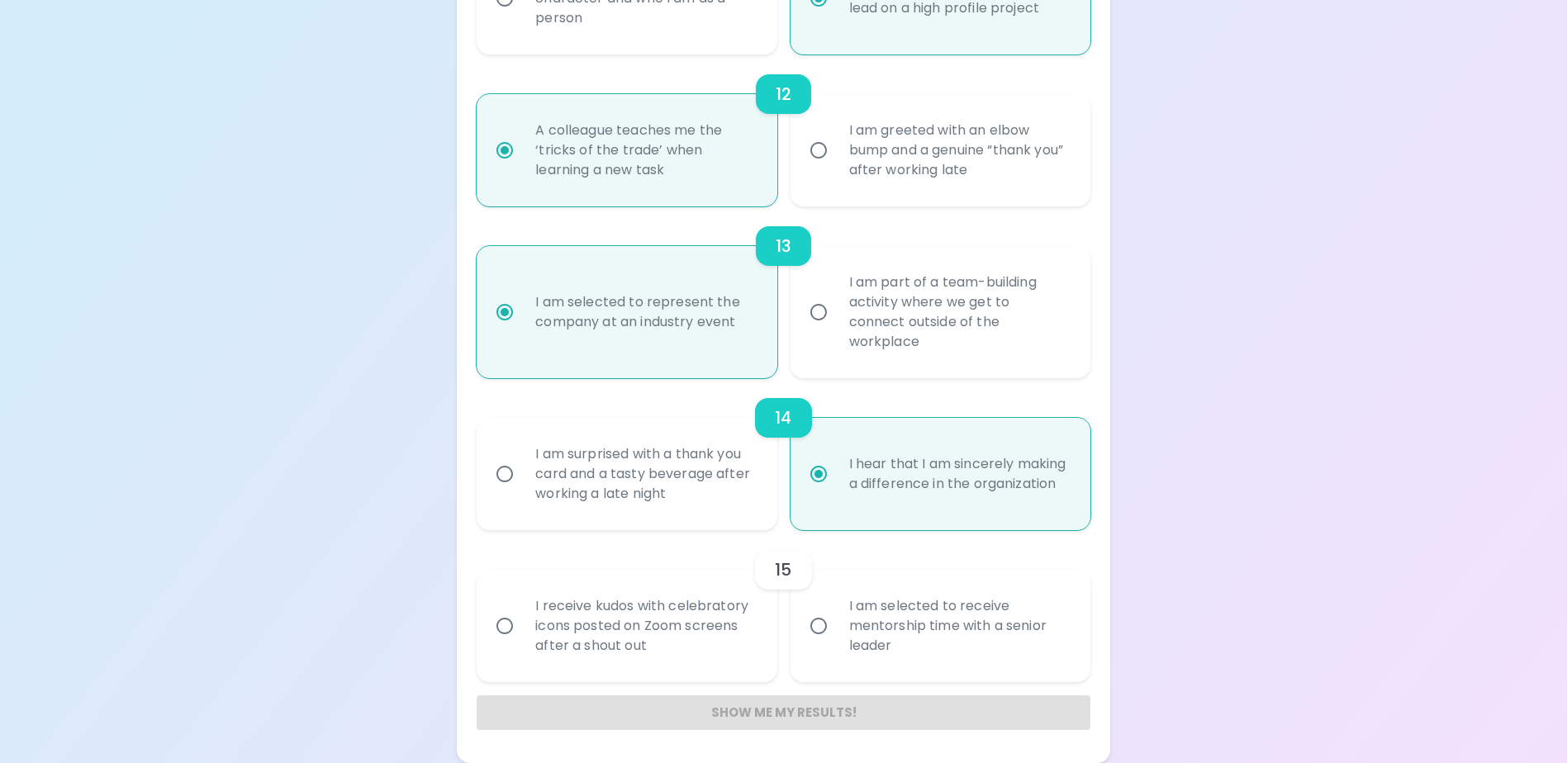
radio input "false"
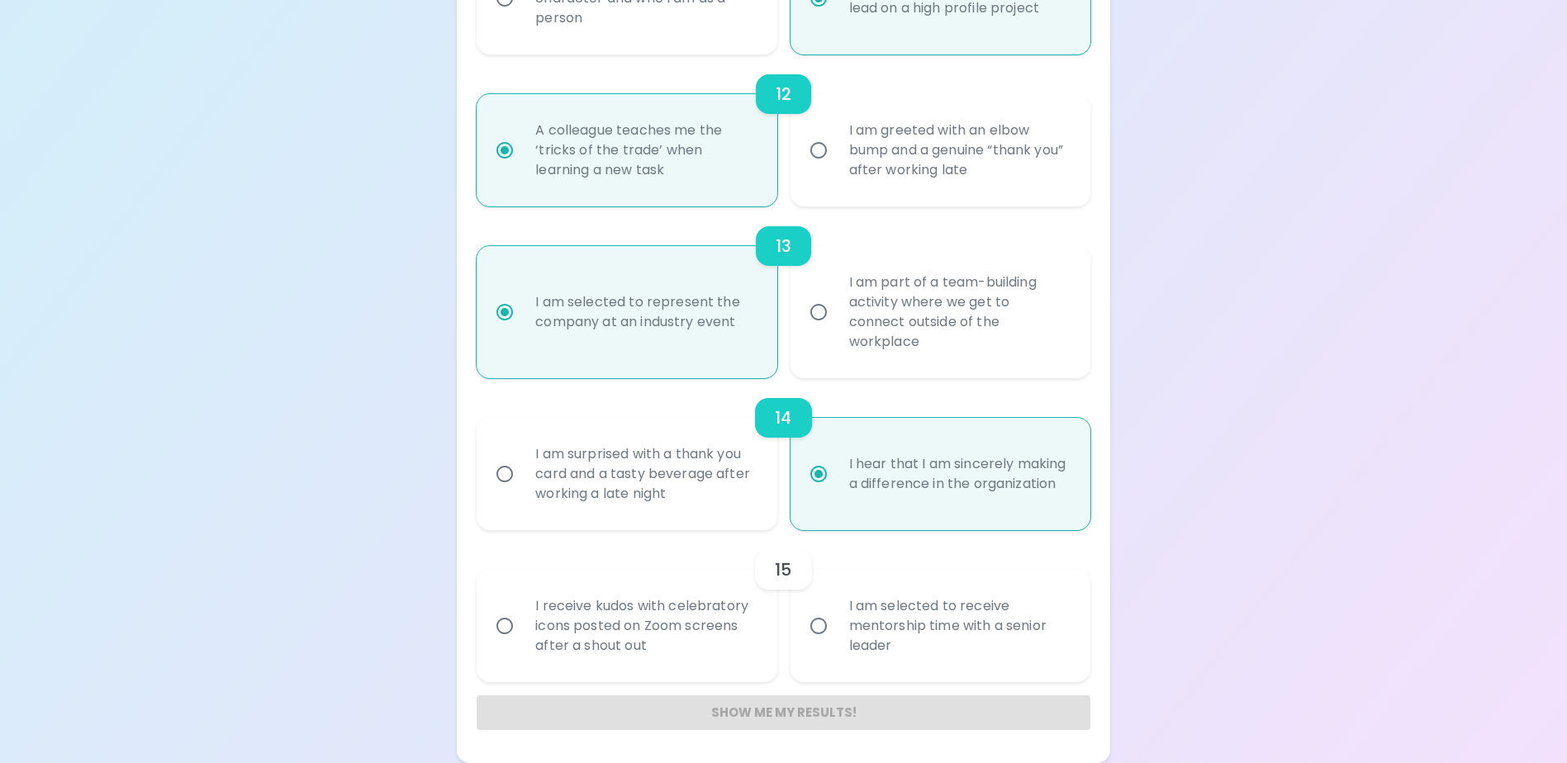
radio input "false"
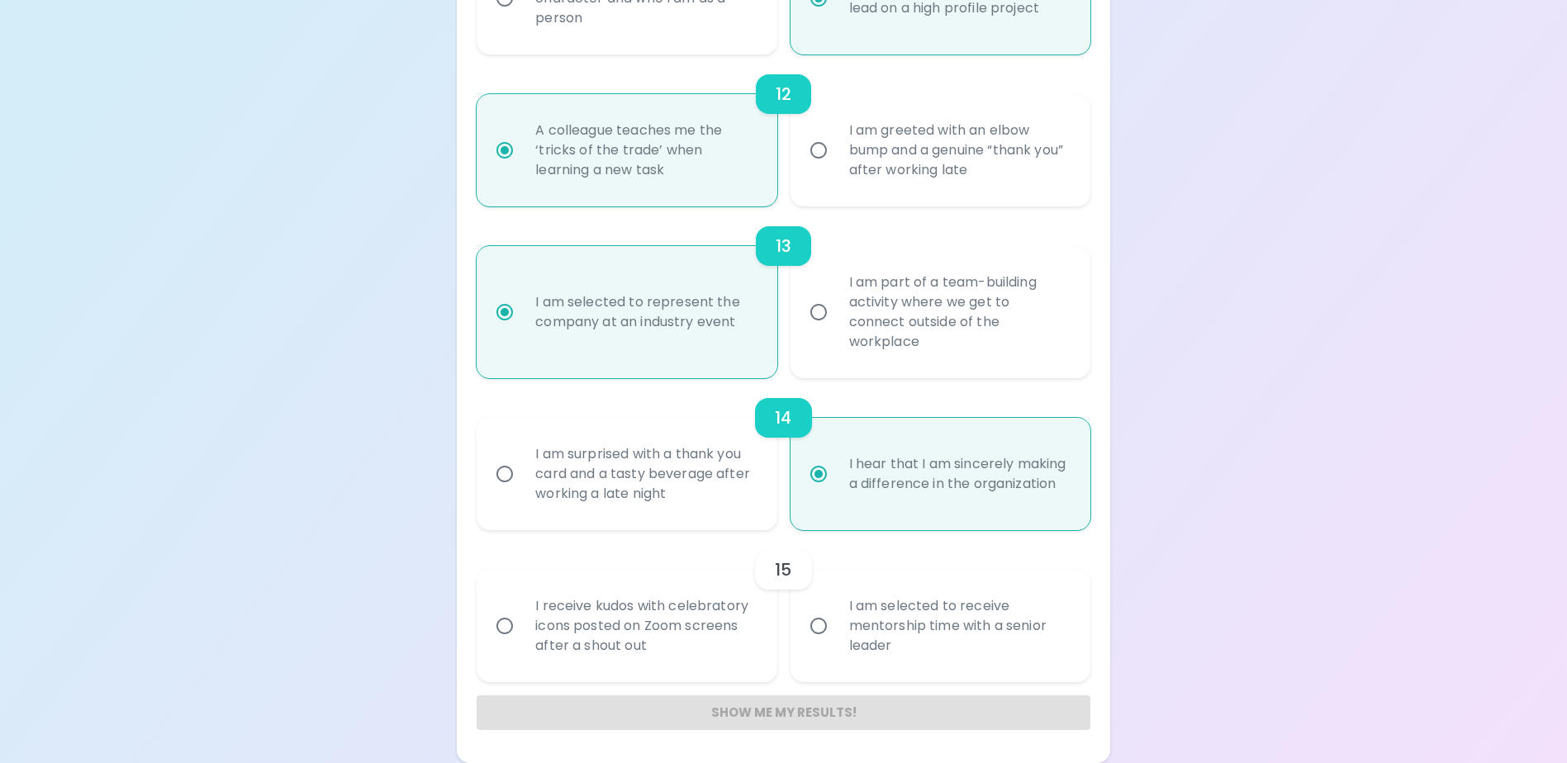
radio input "false"
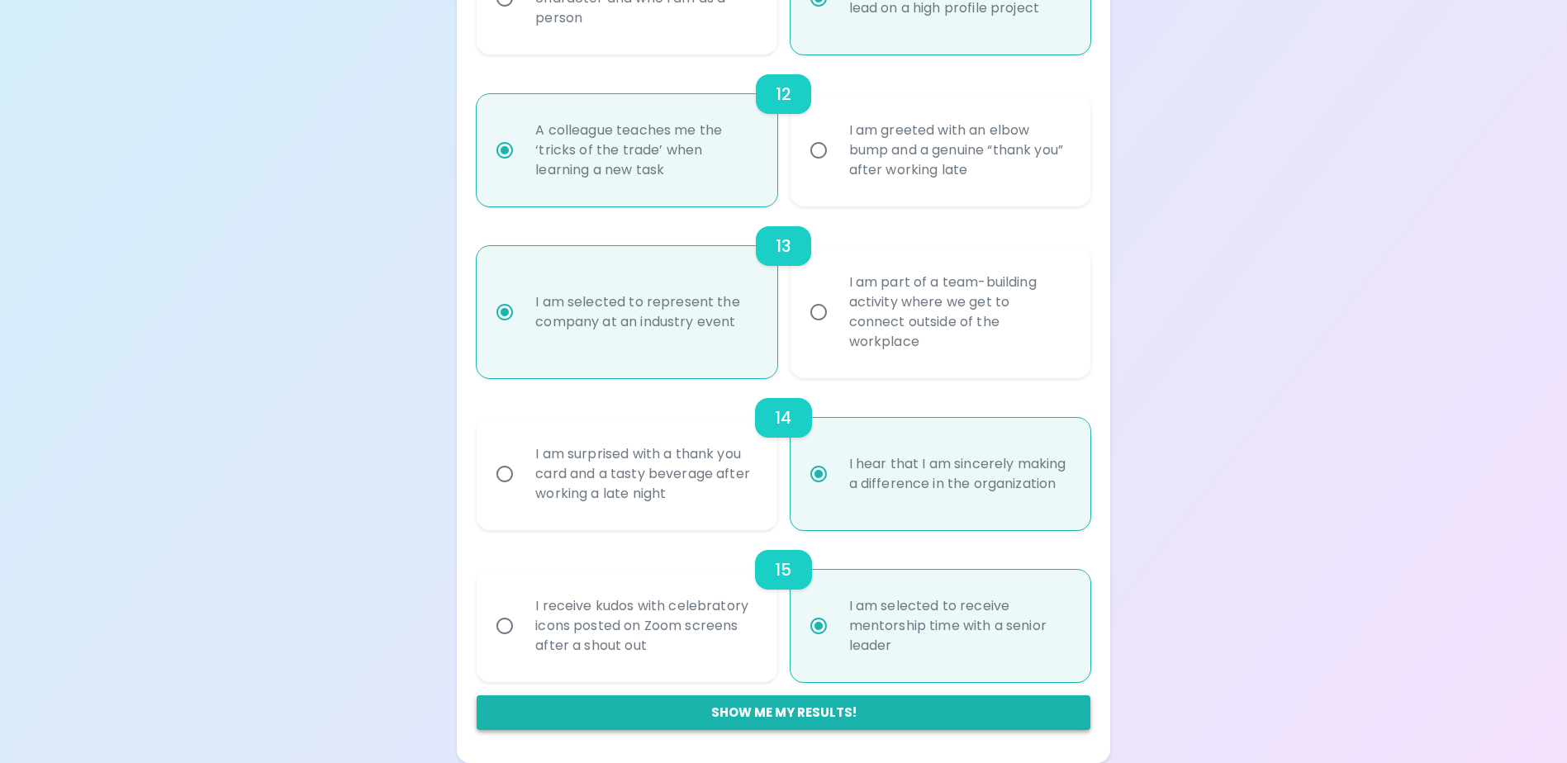
radio input "true"
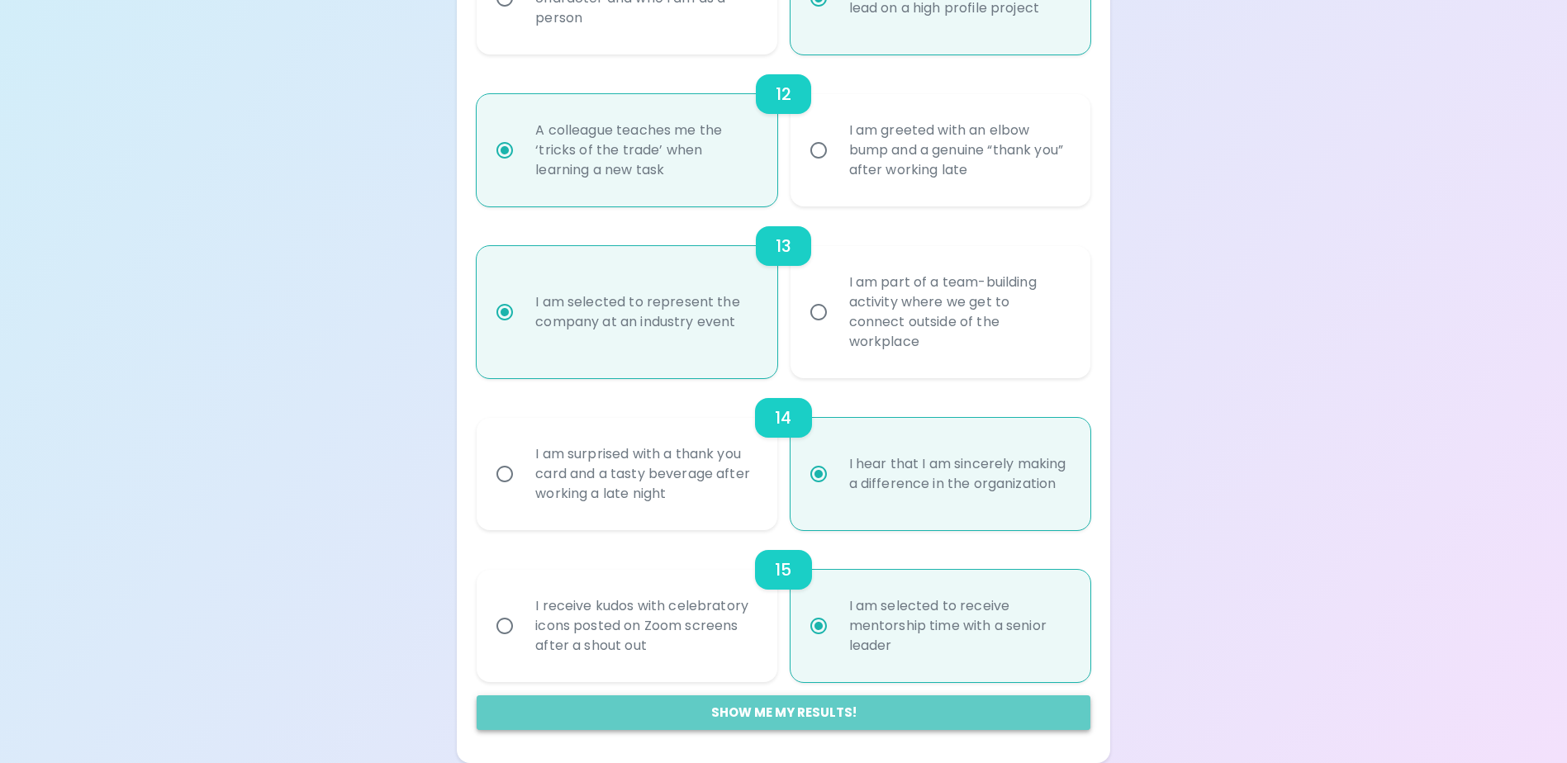
click at [826, 714] on button "Show me my results!" at bounding box center [783, 712] width 613 height 35
radio input "false"
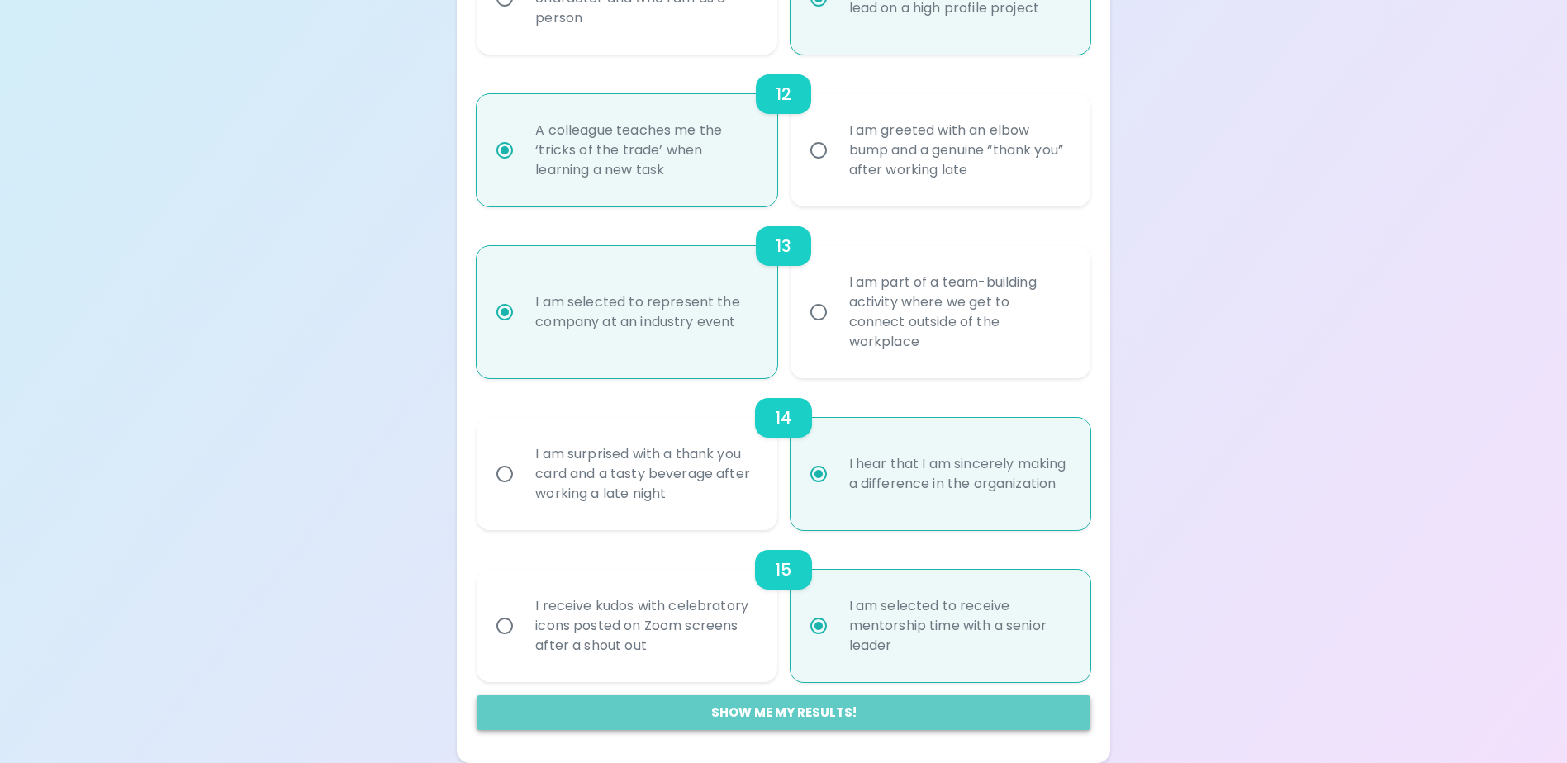
radio input "false"
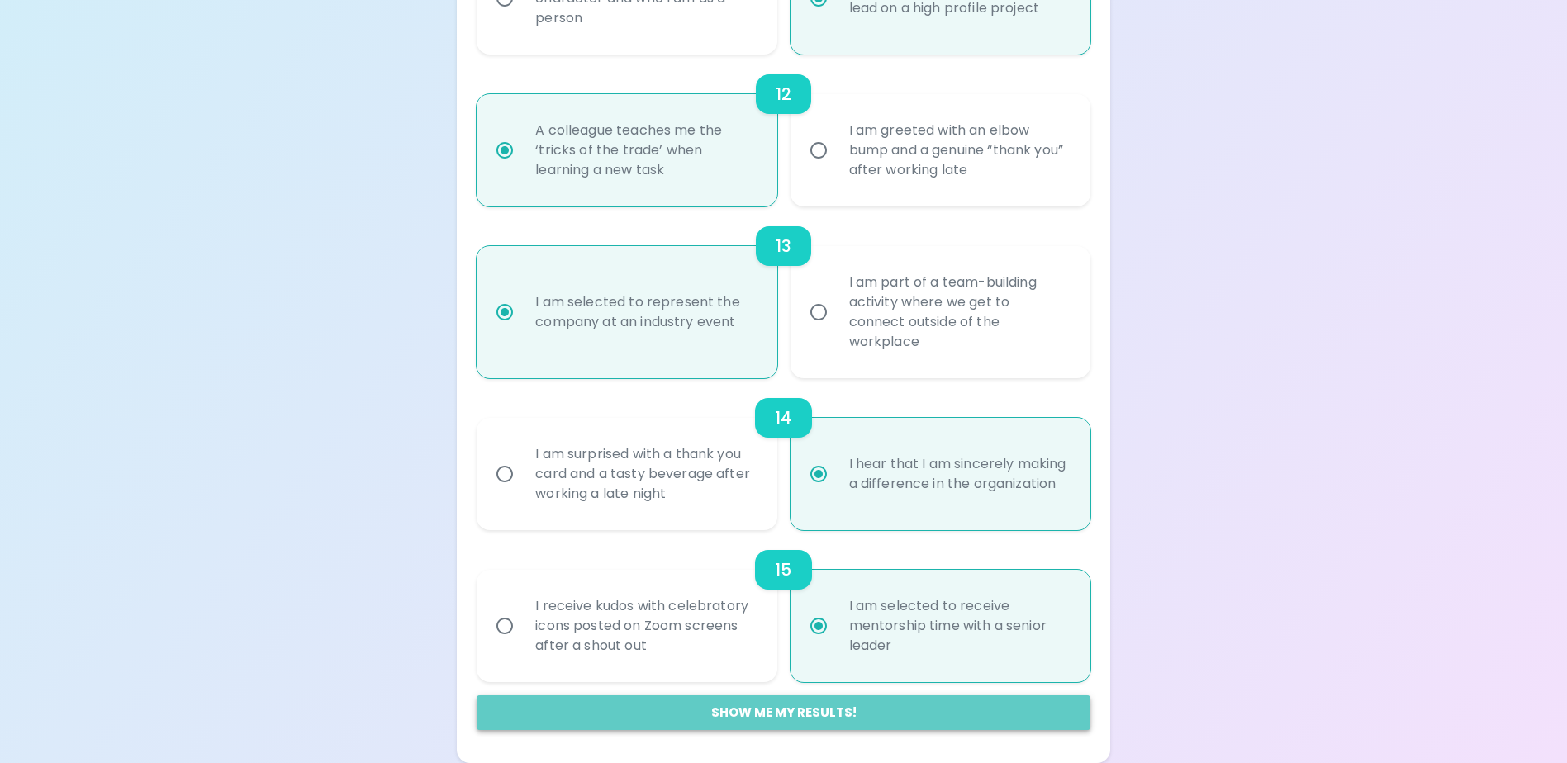
radio input "false"
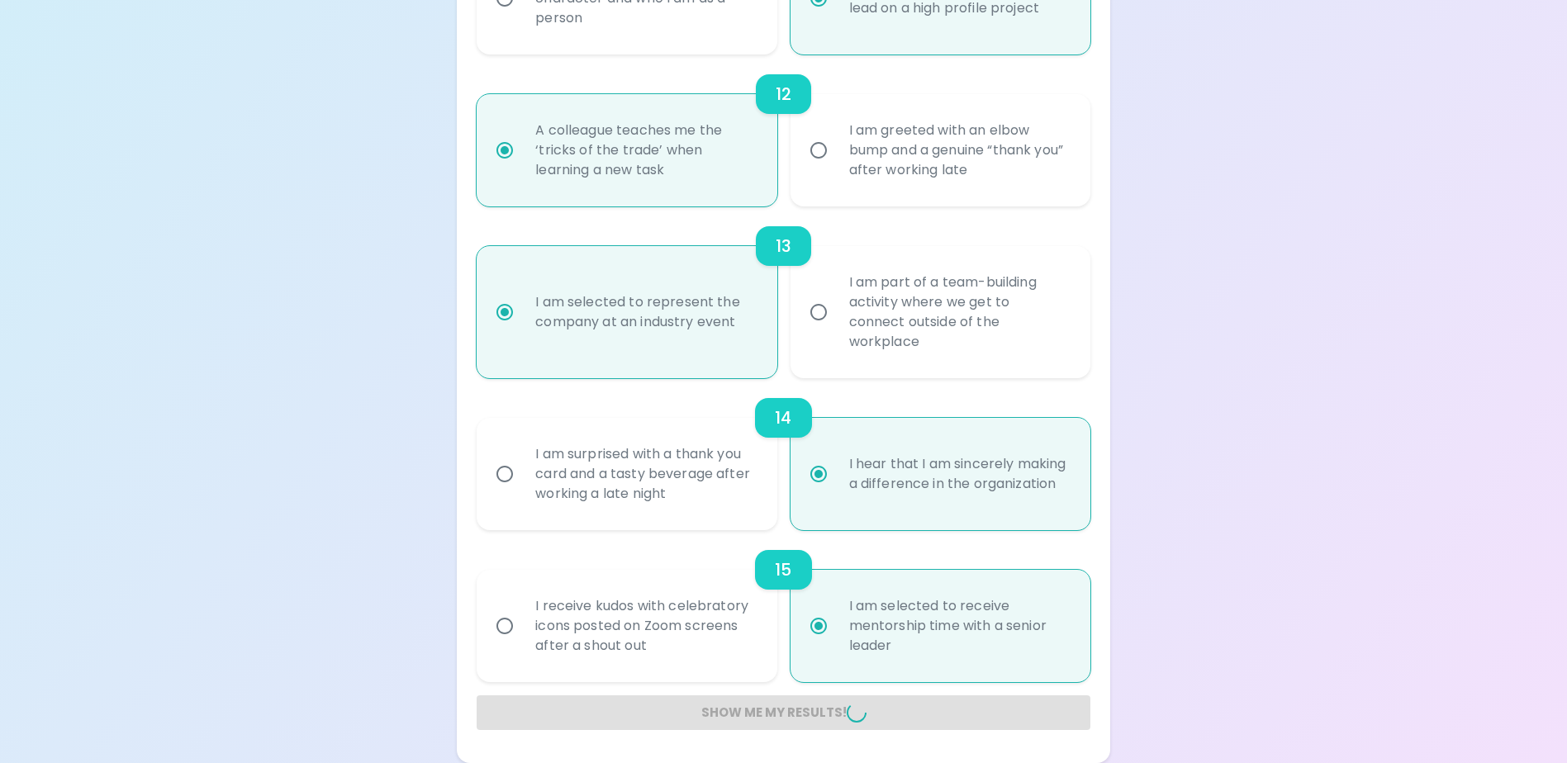
radio input "false"
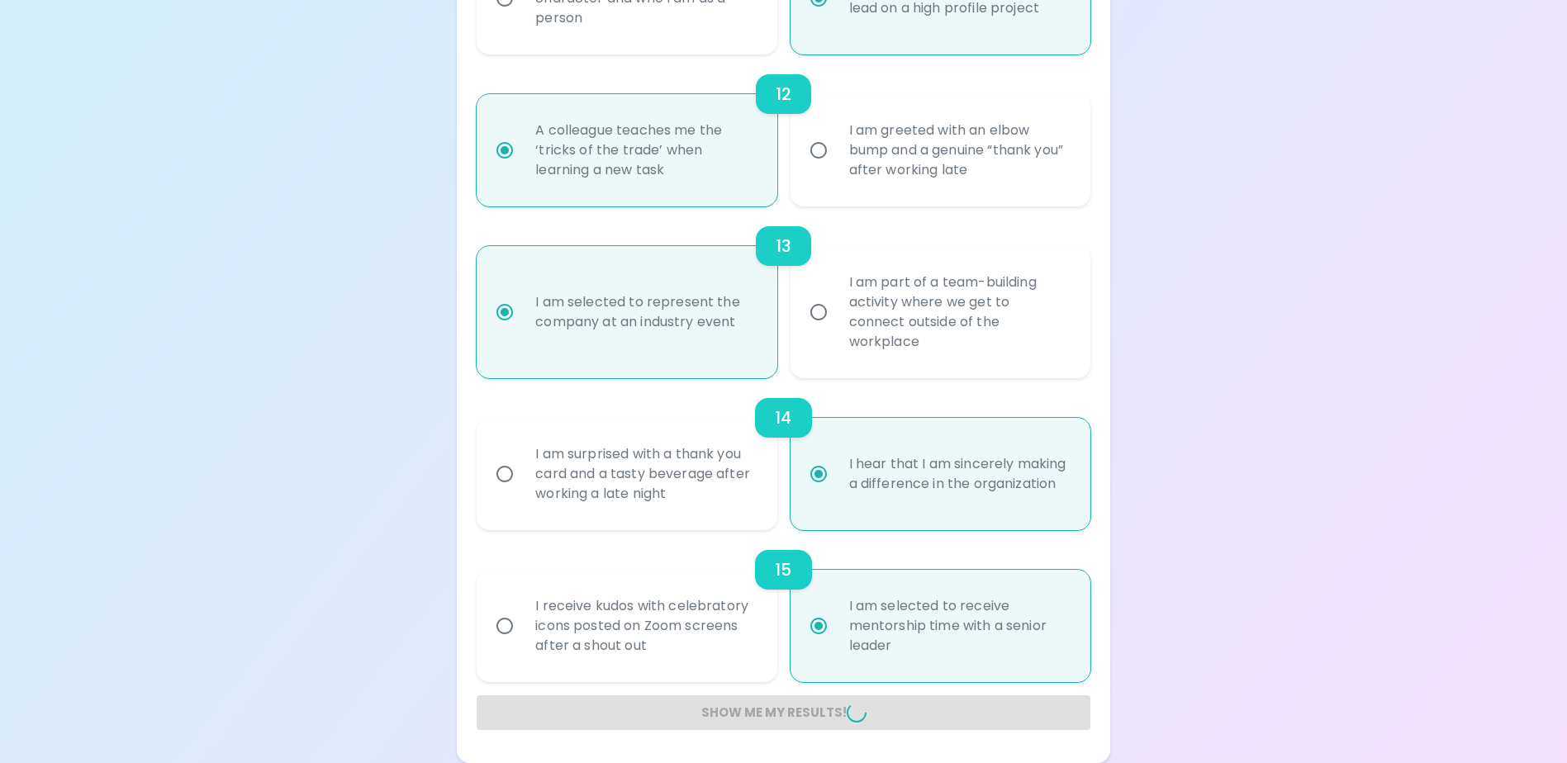
radio input "false"
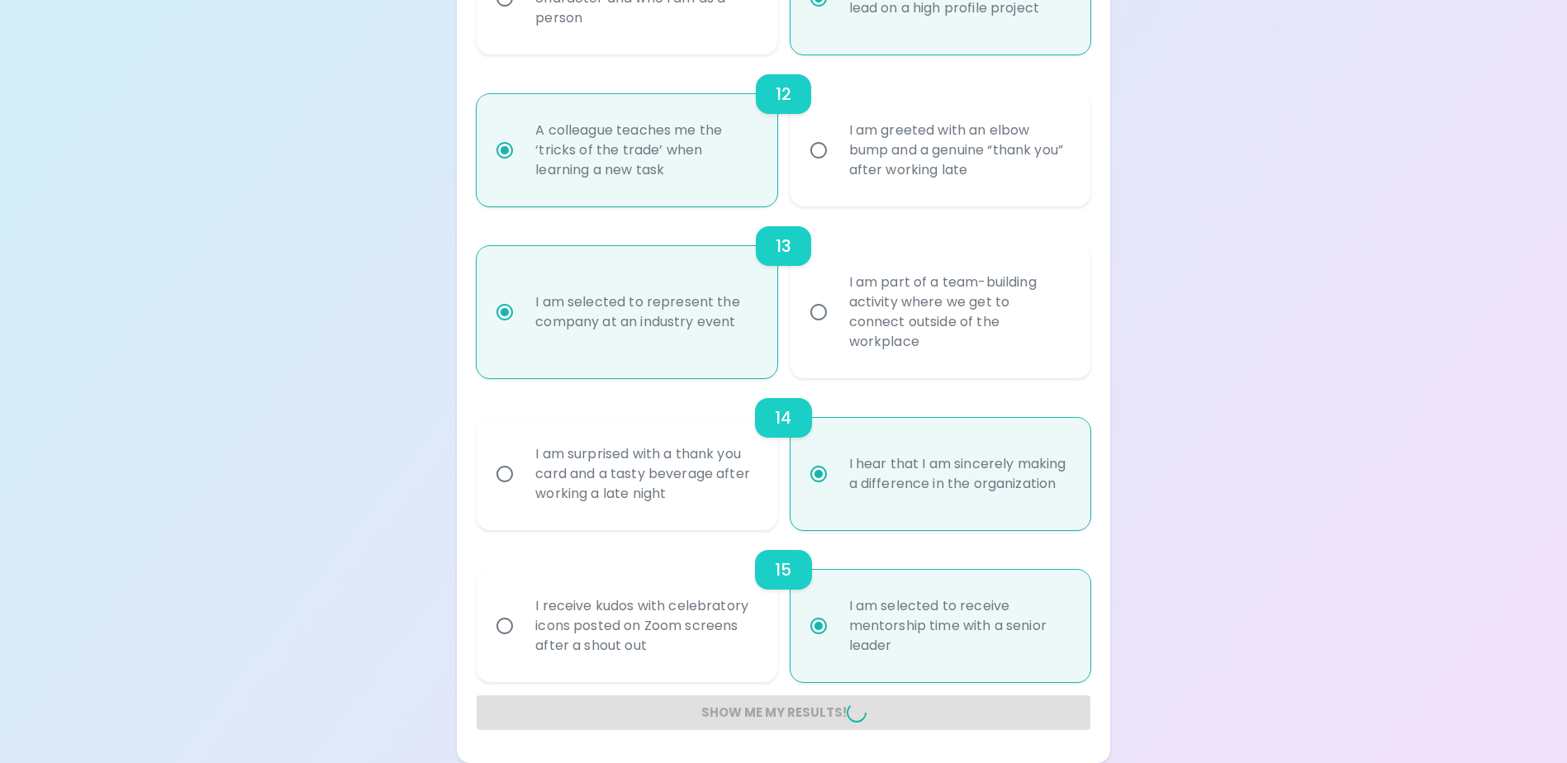
radio input "false"
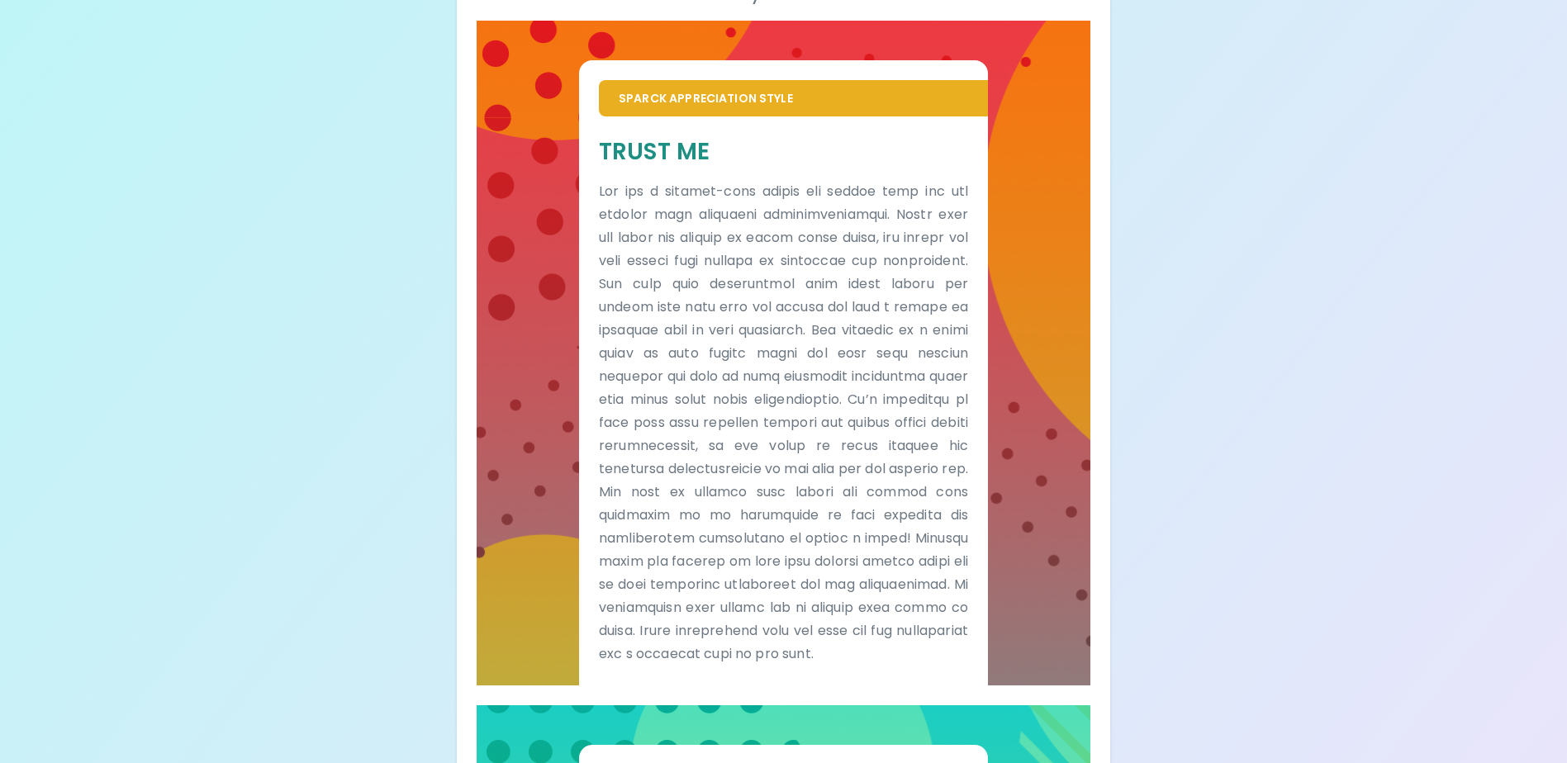
scroll to position [0, 0]
